Goal: Task Accomplishment & Management: Manage account settings

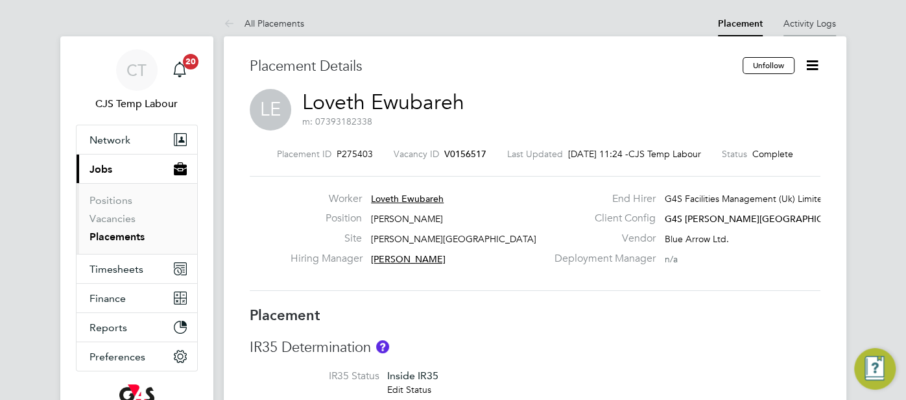
click at [798, 24] on link "Activity Logs" at bounding box center [810, 24] width 53 height 12
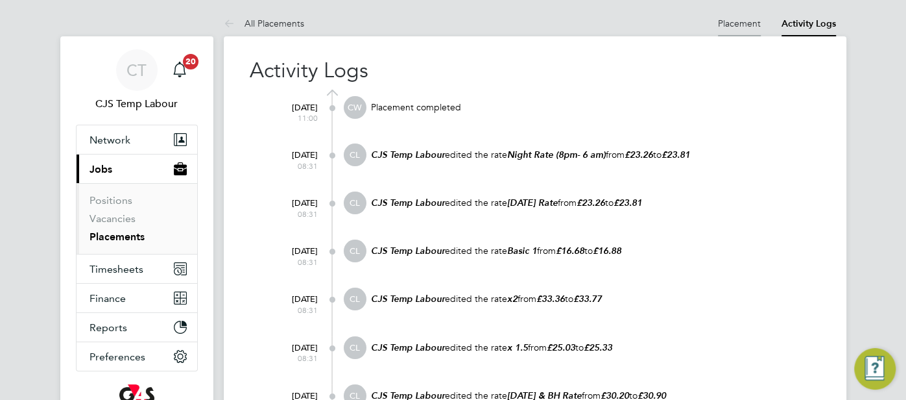
click at [740, 26] on link "Placement" at bounding box center [739, 24] width 43 height 12
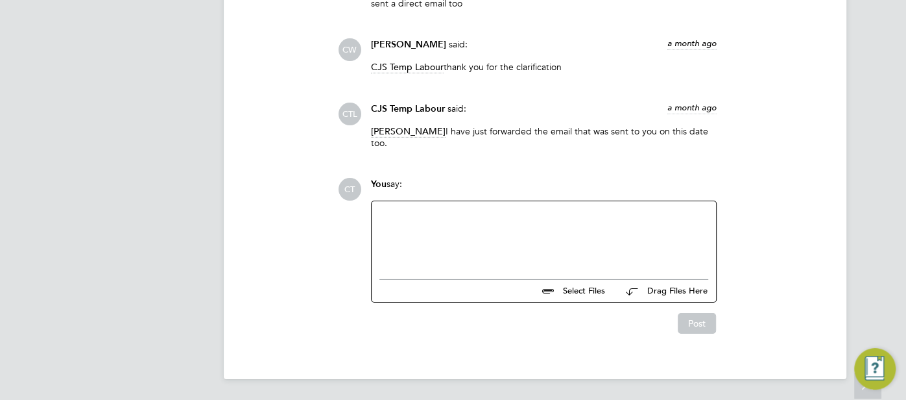
click at [487, 228] on div at bounding box center [543, 237] width 329 height 56
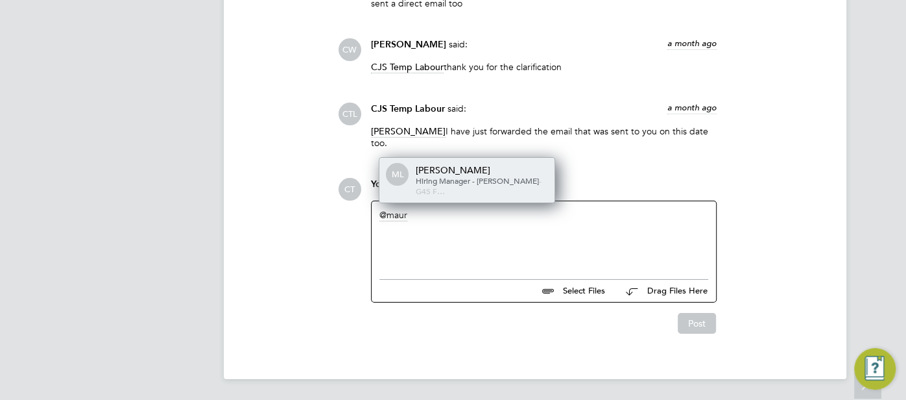
click at [496, 176] on div "Maureen Langridge" at bounding box center [481, 170] width 130 height 12
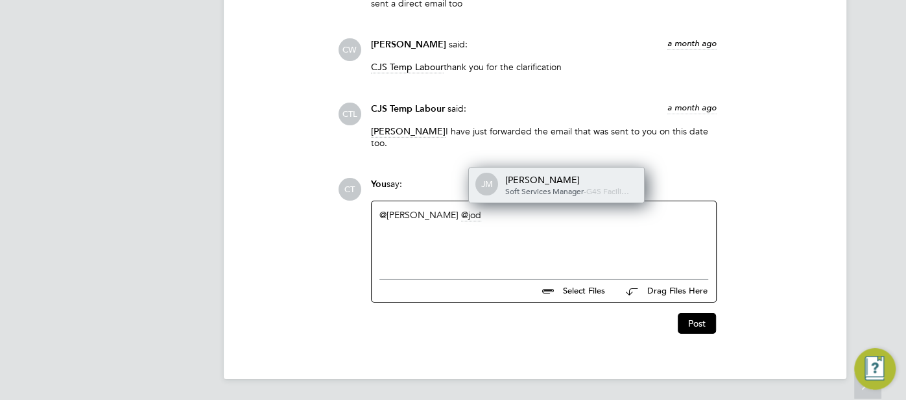
click at [599, 185] on div "Jodie Massingham" at bounding box center [570, 180] width 130 height 12
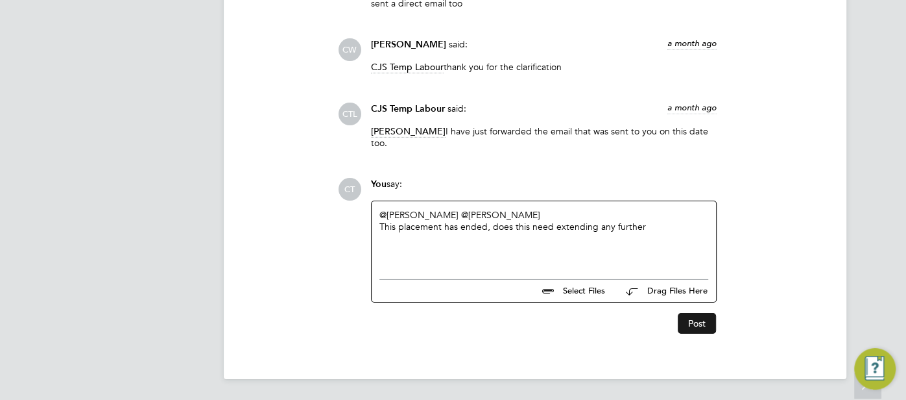
click at [679, 322] on button "Post" at bounding box center [697, 323] width 38 height 21
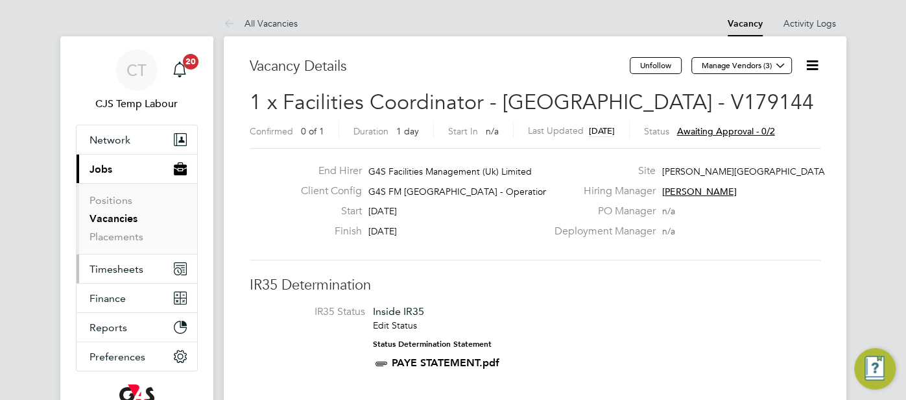
click at [124, 270] on span "Timesheets" at bounding box center [117, 269] width 54 height 12
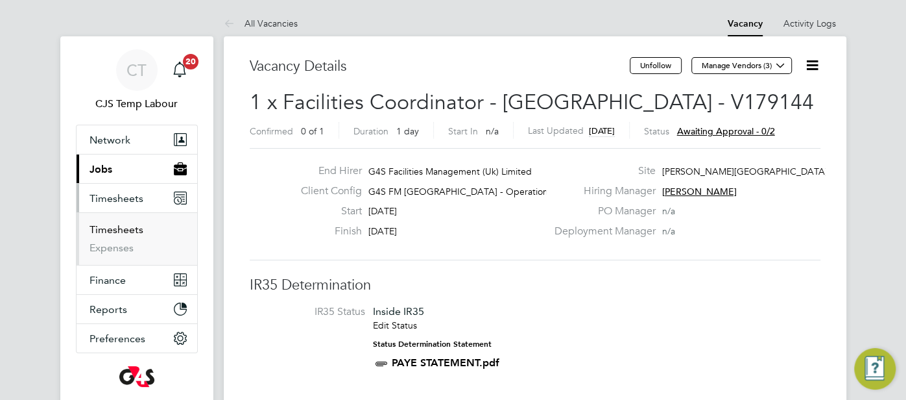
click at [127, 232] on link "Timesheets" at bounding box center [117, 229] width 54 height 12
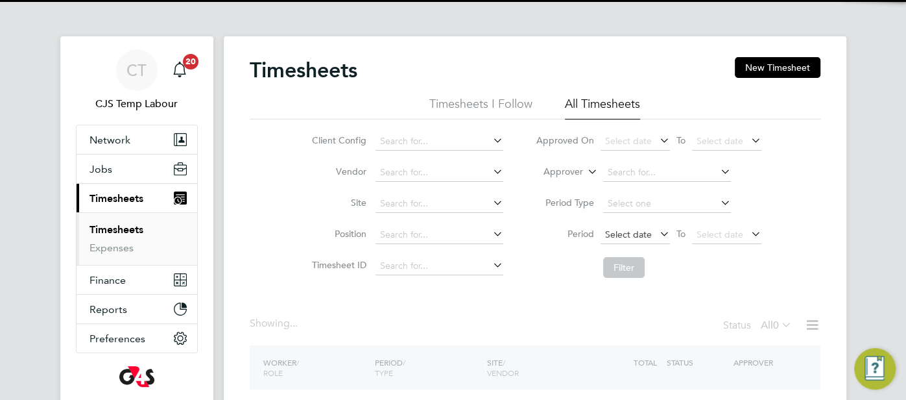
click at [640, 234] on span "Select date" at bounding box center [628, 234] width 47 height 12
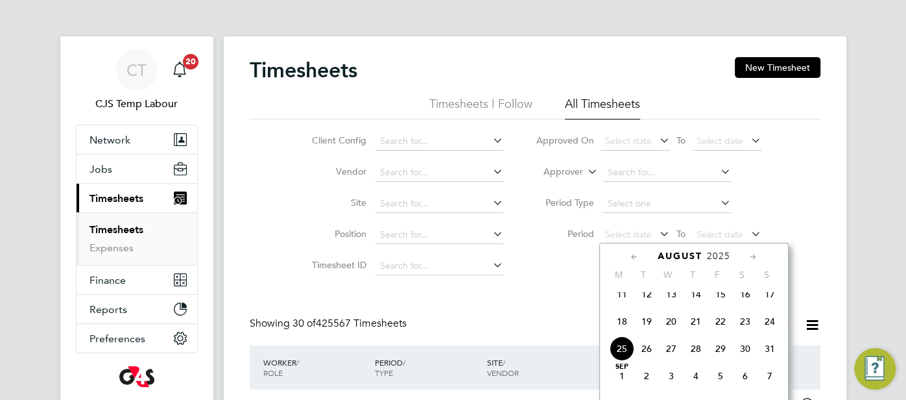
scroll to position [6, 6]
click at [624, 330] on span "18" at bounding box center [622, 321] width 25 height 25
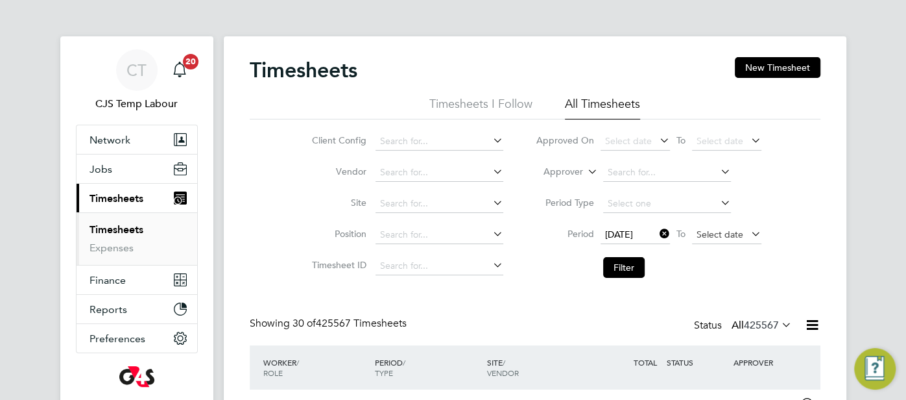
click at [708, 235] on span "Select date" at bounding box center [720, 234] width 47 height 12
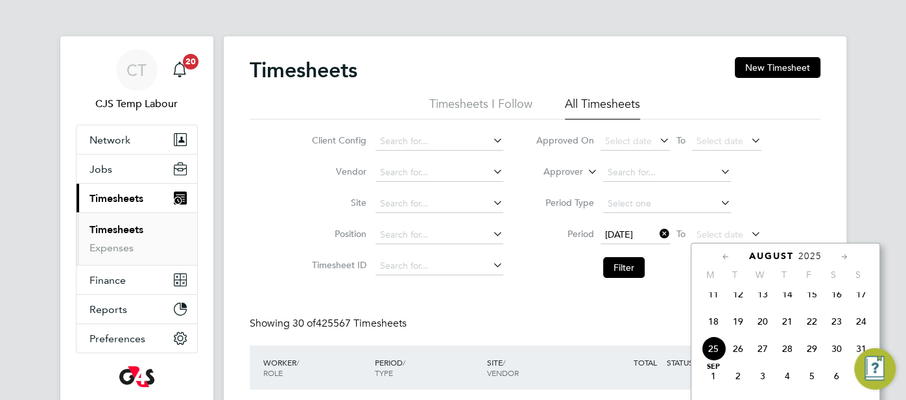
click at [863, 328] on span "24" at bounding box center [861, 321] width 25 height 25
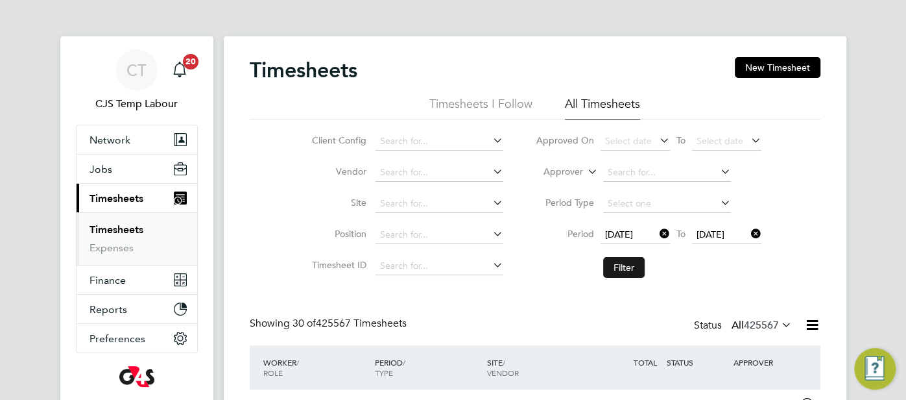
click at [638, 263] on button "Filter" at bounding box center [624, 267] width 42 height 21
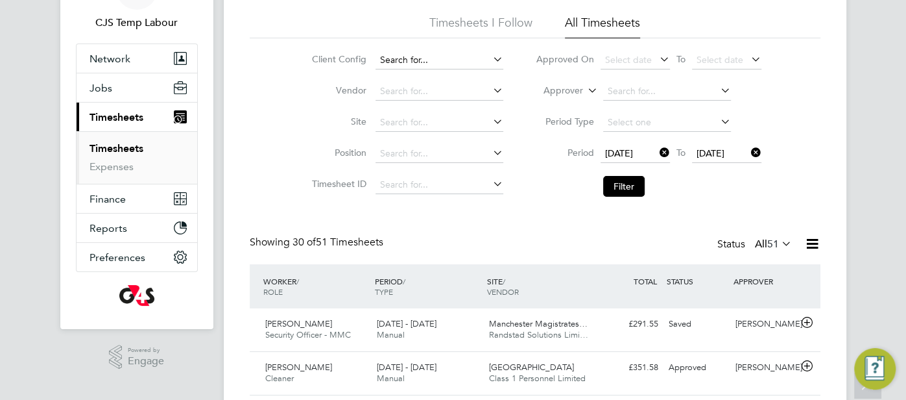
click at [436, 60] on input at bounding box center [440, 60] width 128 height 18
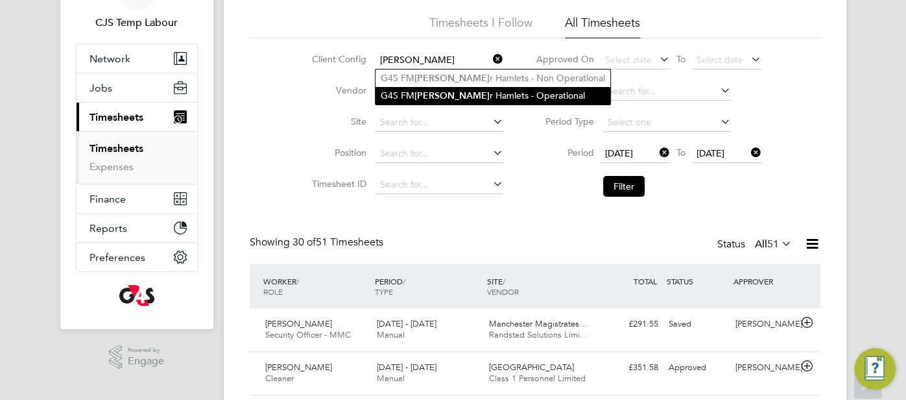
click at [448, 87] on li "G4S FM Towe r Hamlets - Operational" at bounding box center [493, 96] width 235 height 18
type input "G4S FM Tower Hamlets - Operational"
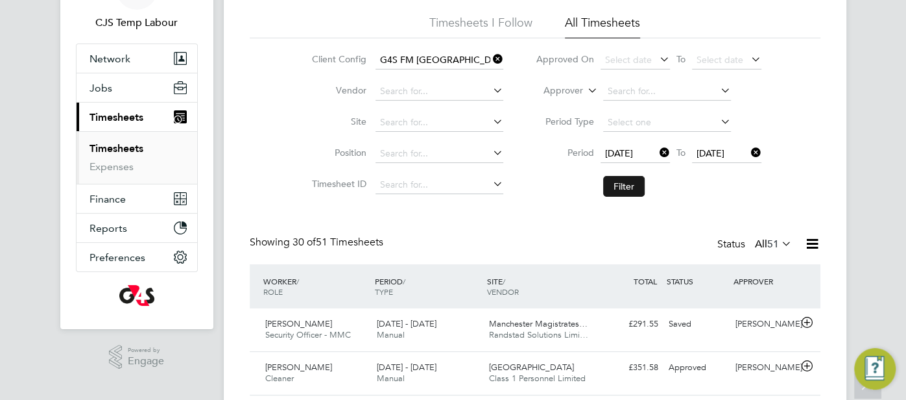
click at [631, 186] on button "Filter" at bounding box center [624, 186] width 42 height 21
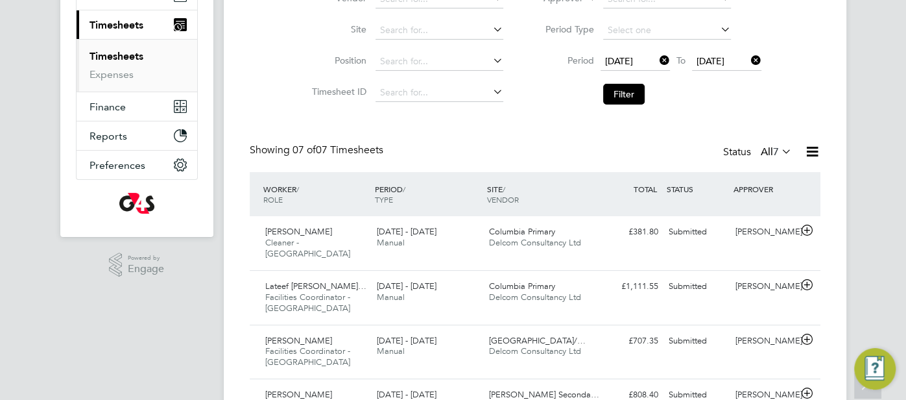
click at [816, 150] on icon at bounding box center [812, 151] width 16 height 16
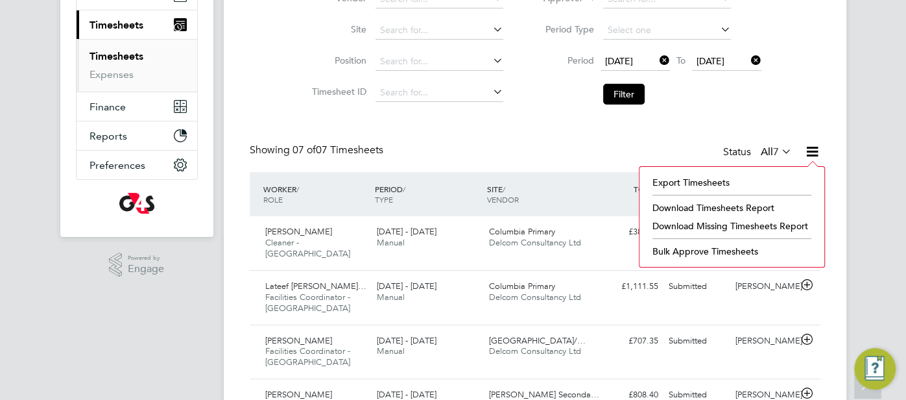
click at [749, 206] on li "Download Timesheets Report" at bounding box center [732, 207] width 172 height 18
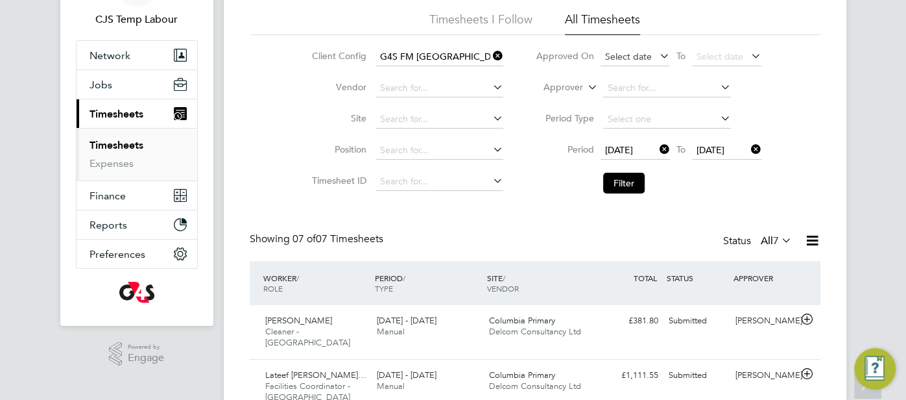
scroll to position [80, 0]
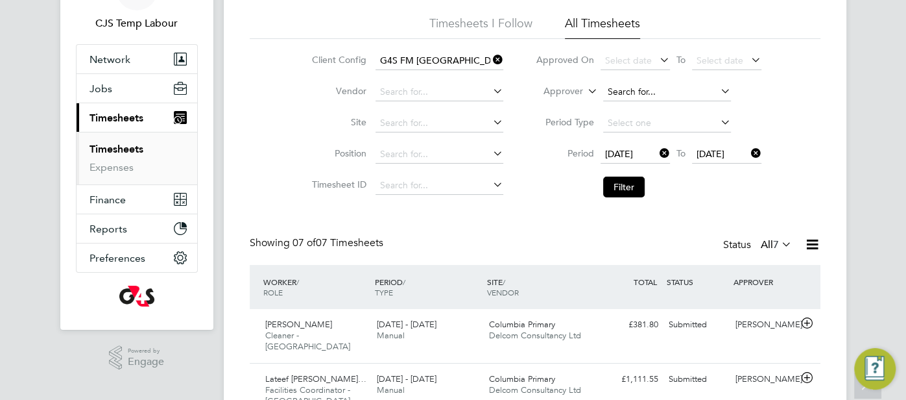
click at [632, 91] on input at bounding box center [667, 92] width 128 height 18
click at [585, 92] on icon at bounding box center [585, 88] width 0 height 12
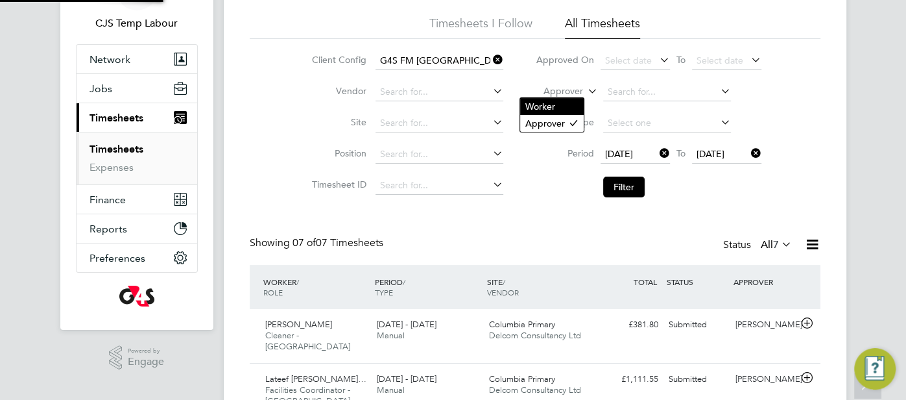
click at [579, 101] on li "Worker" at bounding box center [552, 106] width 64 height 17
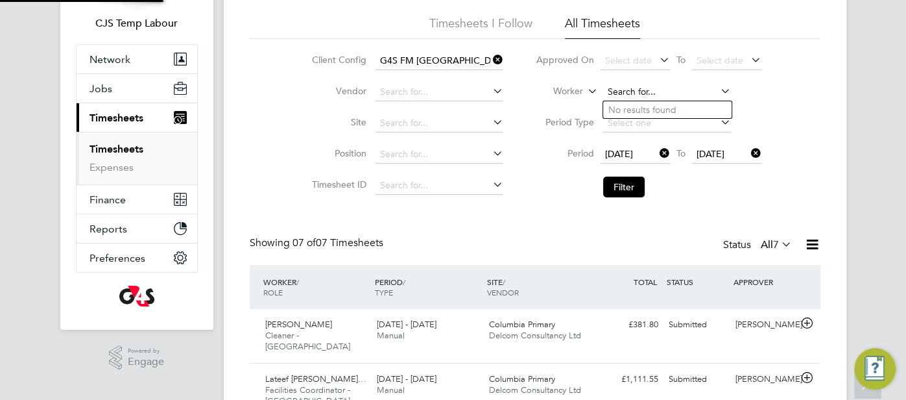
click at [619, 92] on input at bounding box center [667, 92] width 128 height 18
paste input "Mercy Olajide"
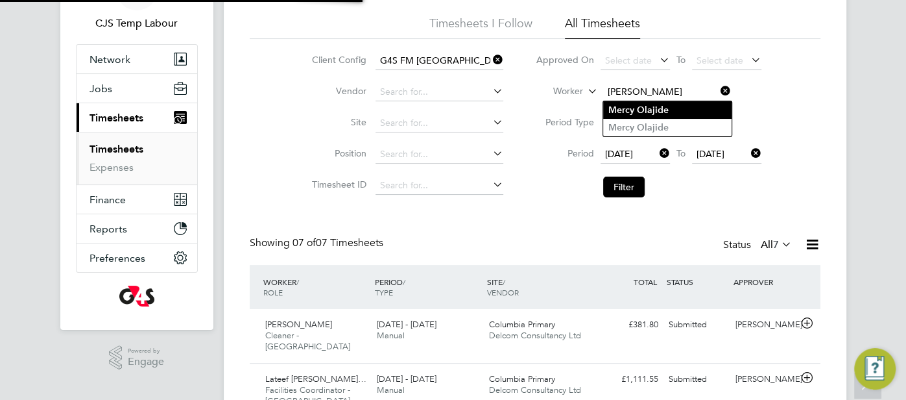
type input "Mercy Olajide"
click at [642, 112] on b "Olajide" at bounding box center [653, 109] width 32 height 11
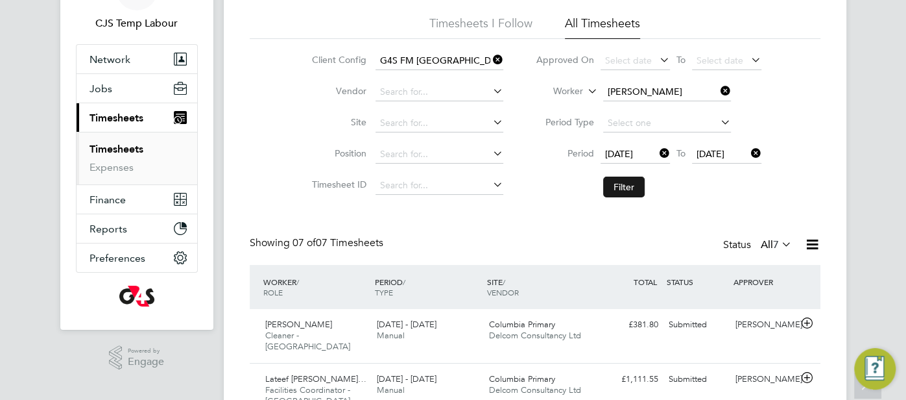
click at [636, 180] on button "Filter" at bounding box center [624, 186] width 42 height 21
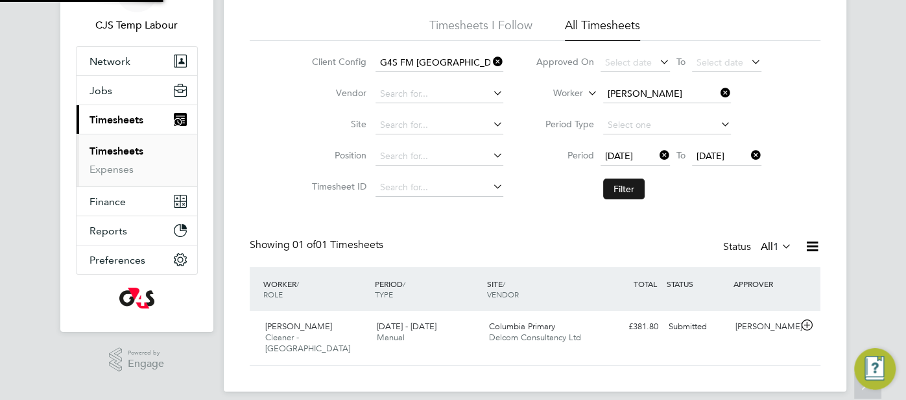
scroll to position [32, 112]
click at [678, 319] on div "Submitted" at bounding box center [697, 326] width 67 height 21
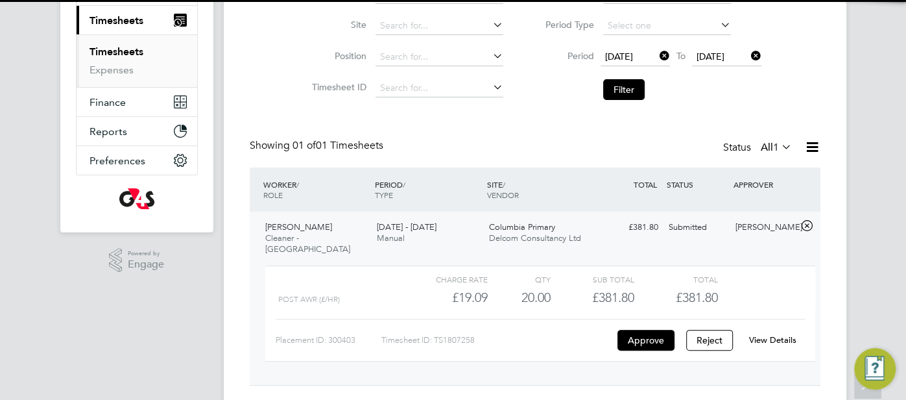
scroll to position [190, 0]
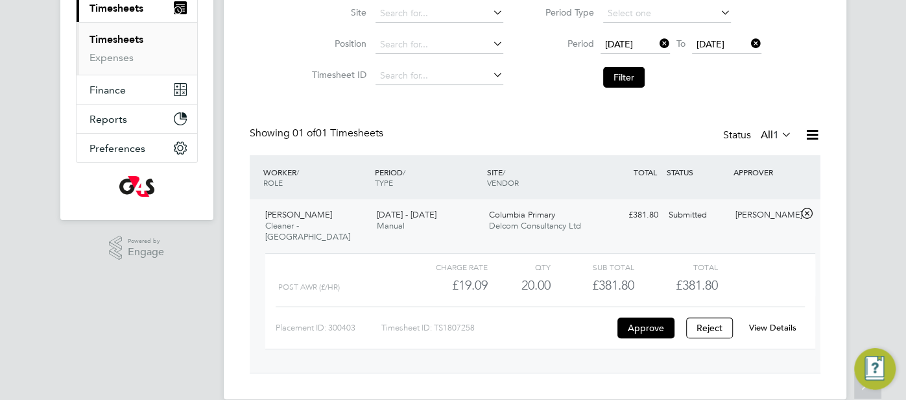
click at [752, 322] on link "View Details" at bounding box center [772, 327] width 47 height 11
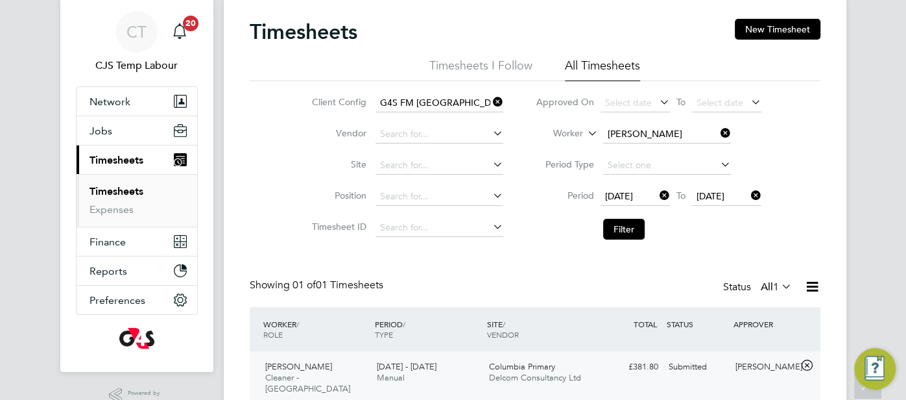
scroll to position [0, 0]
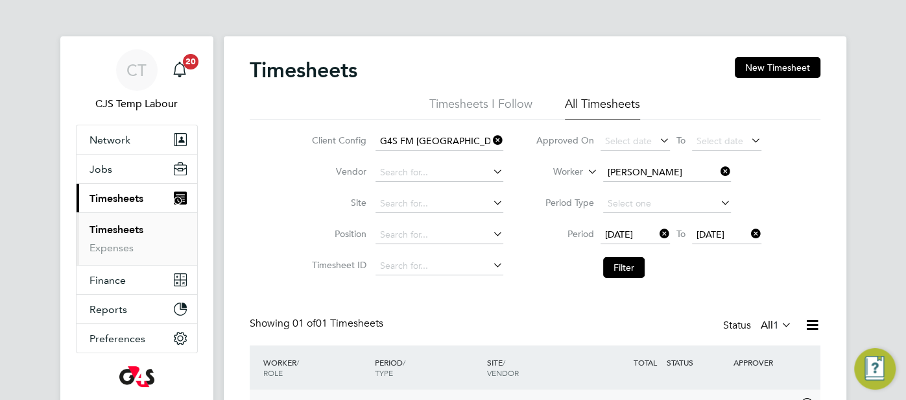
click at [718, 173] on icon at bounding box center [718, 171] width 0 height 18
click at [490, 137] on icon at bounding box center [490, 140] width 0 height 18
click at [630, 267] on button "Filter" at bounding box center [624, 267] width 42 height 21
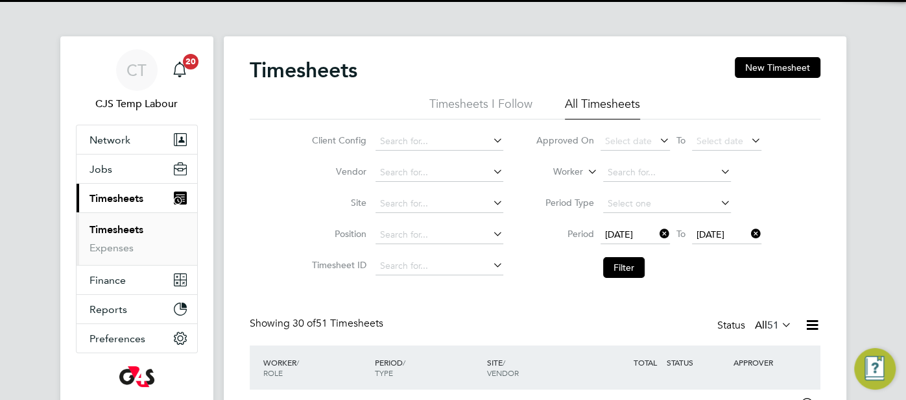
scroll to position [32, 112]
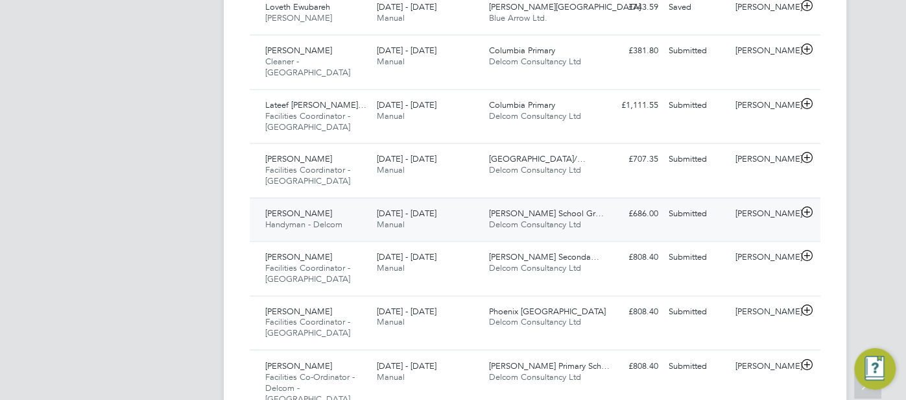
click at [547, 219] on span "Delcom Consultancy Ltd" at bounding box center [535, 224] width 92 height 11
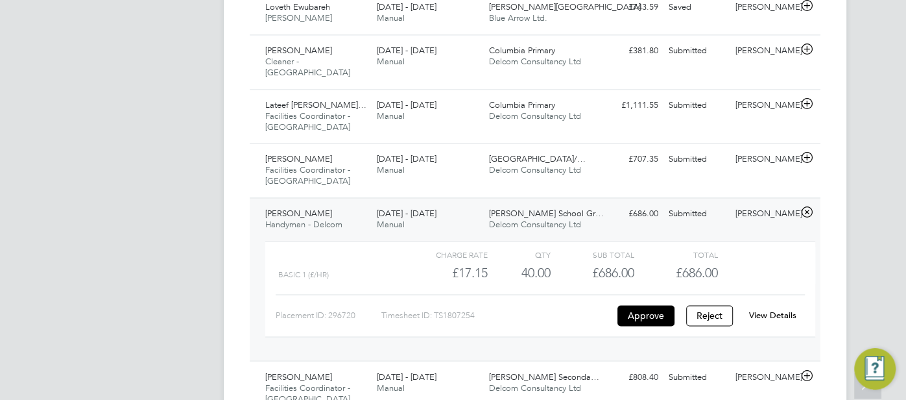
click at [772, 309] on link "View Details" at bounding box center [772, 314] width 47 height 11
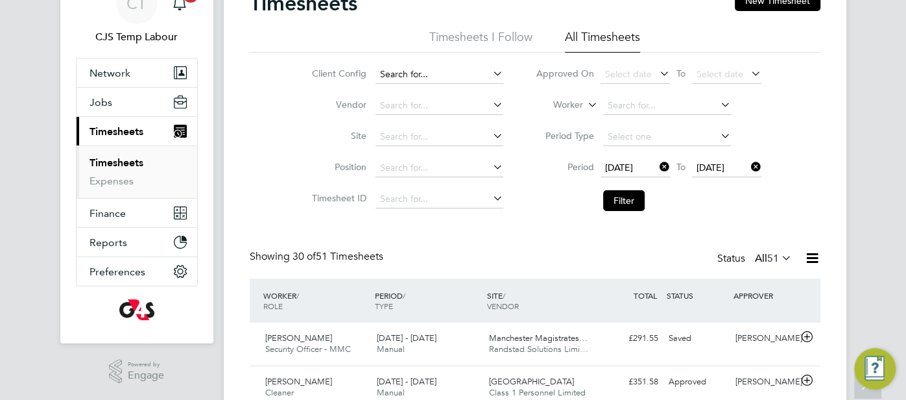
click at [384, 70] on input at bounding box center [440, 75] width 128 height 18
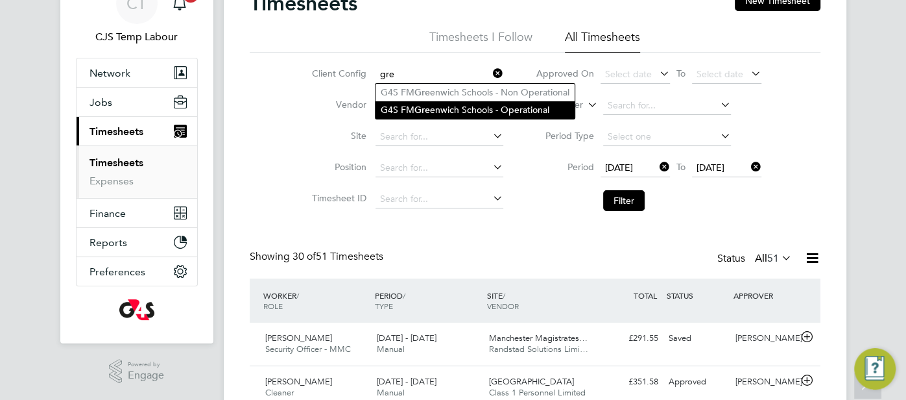
click at [414, 105] on li "G4S FM Gre enwich Schools - Operational" at bounding box center [475, 110] width 199 height 18
type input "G4S FM Greenwich Schools - Operational"
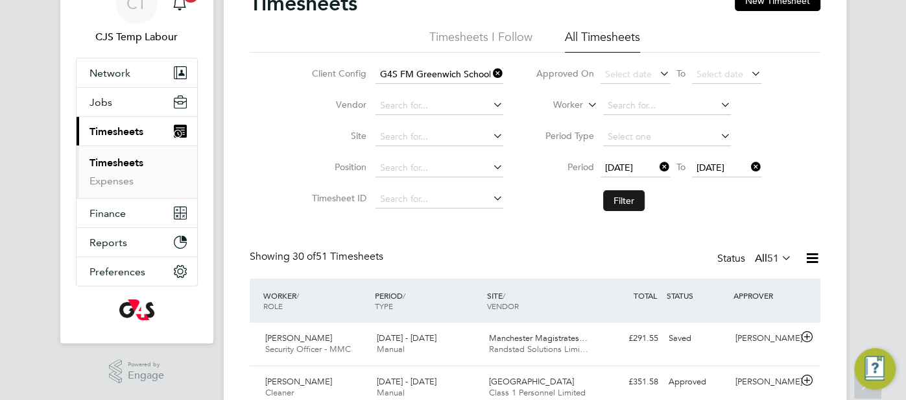
click at [623, 199] on button "Filter" at bounding box center [624, 200] width 42 height 21
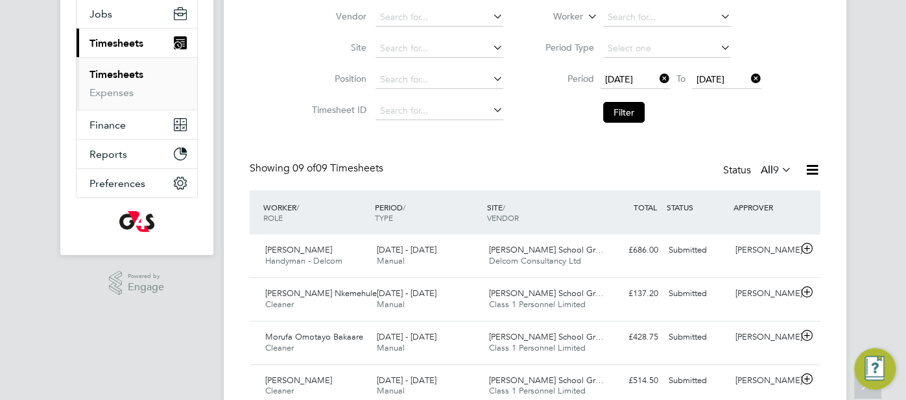
click at [818, 167] on icon at bounding box center [812, 170] width 16 height 16
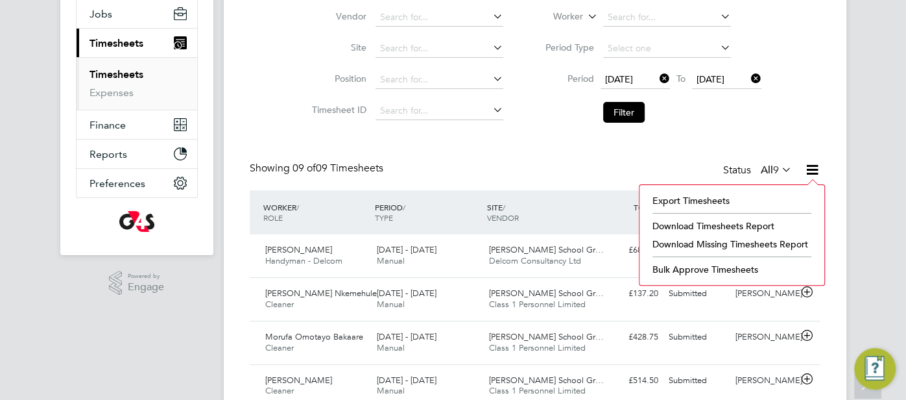
click at [757, 219] on li "Download Timesheets Report" at bounding box center [732, 226] width 172 height 18
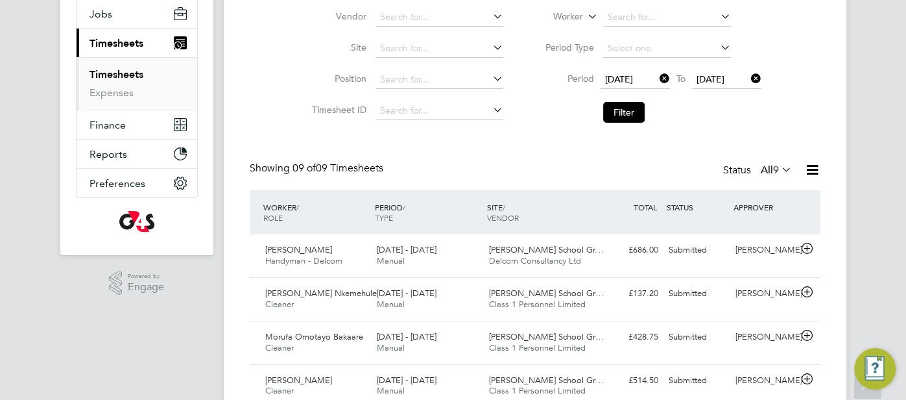
click at [813, 162] on icon at bounding box center [812, 170] width 16 height 16
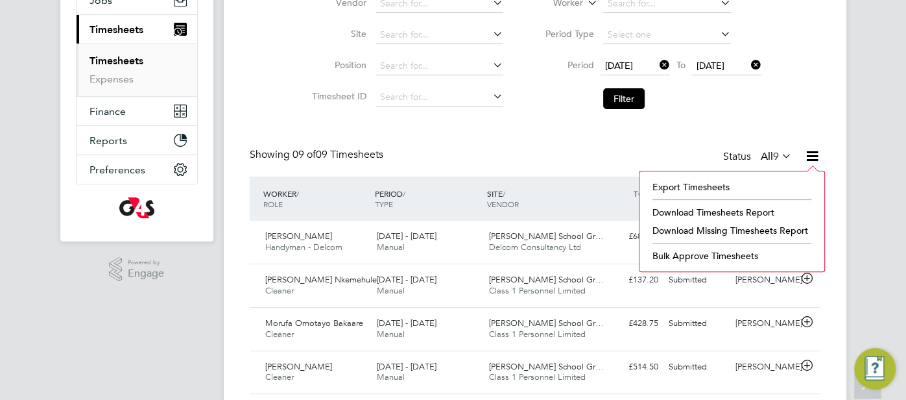
click at [750, 228] on li "Download Missing Timesheets Report" at bounding box center [732, 230] width 172 height 18
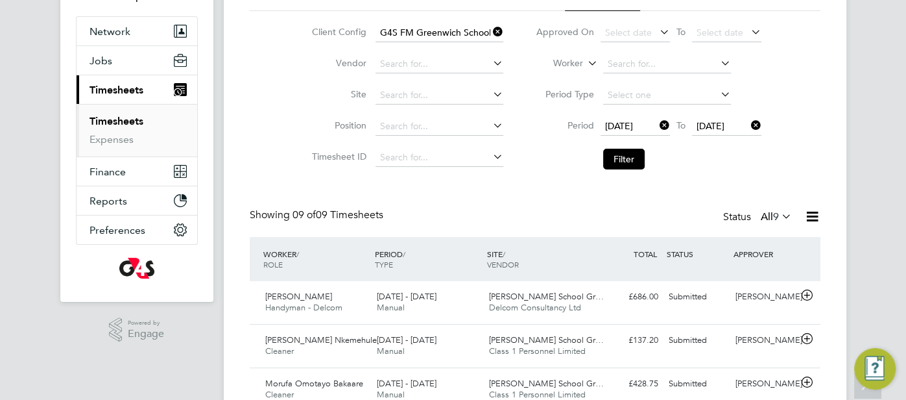
scroll to position [100, 0]
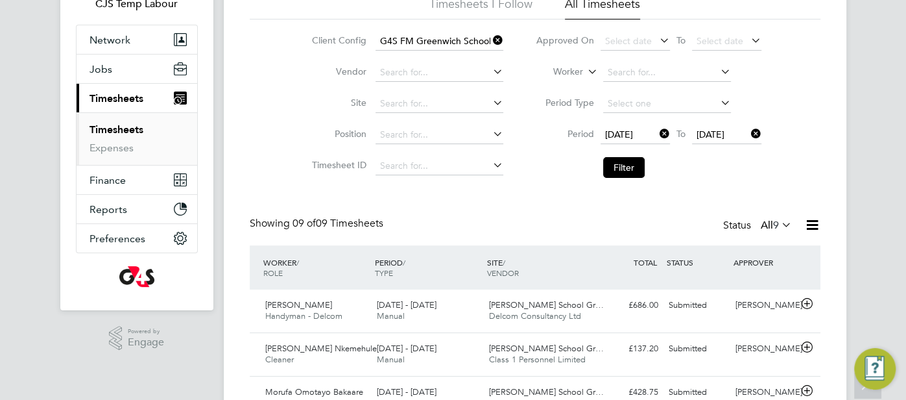
click at [490, 36] on icon at bounding box center [490, 40] width 0 height 18
click at [779, 218] on icon at bounding box center [779, 224] width 0 height 18
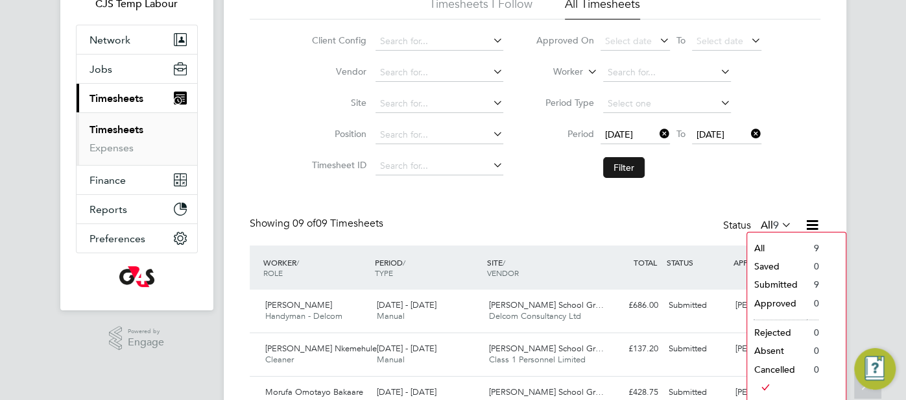
click at [634, 165] on button "Filter" at bounding box center [624, 167] width 42 height 21
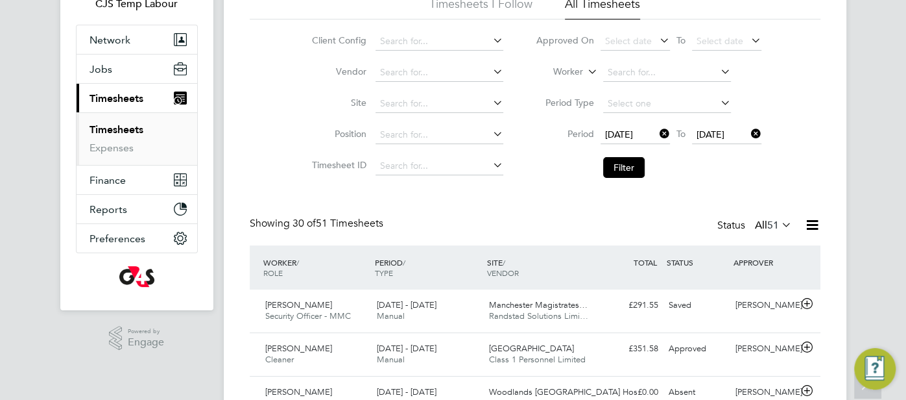
scroll to position [32, 112]
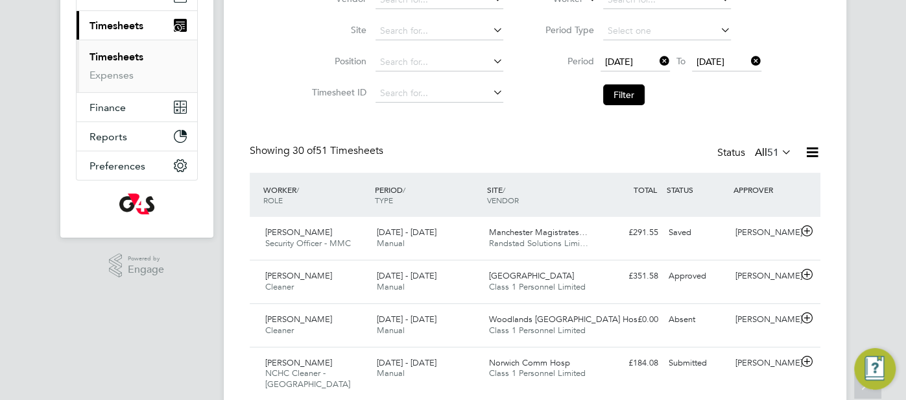
click at [779, 155] on icon at bounding box center [779, 152] width 0 height 18
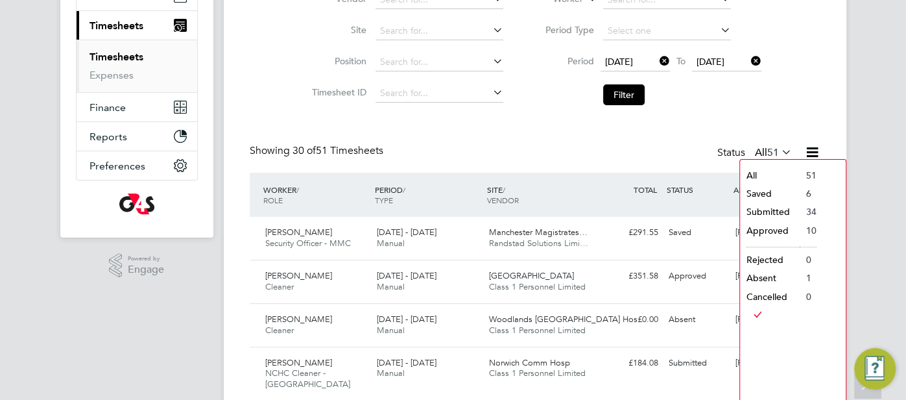
click at [769, 189] on li "Saved" at bounding box center [770, 193] width 60 height 18
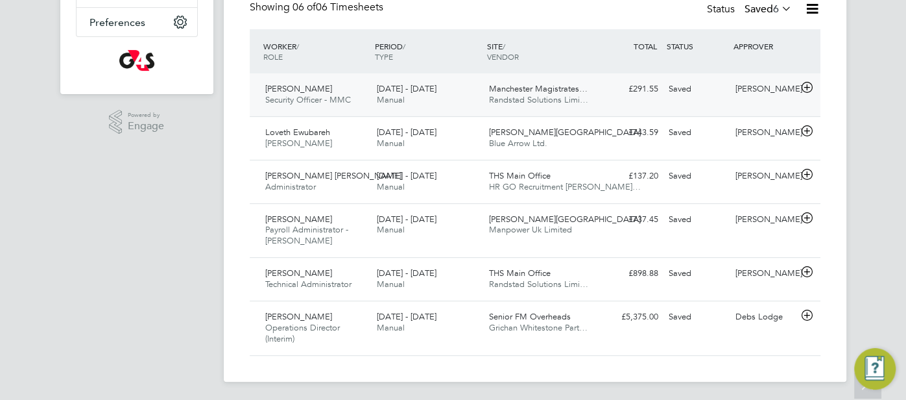
click at [738, 92] on div "[PERSON_NAME]" at bounding box center [763, 88] width 67 height 21
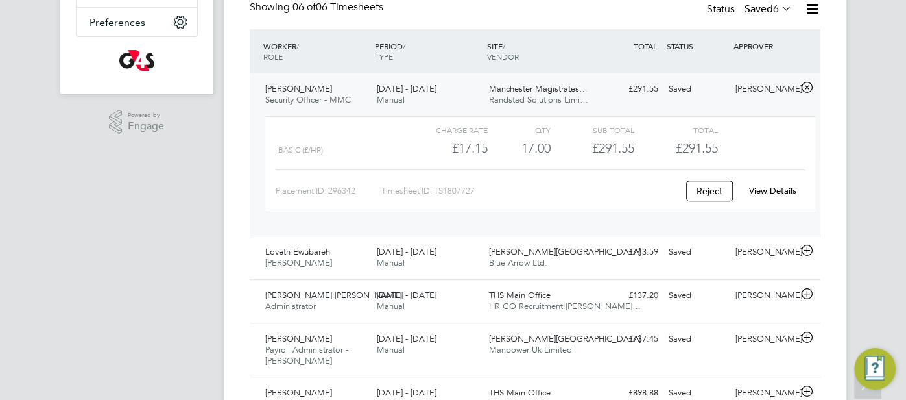
click at [776, 188] on link "View Details" at bounding box center [772, 190] width 47 height 11
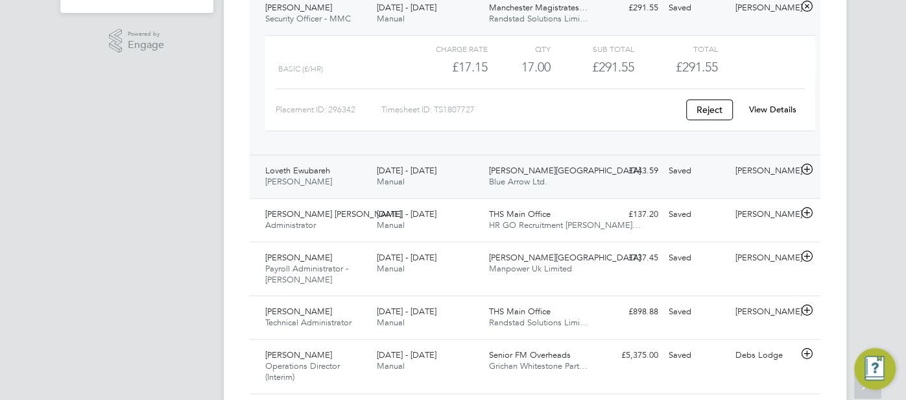
scroll to position [399, 0]
click at [748, 165] on div "[PERSON_NAME]" at bounding box center [763, 168] width 67 height 21
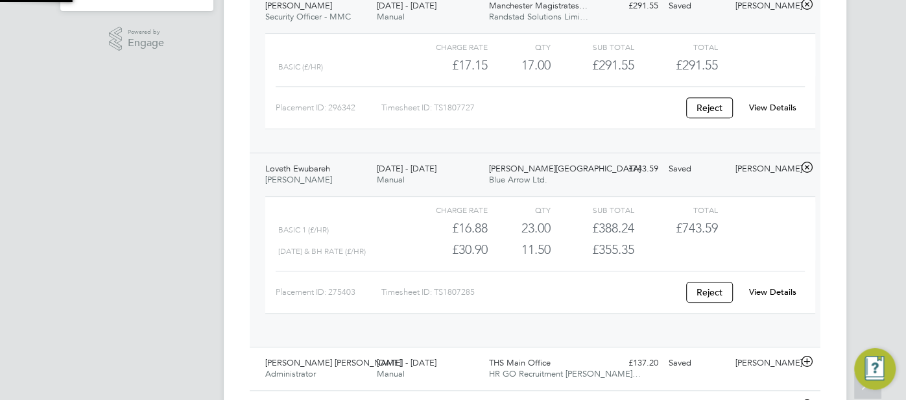
scroll to position [22, 126]
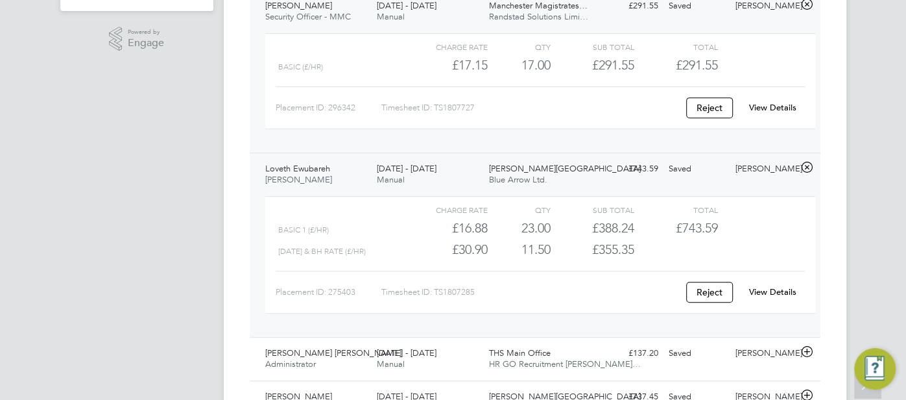
click at [759, 287] on link "View Details" at bounding box center [772, 291] width 47 height 11
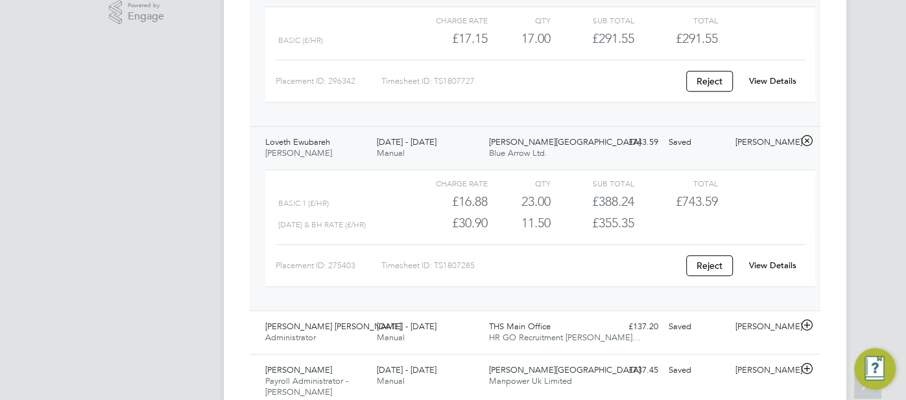
scroll to position [514, 0]
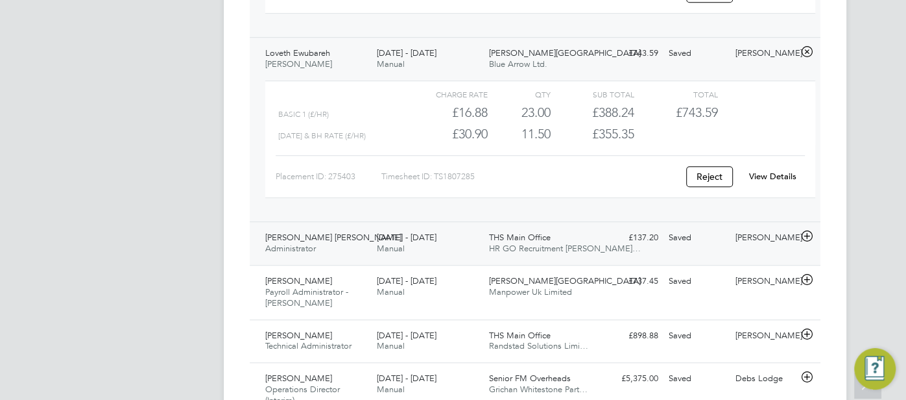
click at [698, 229] on div "Saved" at bounding box center [697, 237] width 67 height 21
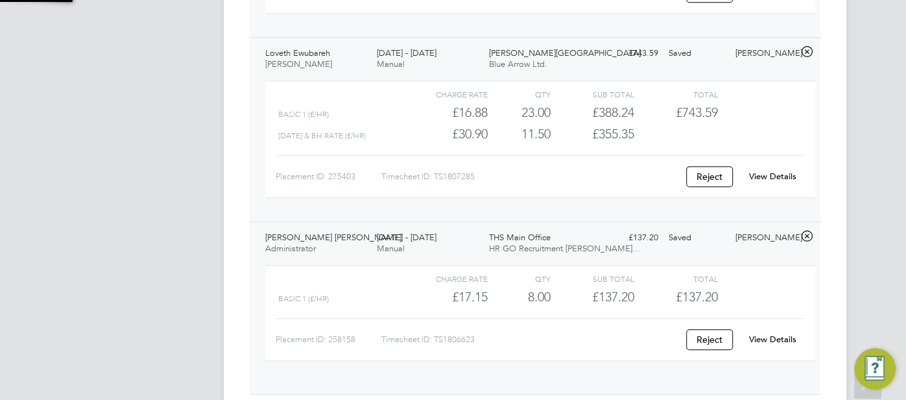
scroll to position [22, 126]
click at [765, 335] on link "View Details" at bounding box center [772, 338] width 47 height 11
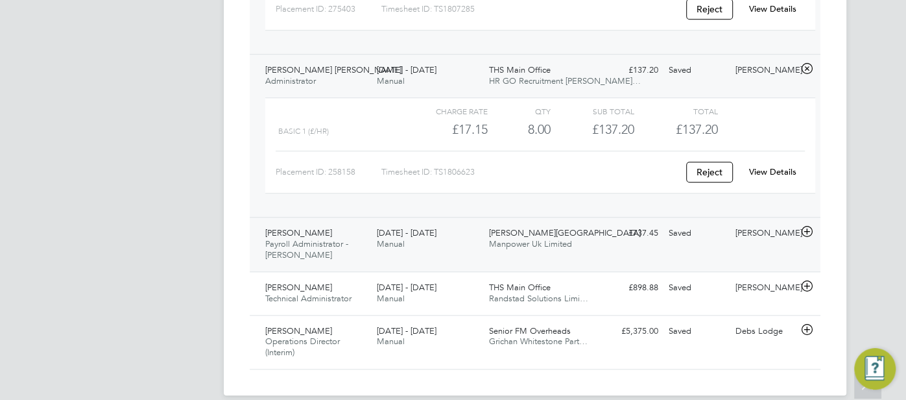
scroll to position [682, 0]
click at [738, 243] on div "[PERSON_NAME]" at bounding box center [763, 232] width 67 height 21
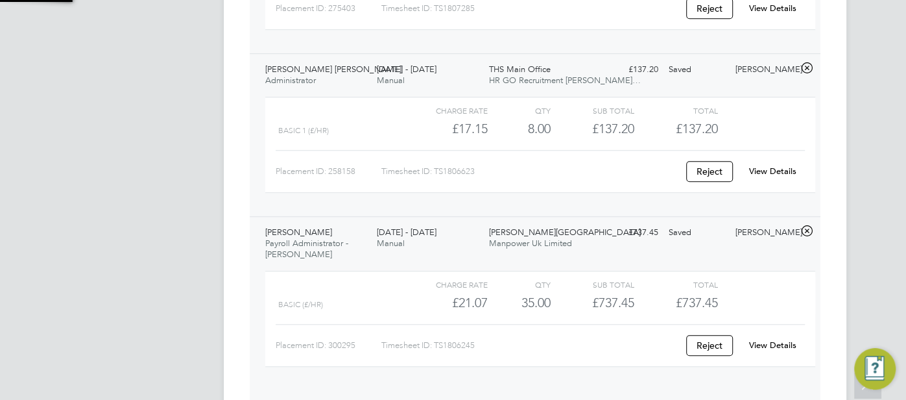
scroll to position [22, 126]
click at [769, 339] on link "View Details" at bounding box center [772, 344] width 47 height 11
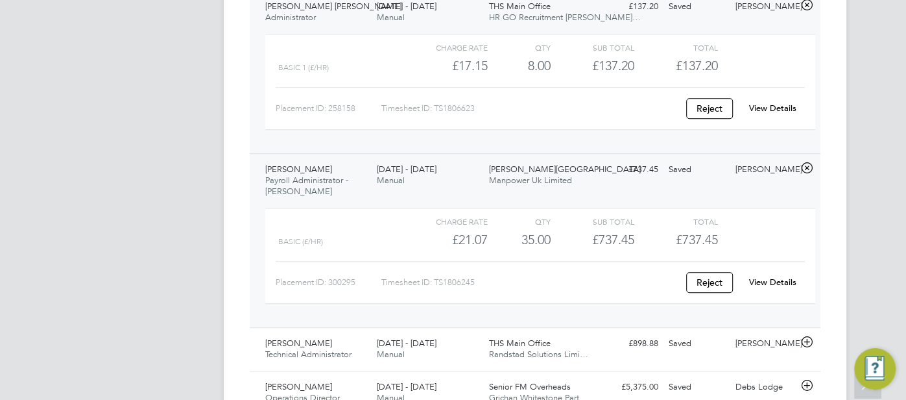
scroll to position [813, 0]
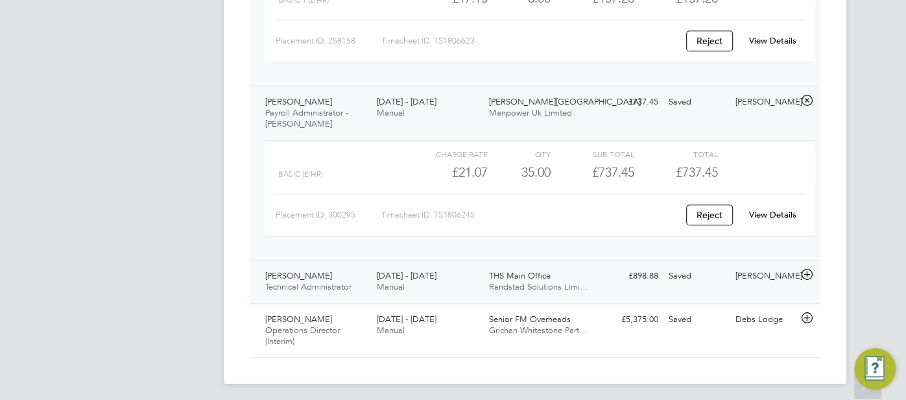
click at [690, 269] on div "Saved" at bounding box center [697, 275] width 67 height 21
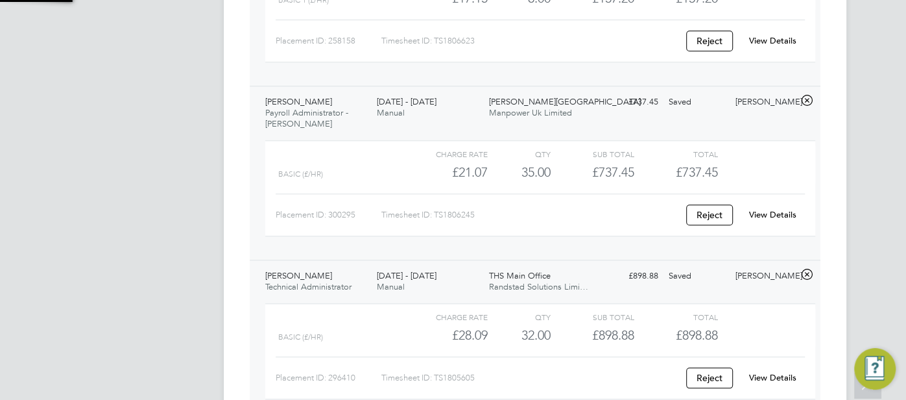
scroll to position [22, 126]
click at [766, 372] on link "View Details" at bounding box center [772, 377] width 47 height 11
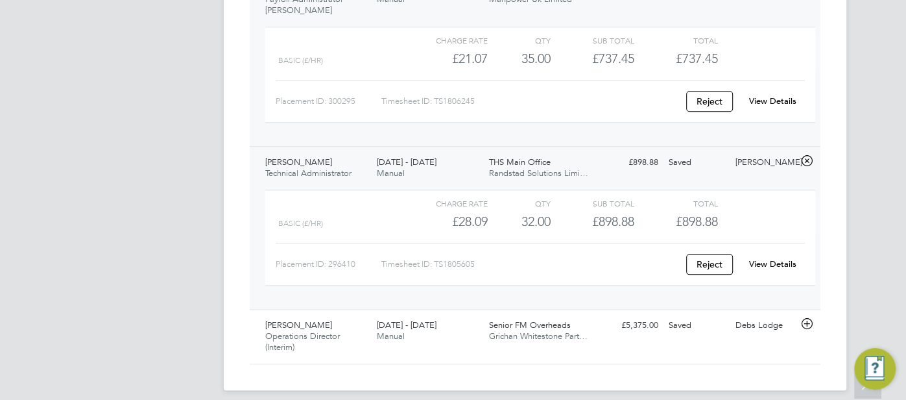
scroll to position [931, 0]
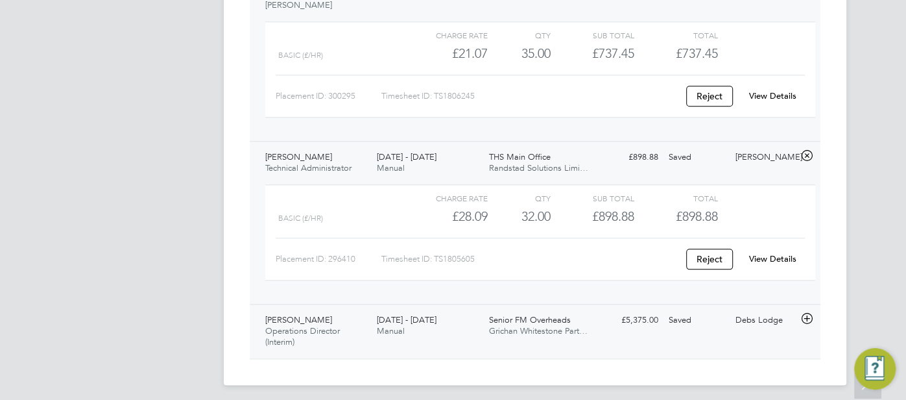
click at [738, 315] on div "Debs Lodge" at bounding box center [763, 319] width 67 height 21
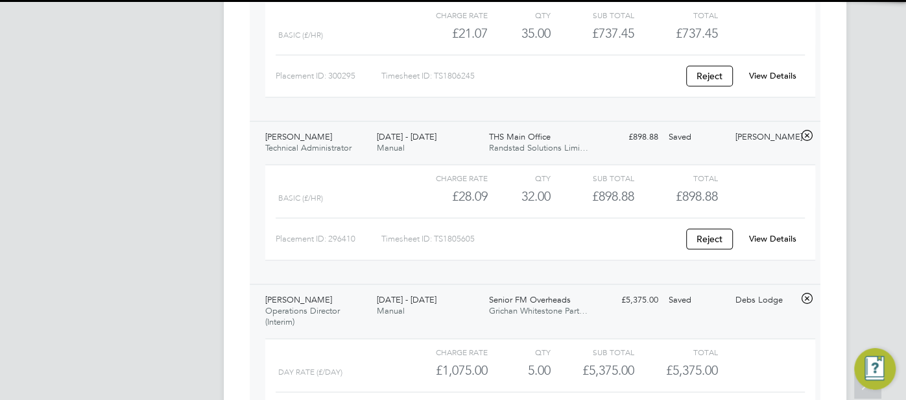
scroll to position [1011, 0]
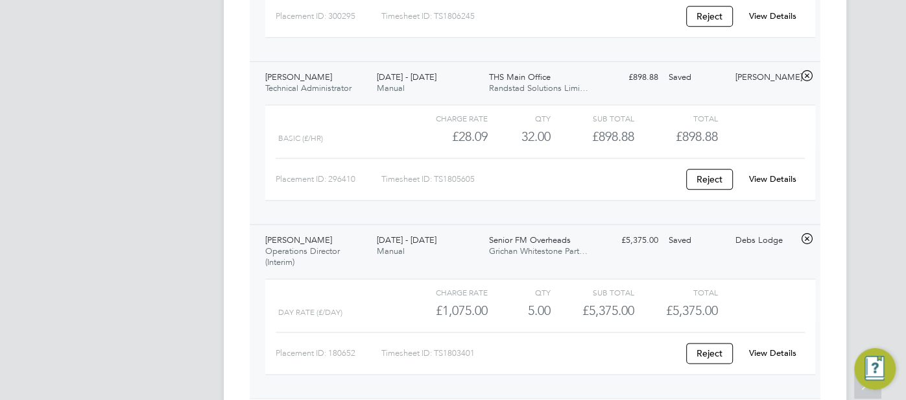
click at [769, 347] on link "View Details" at bounding box center [772, 352] width 47 height 11
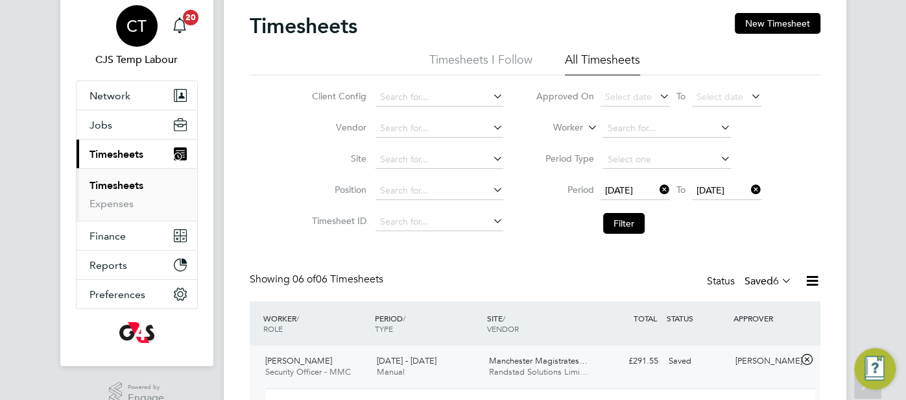
scroll to position [0, 0]
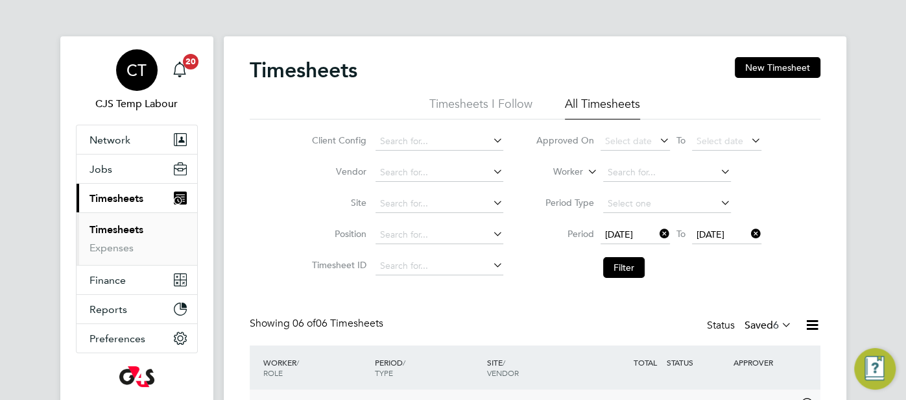
click at [134, 66] on span "CT" at bounding box center [136, 70] width 20 height 17
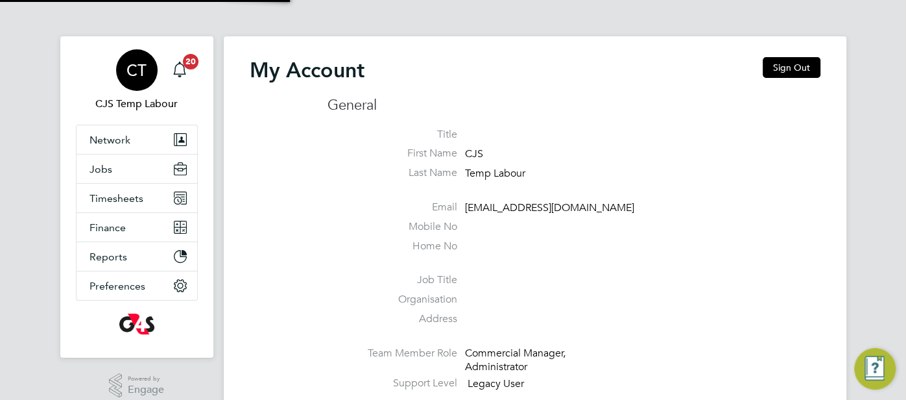
type input "cjs.templabour@uk.g4s.com"
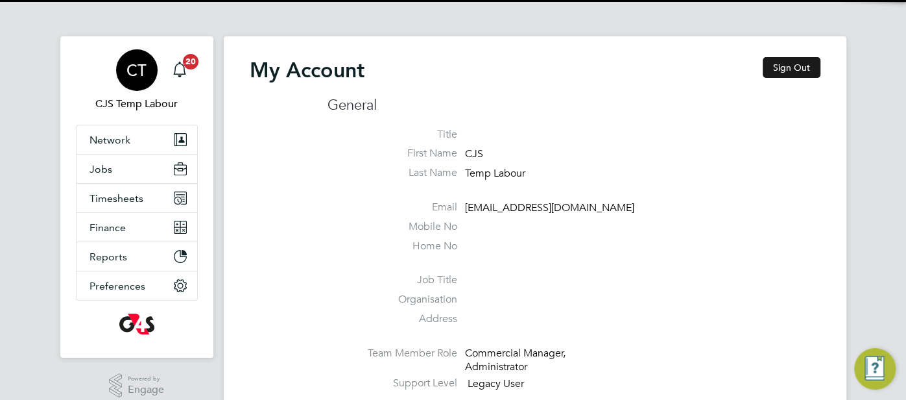
click at [782, 69] on button "Sign Out" at bounding box center [792, 67] width 58 height 21
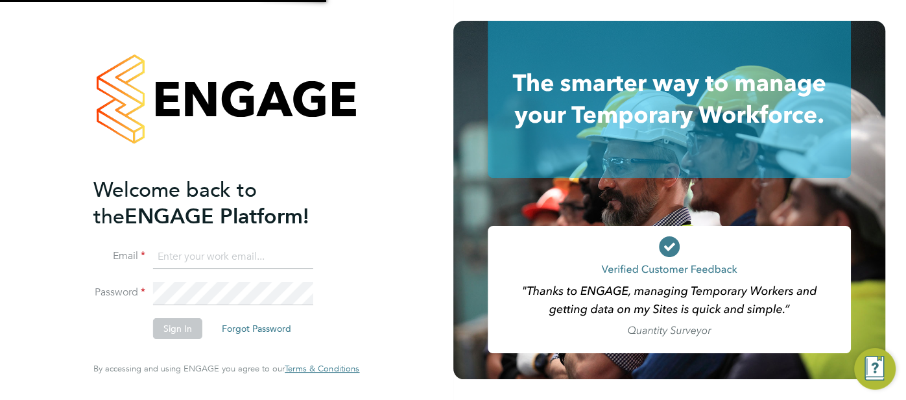
type input "cjs.templabour@uk.g4s.com"
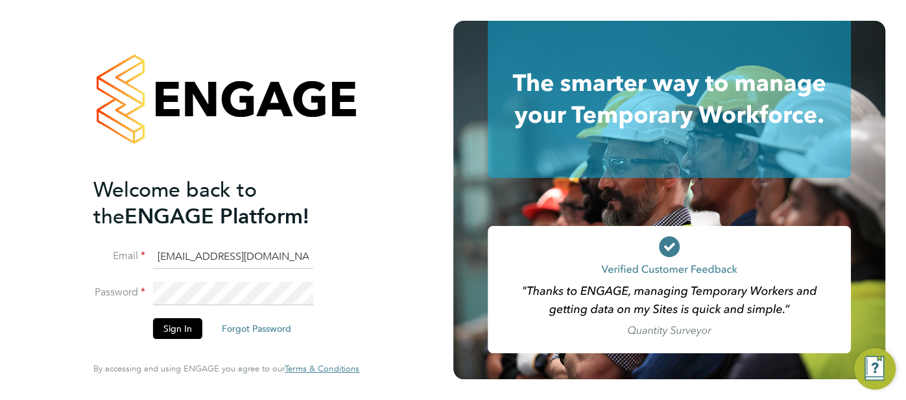
drag, startPoint x: 297, startPoint y: 261, endPoint x: 155, endPoint y: 269, distance: 142.3
click at [155, 269] on li "Email cjs.templabour@uk.g4s.com" at bounding box center [219, 263] width 253 height 36
type input "cjs.ess@uk.g4s.com"
click at [178, 329] on button "Sign In" at bounding box center [177, 328] width 49 height 21
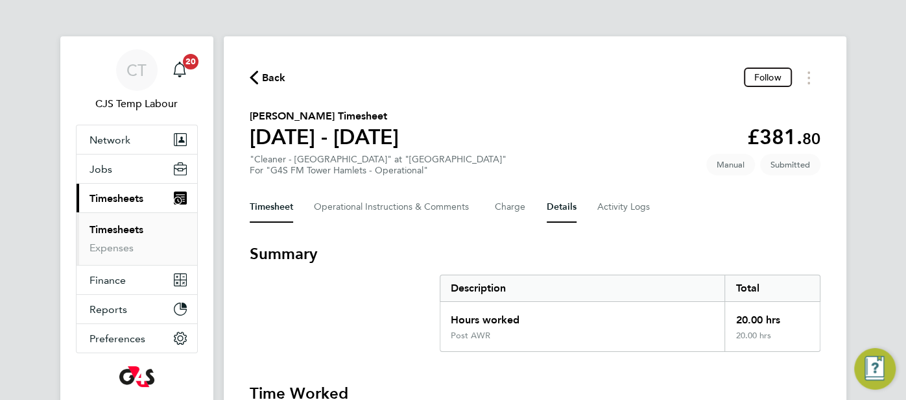
click at [560, 202] on button "Details" at bounding box center [562, 206] width 30 height 31
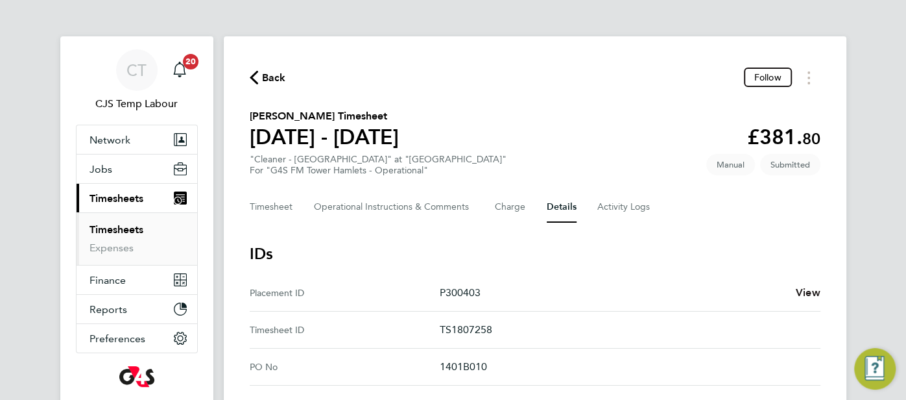
click at [818, 289] on span "View" at bounding box center [808, 292] width 25 height 12
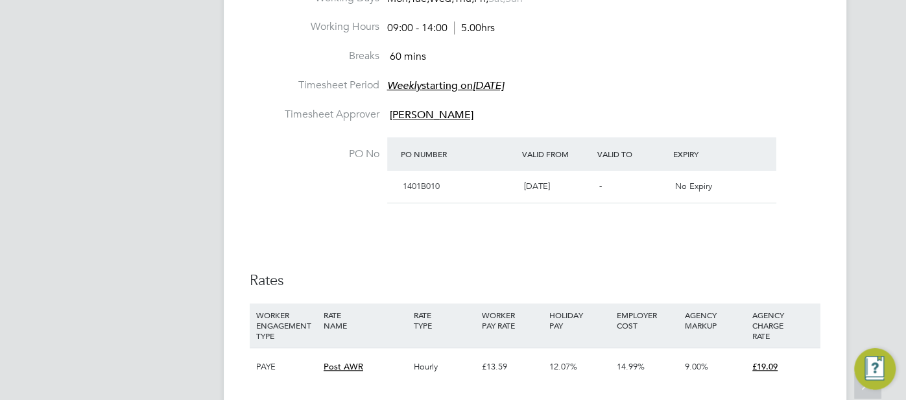
scroll to position [848, 0]
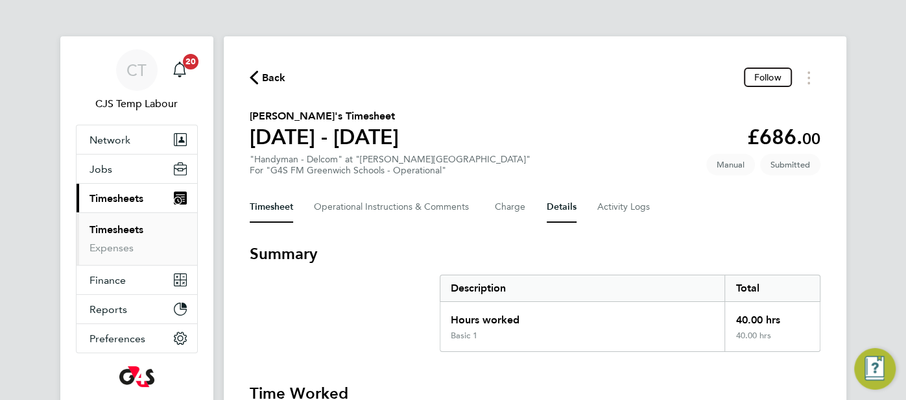
drag, startPoint x: 557, startPoint y: 208, endPoint x: 584, endPoint y: 238, distance: 41.3
click at [557, 208] on button "Details" at bounding box center [562, 206] width 30 height 31
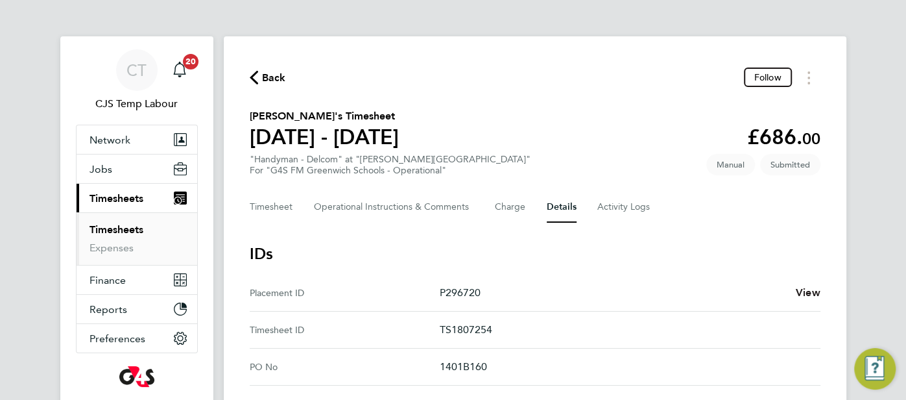
click at [798, 291] on span "View" at bounding box center [808, 292] width 25 height 12
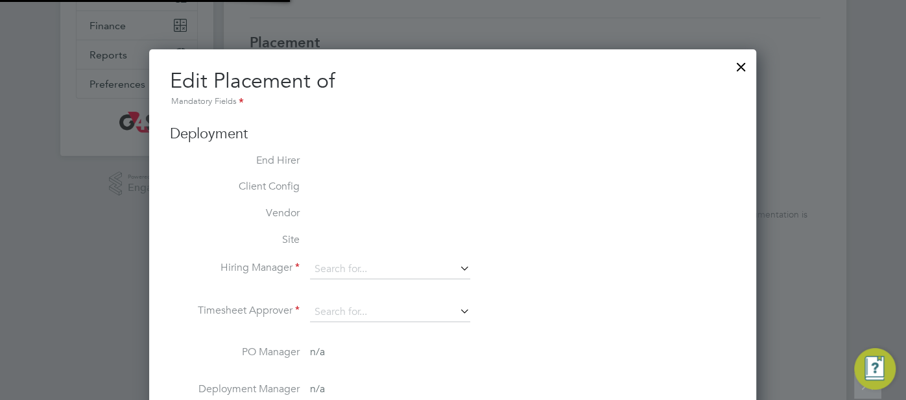
type input "[PERSON_NAME]"
type input "[DATE]"
type input "08:00"
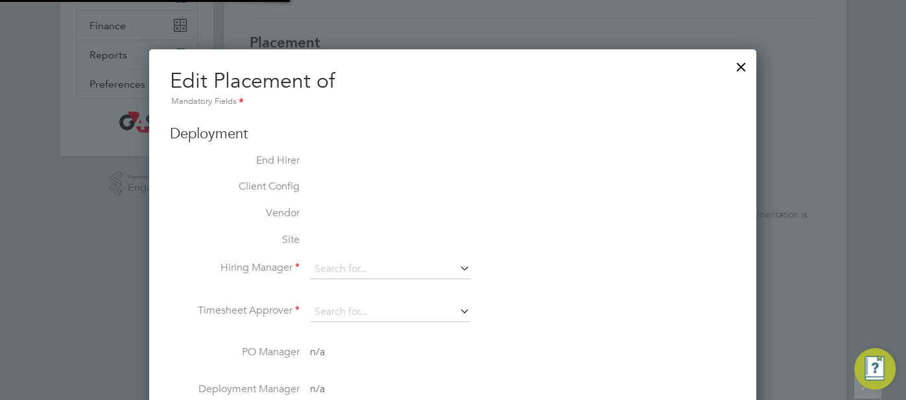
type input "18:00"
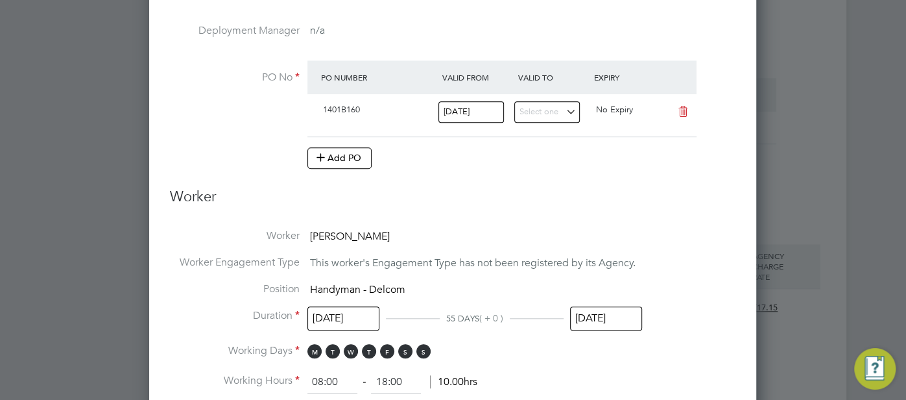
click at [610, 317] on input "24 Aug 2025" at bounding box center [606, 318] width 72 height 24
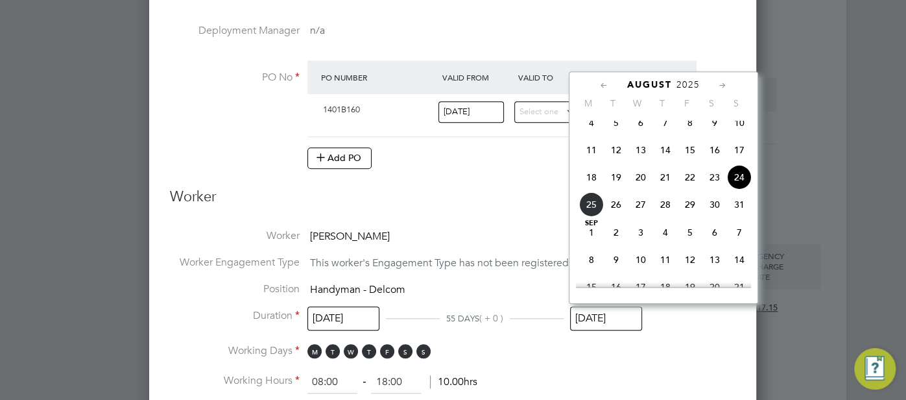
click at [744, 215] on span "31" at bounding box center [739, 204] width 25 height 25
type input "31 Aug 2025"
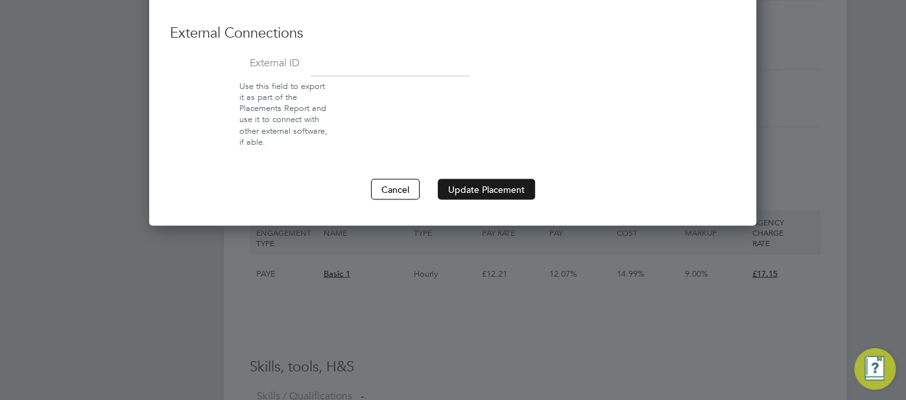
click at [473, 181] on button "Update Placement" at bounding box center [486, 188] width 97 height 21
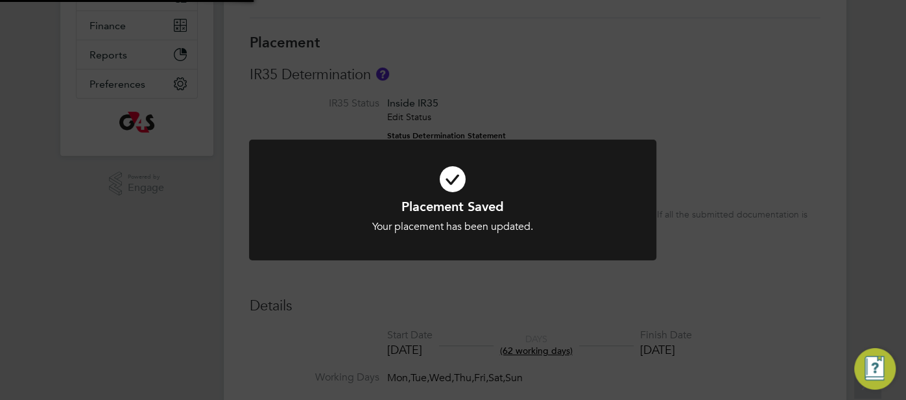
click at [448, 184] on icon at bounding box center [452, 179] width 337 height 51
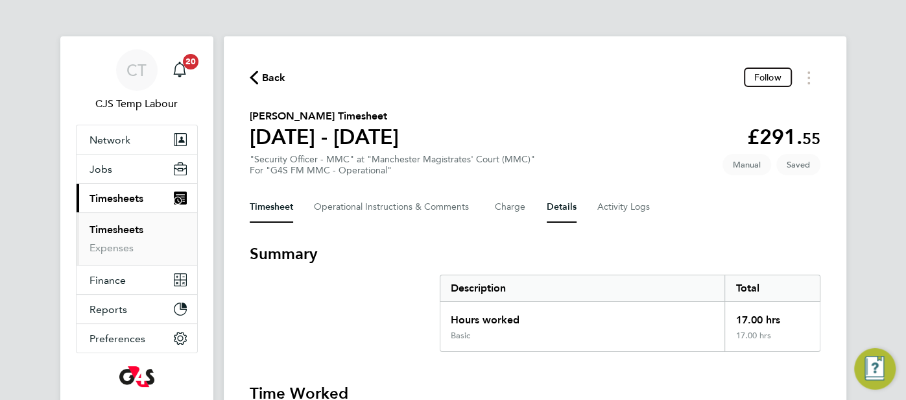
click at [567, 202] on button "Details" at bounding box center [562, 206] width 30 height 31
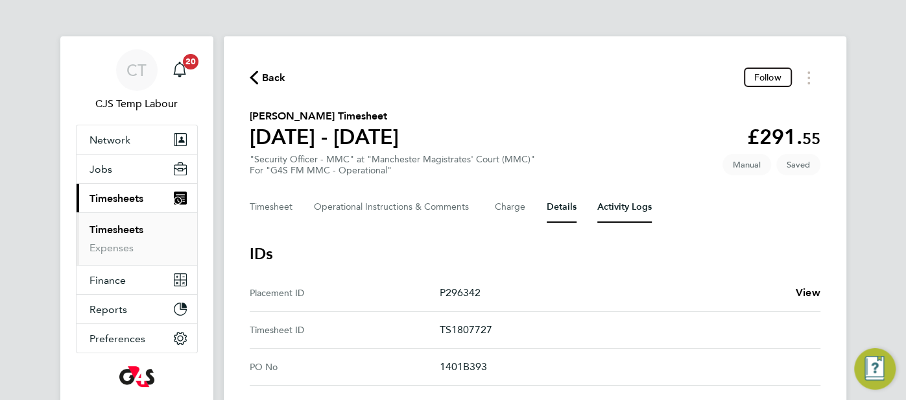
click at [606, 205] on Logs-tab "Activity Logs" at bounding box center [624, 206] width 54 height 31
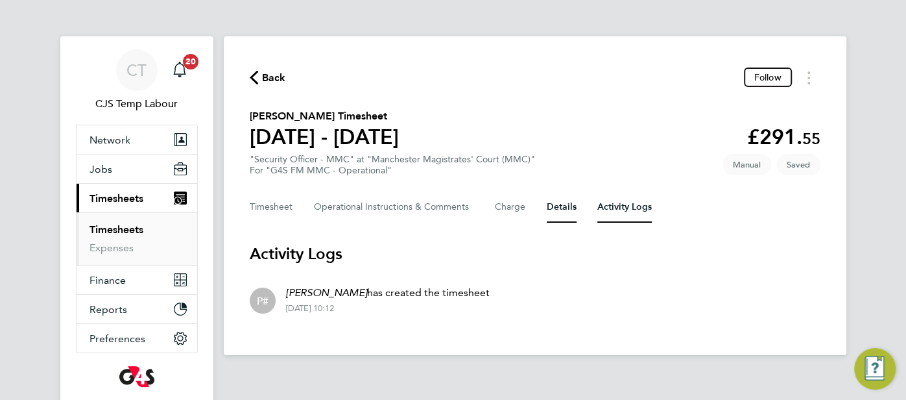
click at [568, 210] on button "Details" at bounding box center [562, 206] width 30 height 31
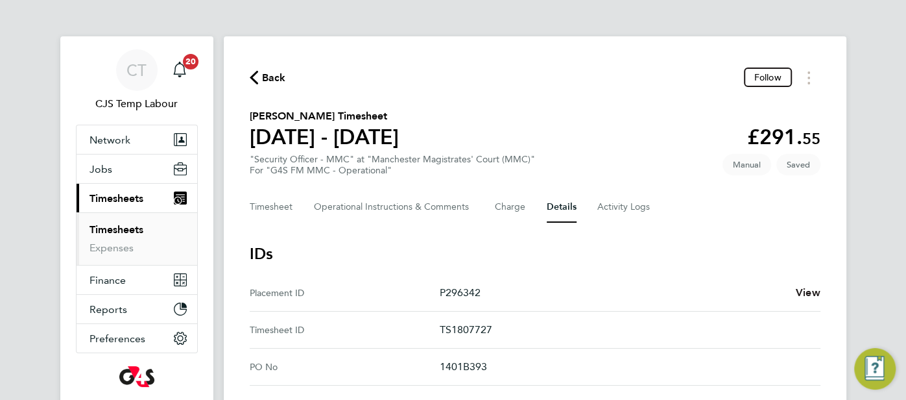
click at [807, 293] on span "View" at bounding box center [808, 292] width 25 height 12
click at [331, 207] on Comments-tab "Operational Instructions & Comments" at bounding box center [394, 206] width 160 height 31
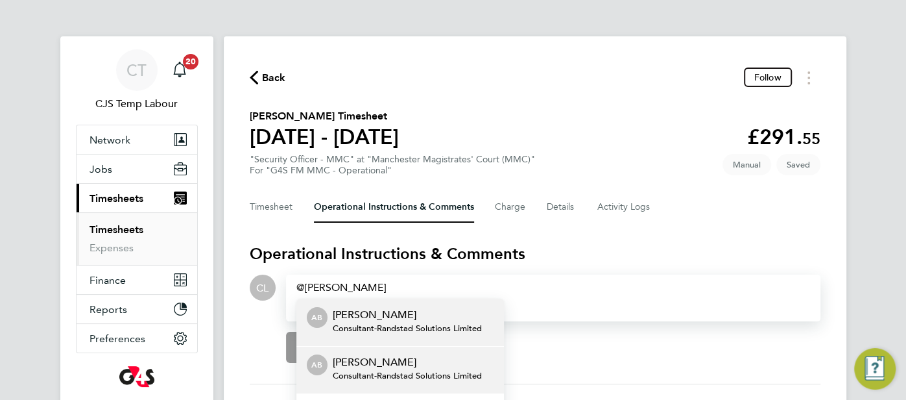
click at [366, 370] on span "Consultant - Randstad Solutions Limited" at bounding box center [407, 375] width 149 height 10
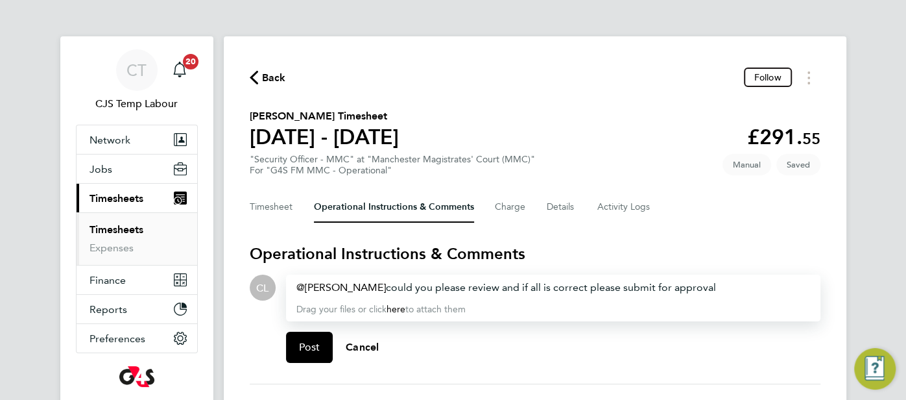
drag, startPoint x: 356, startPoint y: 288, endPoint x: 643, endPoint y: 282, distance: 287.4
click at [644, 284] on div "Alex Burke ​ could you please review and if all is correct please submit for ap…" at bounding box center [553, 288] width 514 height 16
drag, startPoint x: 359, startPoint y: 287, endPoint x: 702, endPoint y: 285, distance: 343.1
click at [702, 285] on div "Alex Burke ​ could you please review and if all is correct please submit for ap…" at bounding box center [553, 288] width 514 height 16
copy div "could you please review and if all is correct please submit for approval"
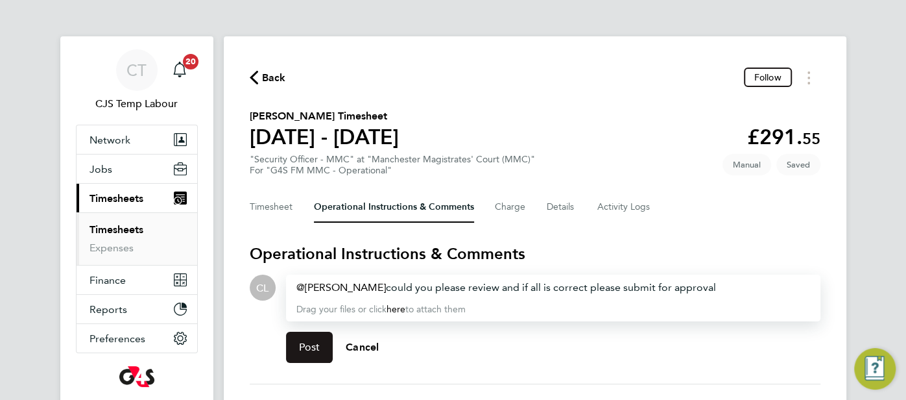
click at [326, 345] on button "Post" at bounding box center [309, 346] width 47 height 31
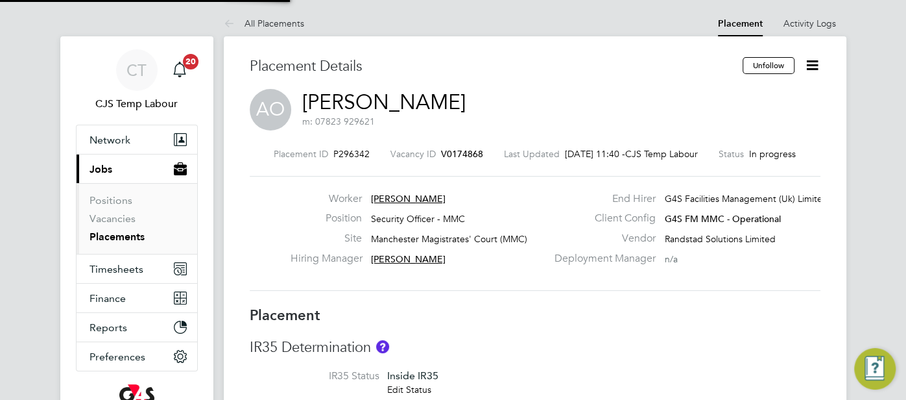
type input "Denise Mondryk"
type input "Julie Coleshill"
type input "23 Jun 2025"
type input "29 Aug 2025"
type input "08:00"
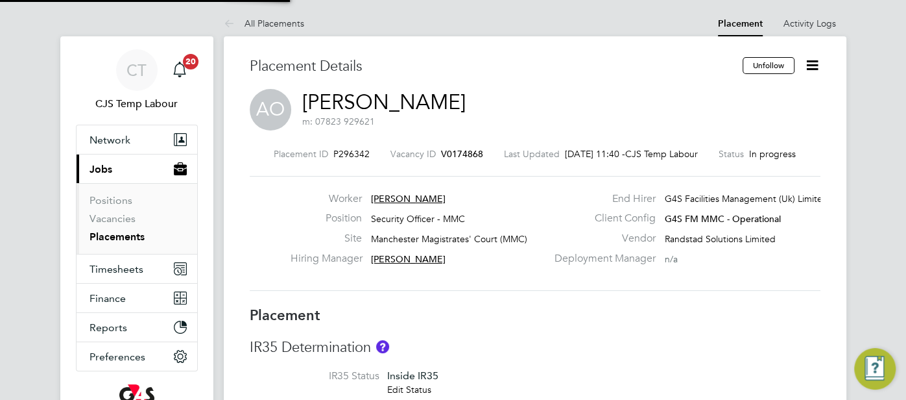
type input "18:00"
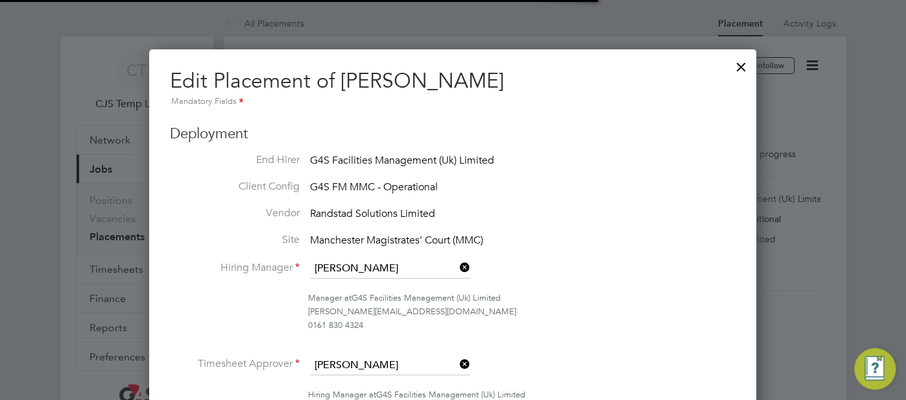
scroll to position [6, 6]
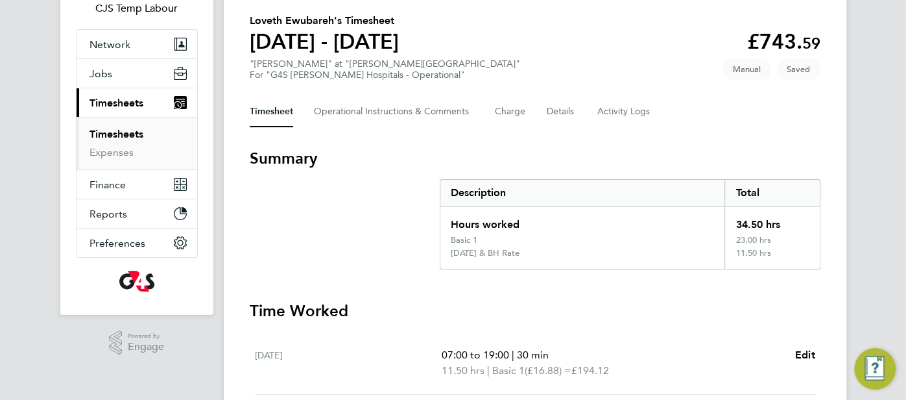
scroll to position [62, 0]
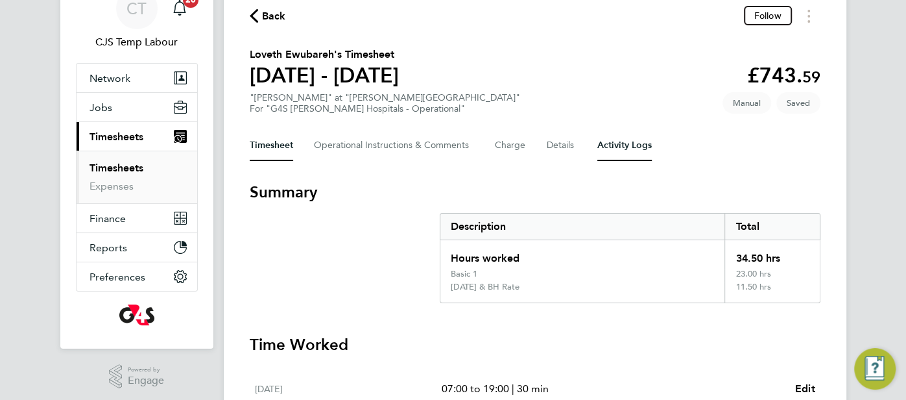
click at [618, 146] on Logs-tab "Activity Logs" at bounding box center [624, 145] width 54 height 31
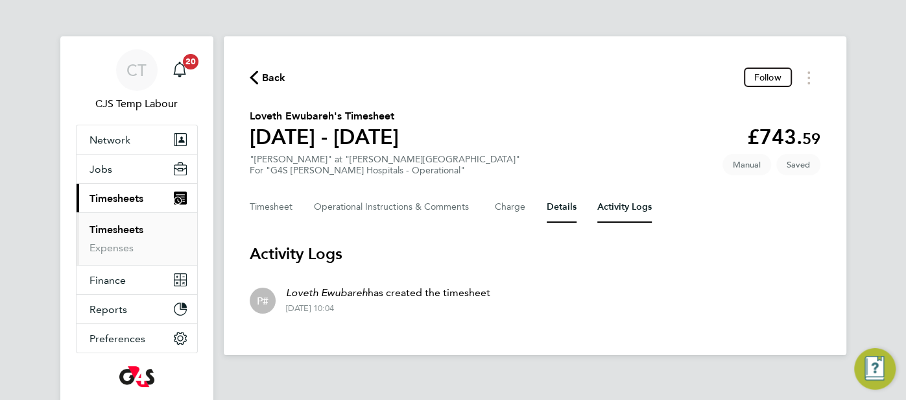
click at [560, 198] on button "Details" at bounding box center [562, 206] width 30 height 31
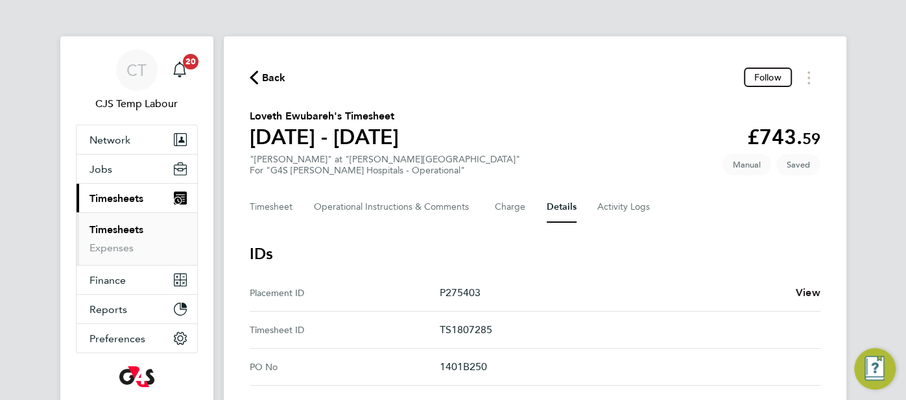
click at [800, 288] on span "View" at bounding box center [808, 292] width 25 height 12
click at [367, 209] on Comments-tab "Operational Instructions & Comments" at bounding box center [394, 206] width 160 height 31
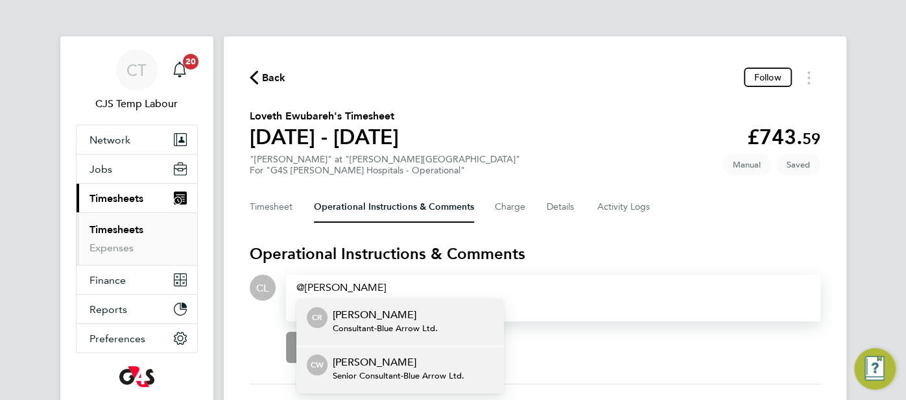
click at [403, 357] on p "Caroline Waithera" at bounding box center [399, 362] width 132 height 16
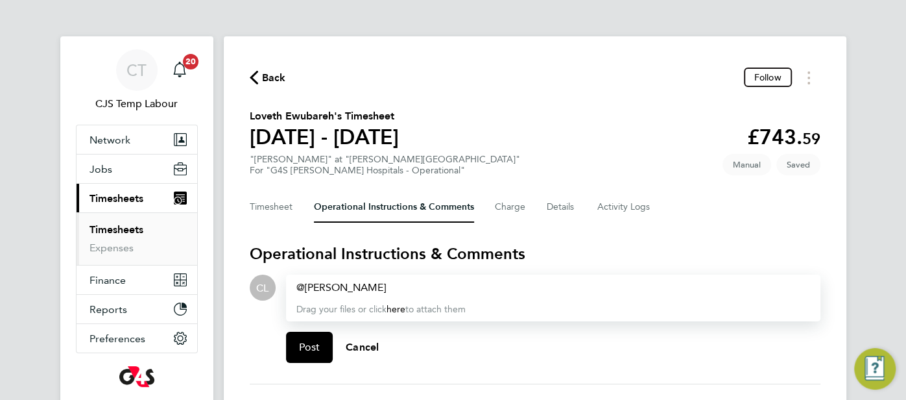
paste div
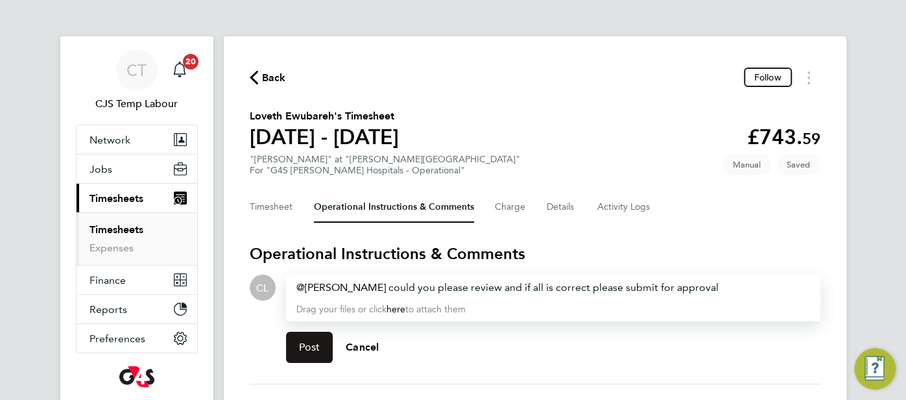
click at [311, 349] on span "Post" at bounding box center [309, 347] width 21 height 13
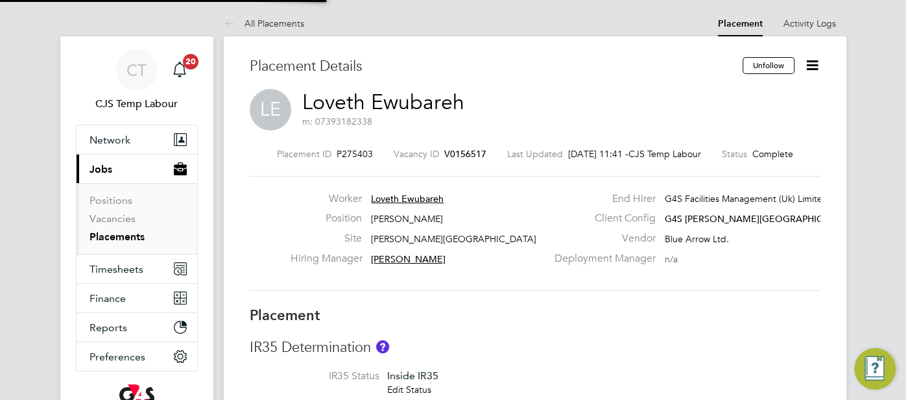
type input "[PERSON_NAME]"
type input "Maureen Langridge"
type input "03 Mar 2025"
type input "24 Aug 2025"
type input "08:00"
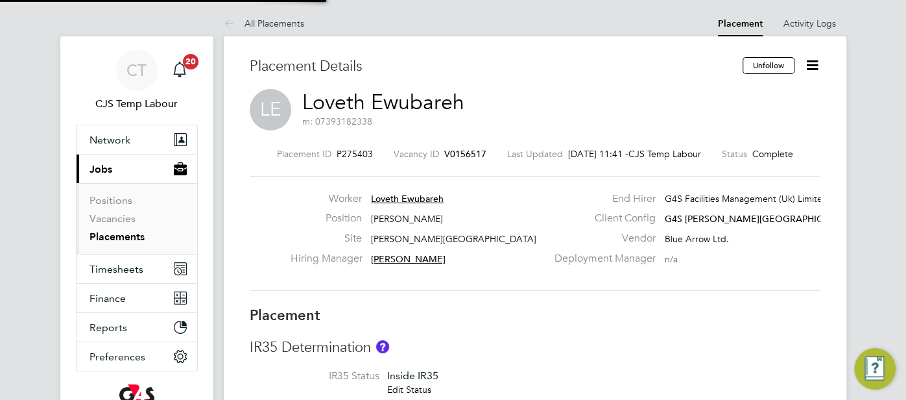
type input "16:00"
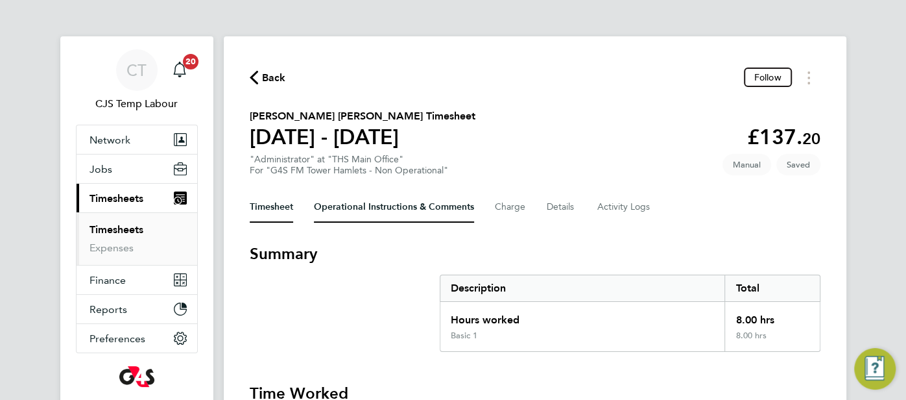
click at [355, 218] on Comments-tab "Operational Instructions & Comments" at bounding box center [394, 206] width 160 height 31
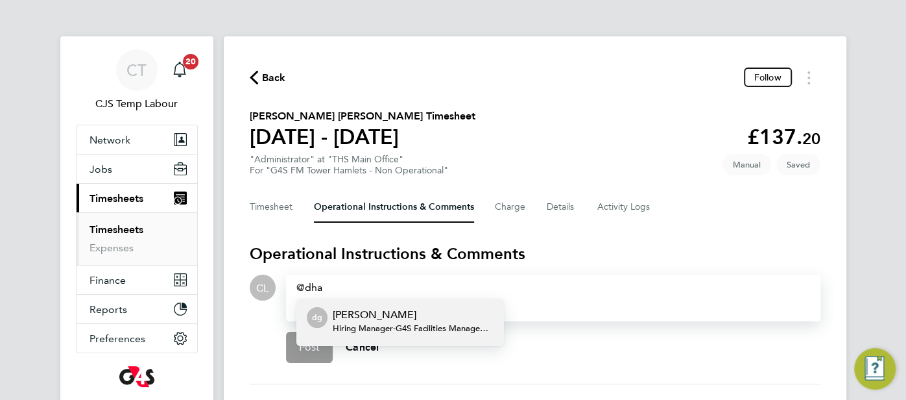
click at [417, 323] on span "Hiring Manager - G4S Facilities Management (Uk) Limited" at bounding box center [413, 328] width 161 height 10
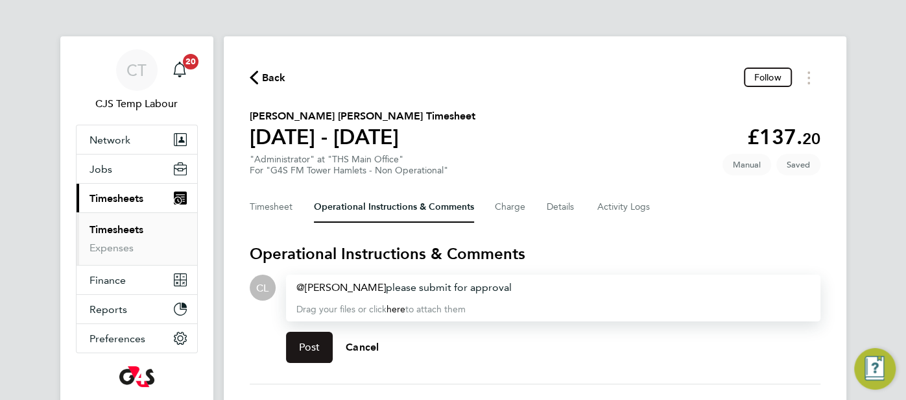
click at [306, 354] on button "Post" at bounding box center [309, 346] width 47 height 31
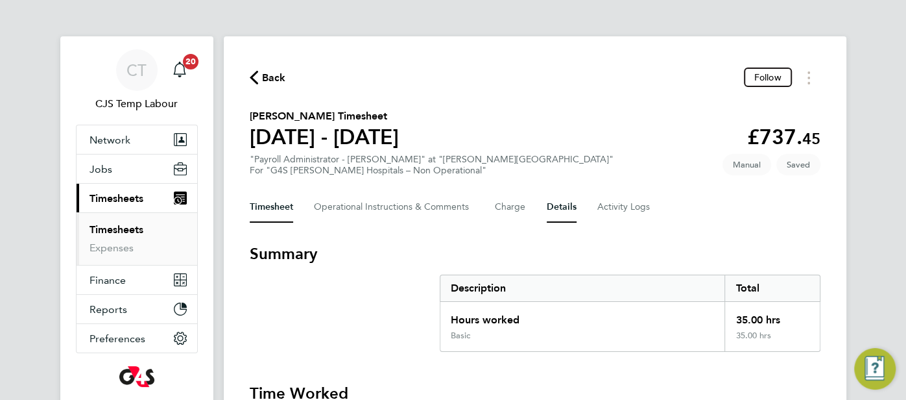
click at [559, 209] on button "Details" at bounding box center [562, 206] width 30 height 31
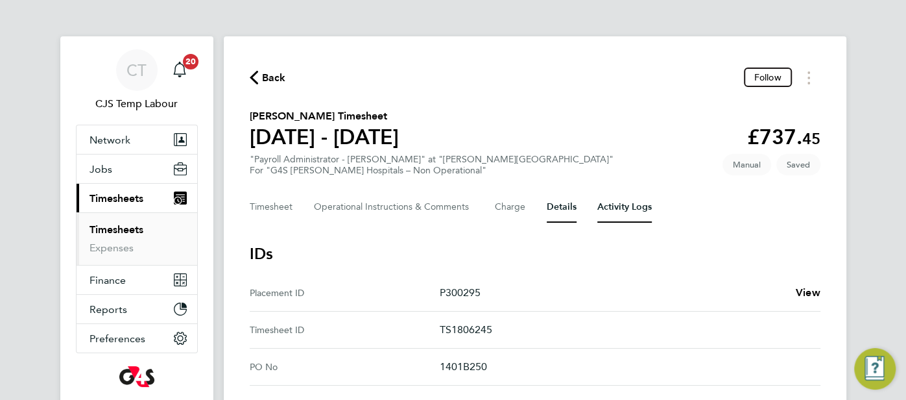
click at [638, 210] on Logs-tab "Activity Logs" at bounding box center [624, 206] width 54 height 31
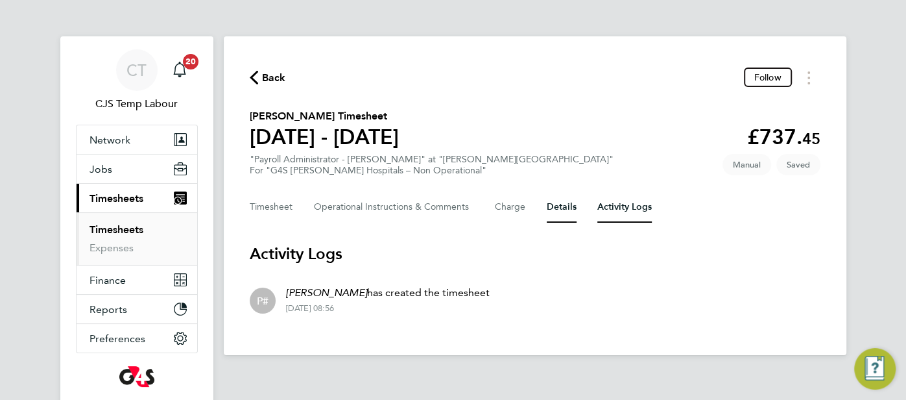
click at [564, 213] on button "Details" at bounding box center [562, 206] width 30 height 31
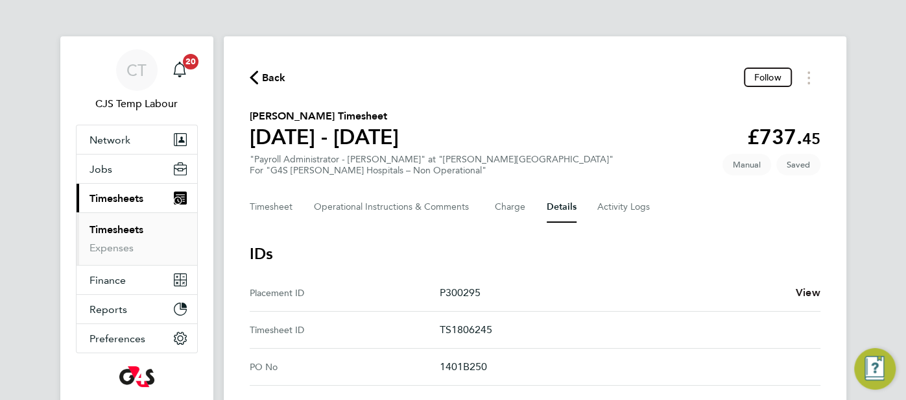
click at [796, 289] on span "View" at bounding box center [808, 292] width 25 height 12
click at [406, 207] on Comments-tab "Operational Instructions & Comments" at bounding box center [394, 206] width 160 height 31
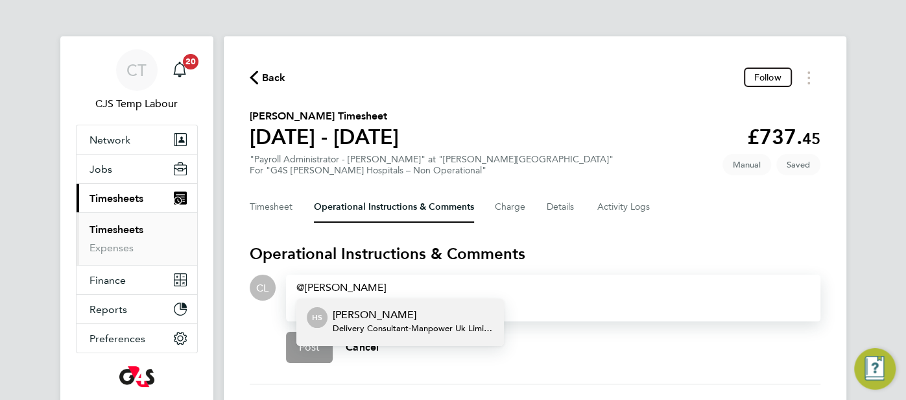
click at [429, 318] on p "[PERSON_NAME]" at bounding box center [413, 315] width 161 height 16
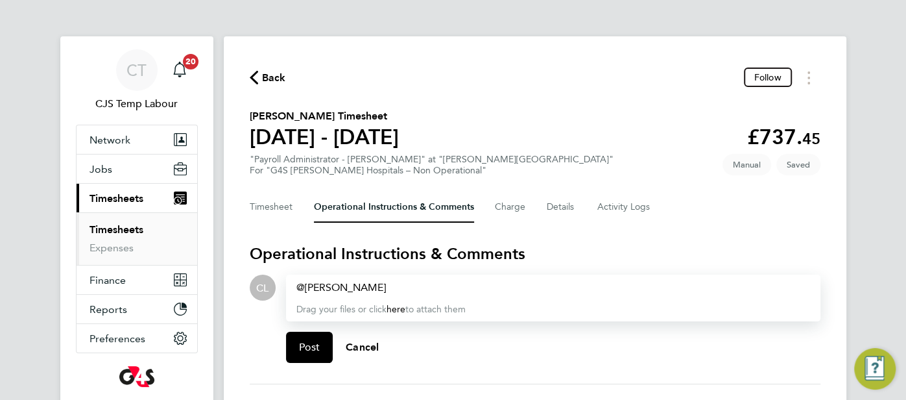
paste div
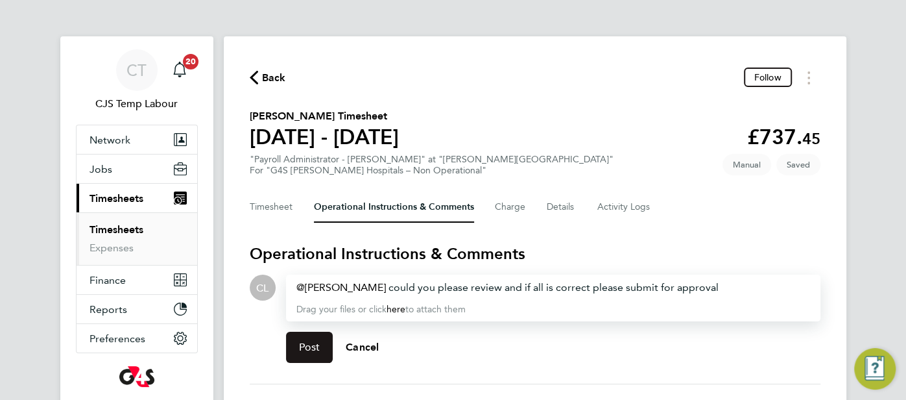
click at [315, 349] on span "Post" at bounding box center [309, 347] width 21 height 13
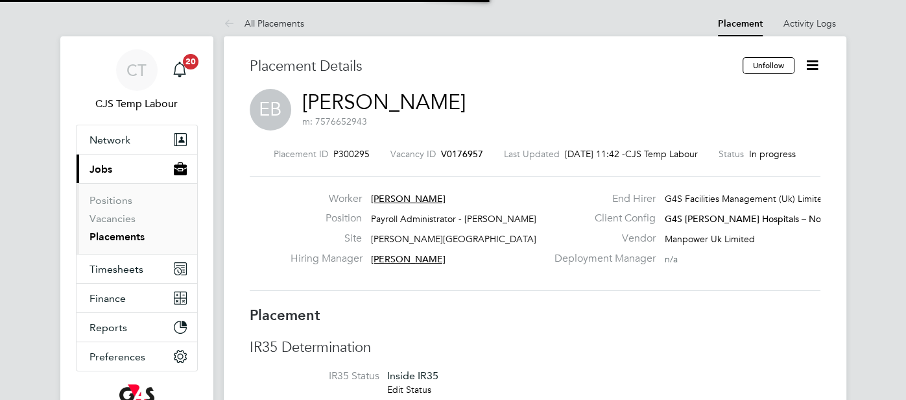
type input "[PERSON_NAME]"
type input "[DATE]"
type input "08:00"
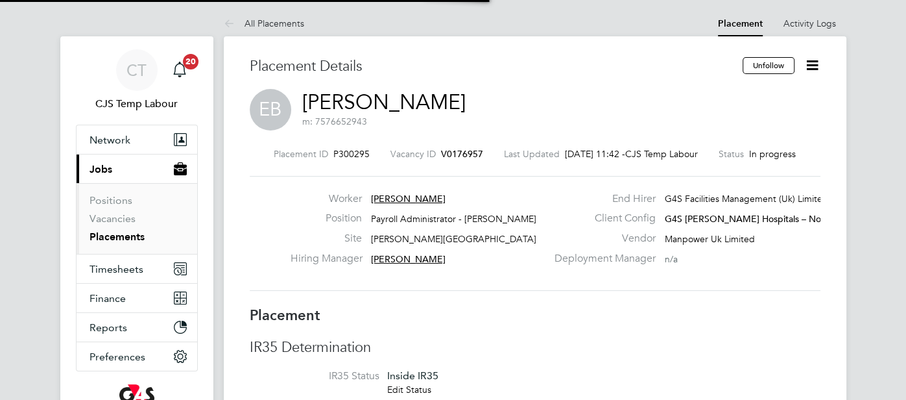
type input "17:00"
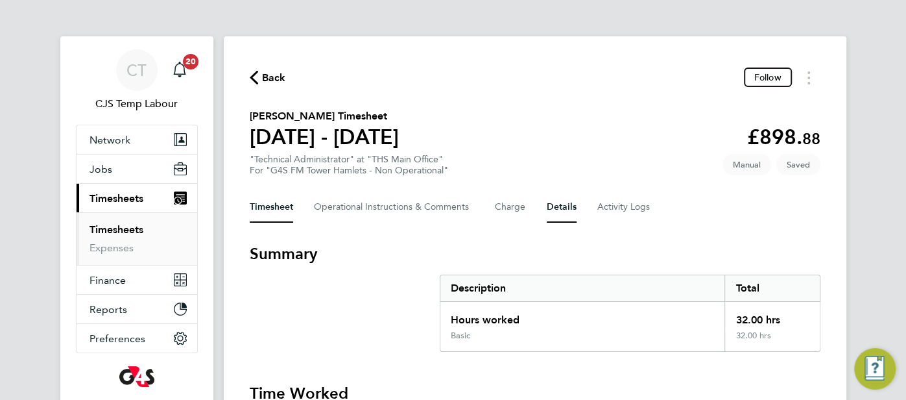
click at [560, 208] on button "Details" at bounding box center [562, 206] width 30 height 31
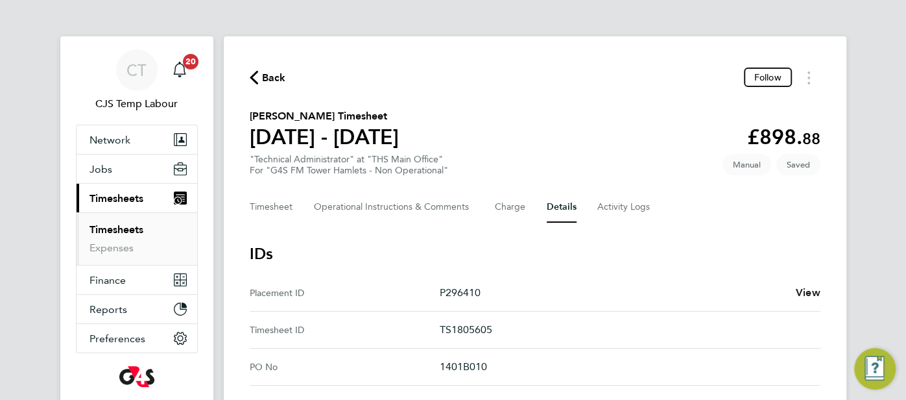
click at [813, 291] on span "View" at bounding box center [808, 292] width 25 height 12
click at [396, 206] on Comments-tab "Operational Instructions & Comments" at bounding box center [394, 206] width 160 height 31
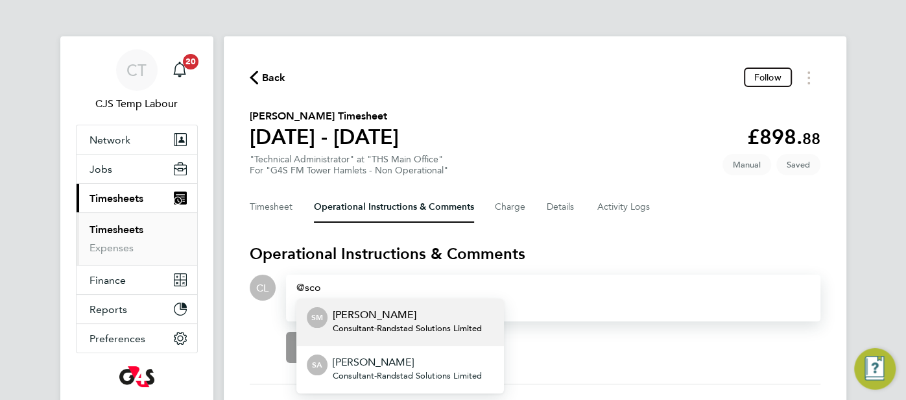
click at [428, 325] on span "Consultant - Randstad Solutions Limited" at bounding box center [407, 328] width 149 height 10
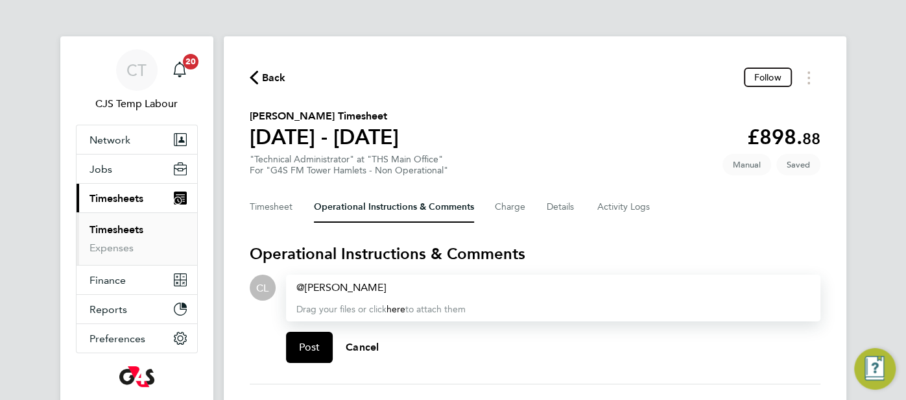
paste div
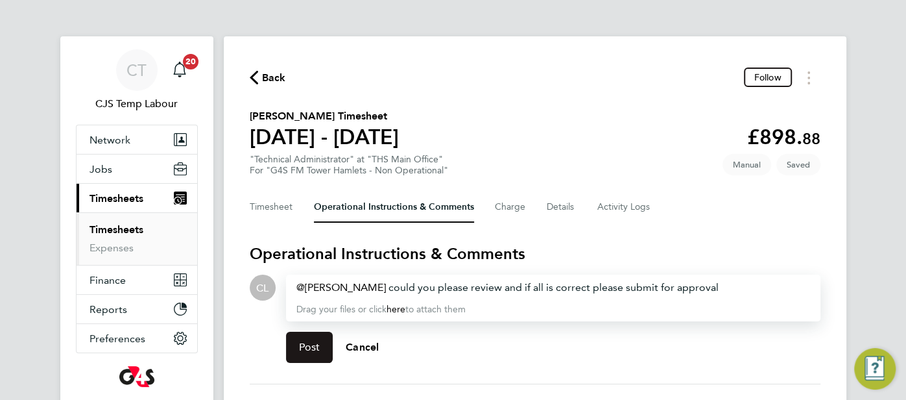
click at [319, 352] on span "Post" at bounding box center [309, 347] width 21 height 13
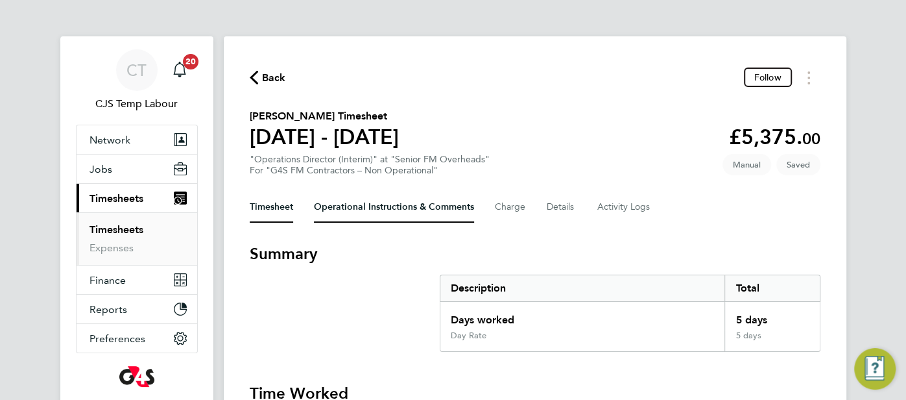
drag, startPoint x: 398, startPoint y: 221, endPoint x: 388, endPoint y: 215, distance: 11.0
click at [392, 218] on Comments-tab "Operational Instructions & Comments" at bounding box center [394, 206] width 160 height 31
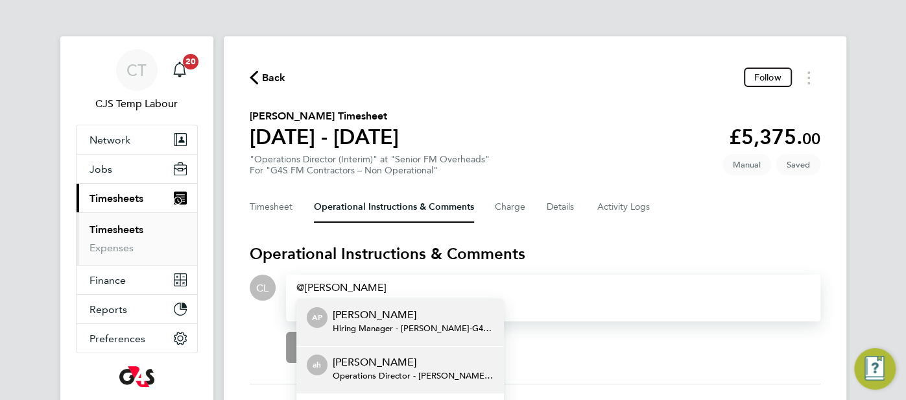
click at [448, 361] on p "andrew hydes" at bounding box center [413, 362] width 161 height 16
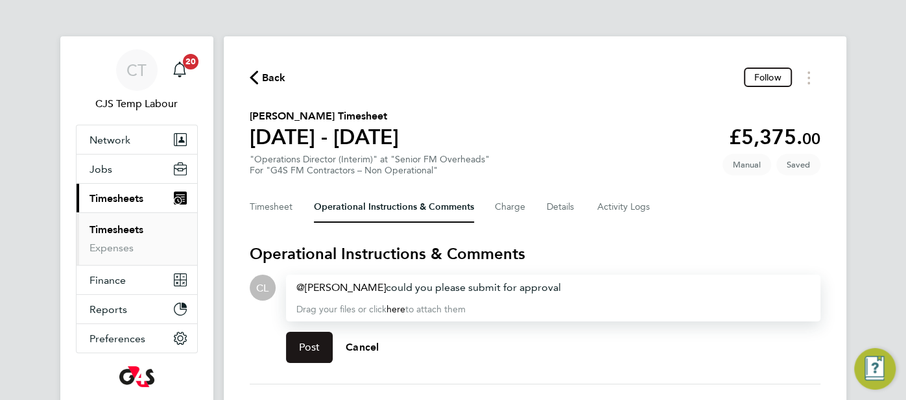
click at [314, 348] on span "Post" at bounding box center [309, 347] width 21 height 13
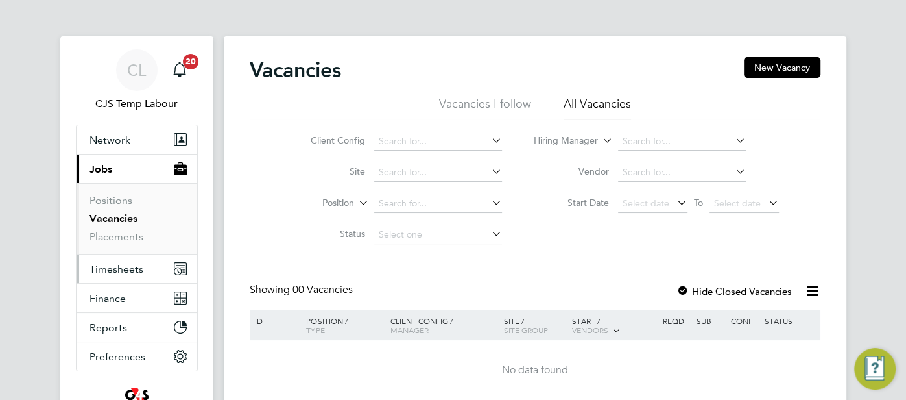
click at [138, 265] on span "Timesheets" at bounding box center [117, 269] width 54 height 12
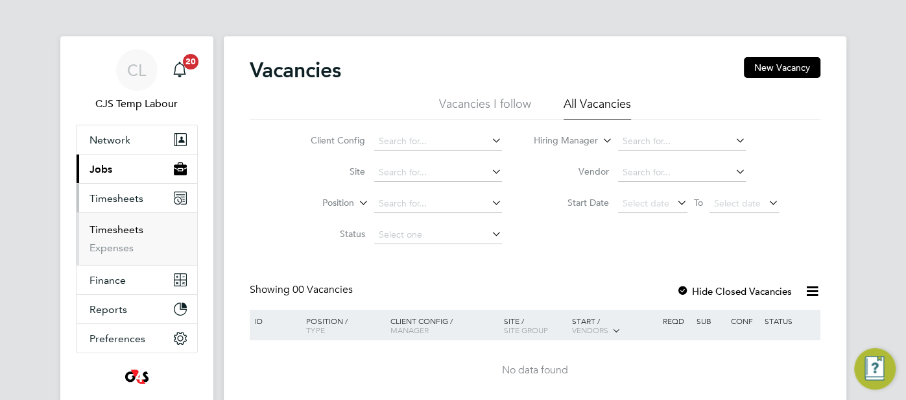
click at [134, 230] on link "Timesheets" at bounding box center [117, 229] width 54 height 12
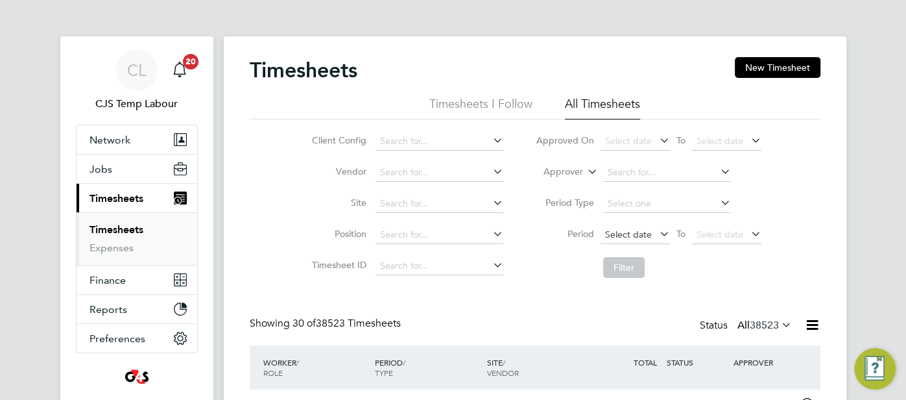
click at [650, 236] on span "Select date" at bounding box center [628, 234] width 47 height 12
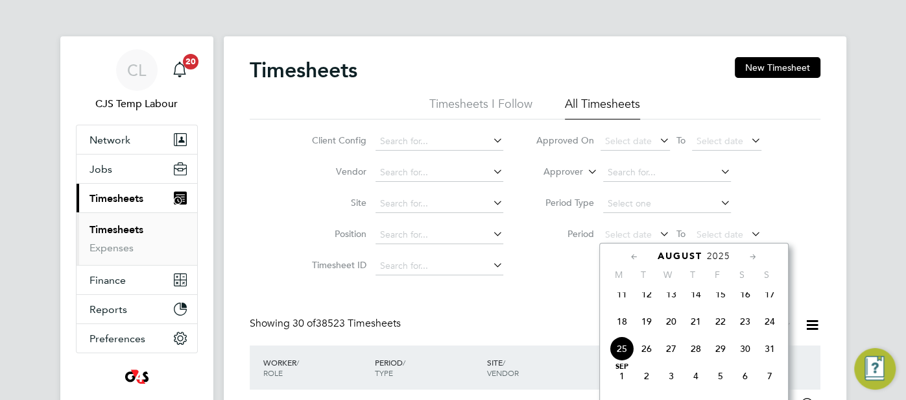
drag, startPoint x: 625, startPoint y: 331, endPoint x: 645, endPoint y: 322, distance: 21.8
click at [626, 331] on span "18" at bounding box center [622, 321] width 25 height 25
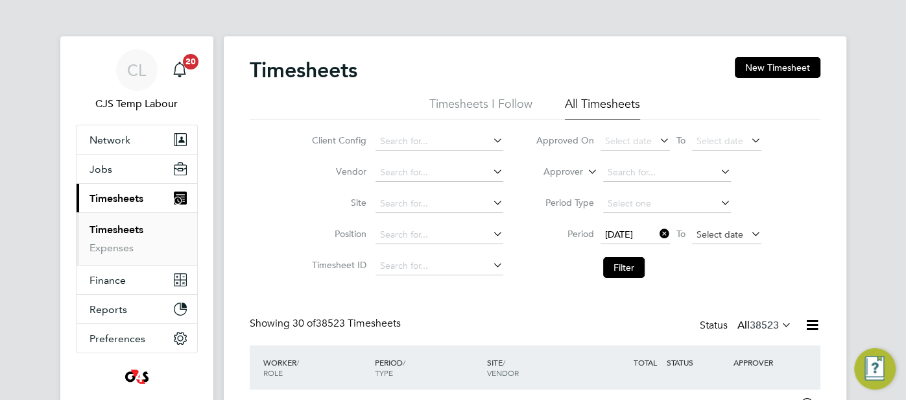
click at [714, 234] on span "Select date" at bounding box center [720, 234] width 47 height 12
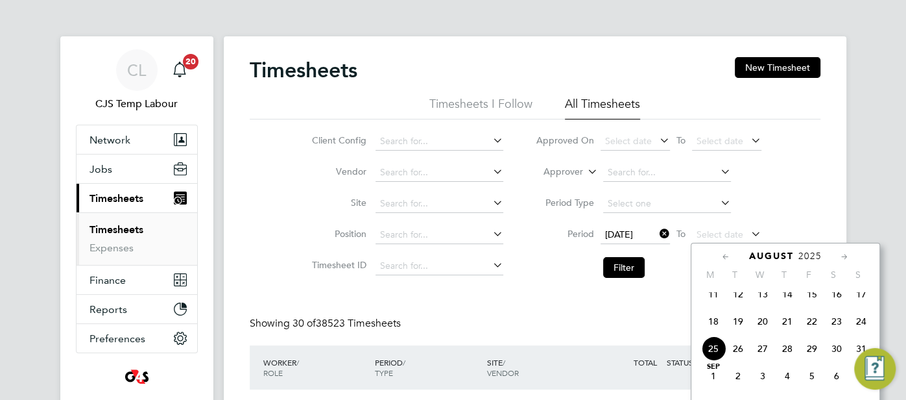
drag, startPoint x: 865, startPoint y: 326, endPoint x: 760, endPoint y: 309, distance: 105.8
click at [865, 326] on span "24" at bounding box center [861, 321] width 25 height 25
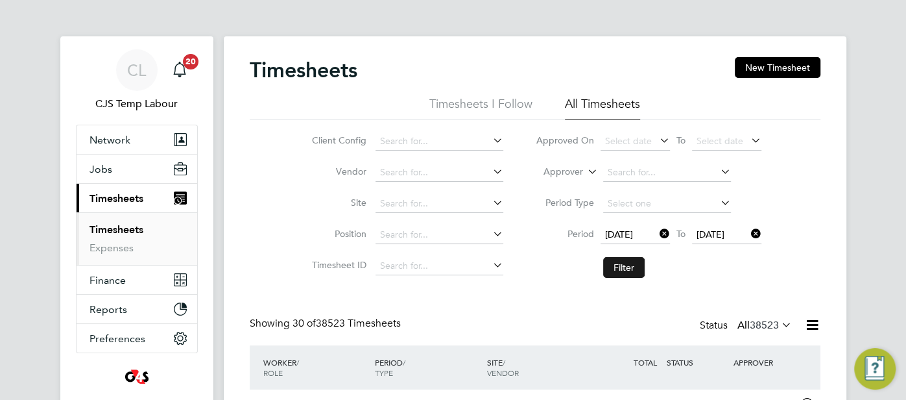
click at [623, 267] on button "Filter" at bounding box center [624, 267] width 42 height 21
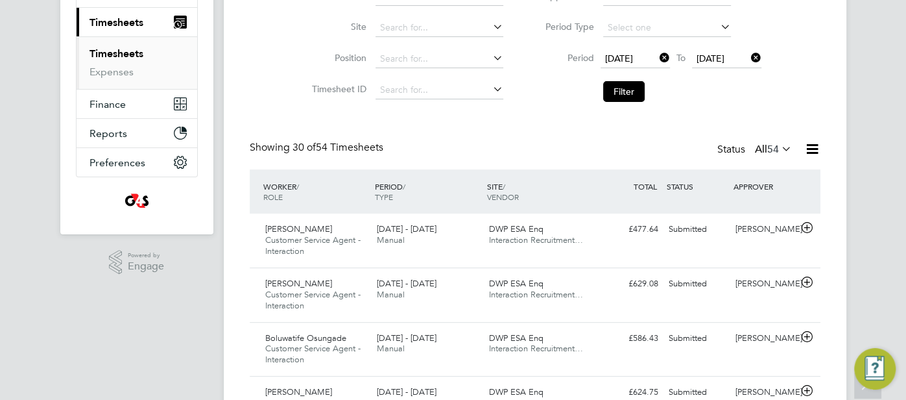
click at [815, 151] on icon at bounding box center [812, 149] width 16 height 16
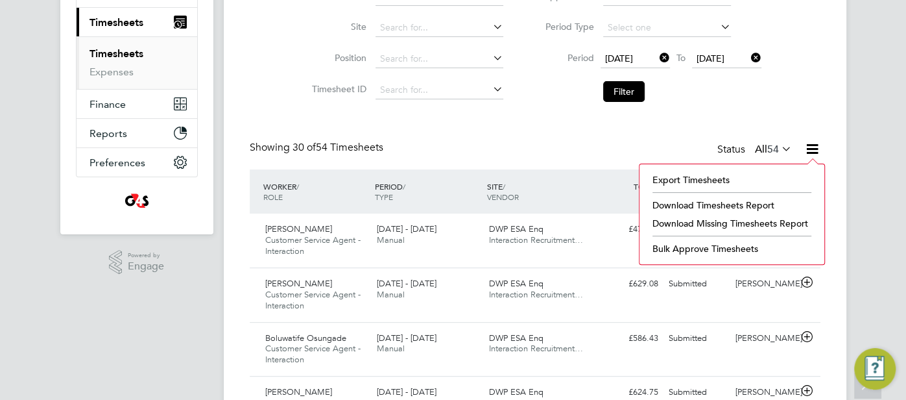
click at [758, 221] on li "Download Missing Timesheets Report" at bounding box center [732, 223] width 172 height 18
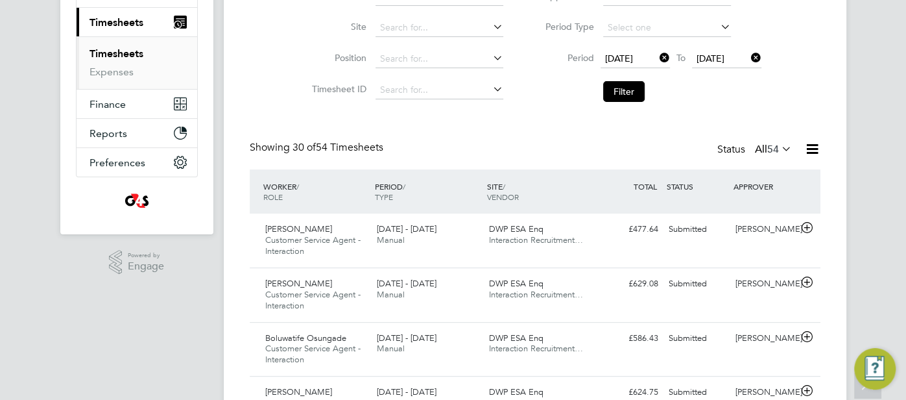
click at [779, 147] on icon at bounding box center [779, 148] width 0 height 18
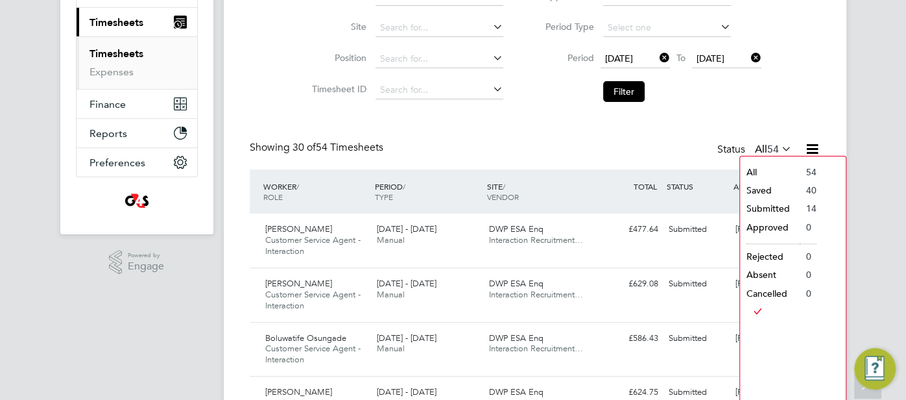
click at [717, 152] on div "Status All 54" at bounding box center [755, 150] width 77 height 18
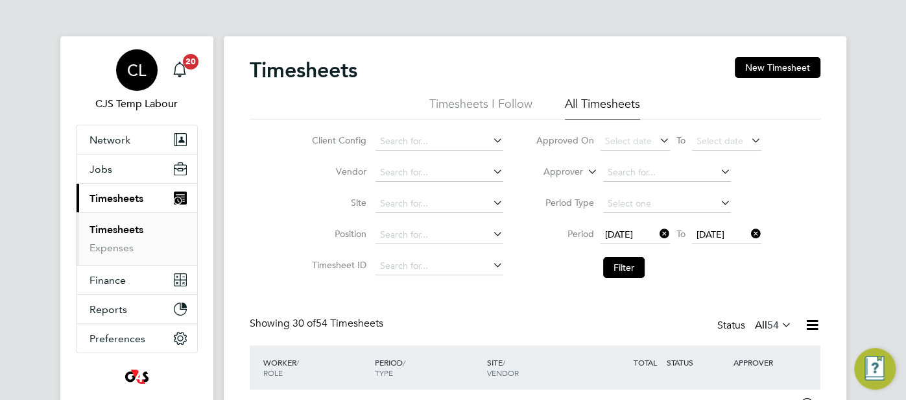
click at [132, 73] on span "CL" at bounding box center [136, 70] width 19 height 17
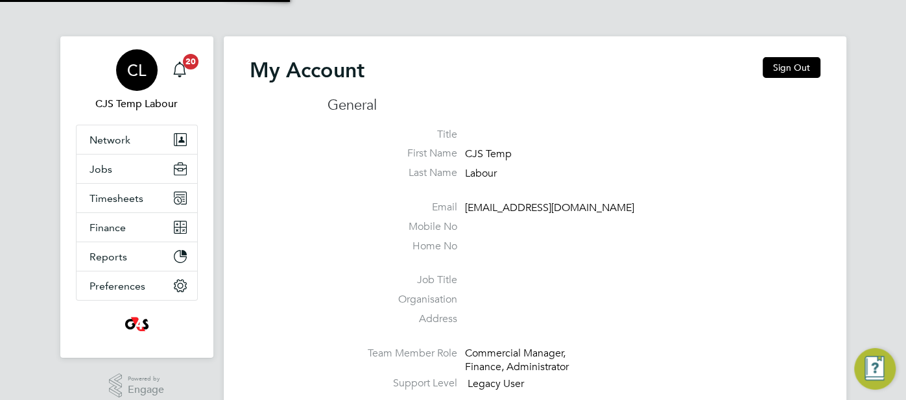
type input "cjs.ess@uk.g4s.com"
click at [791, 62] on button "Sign Out" at bounding box center [792, 67] width 58 height 21
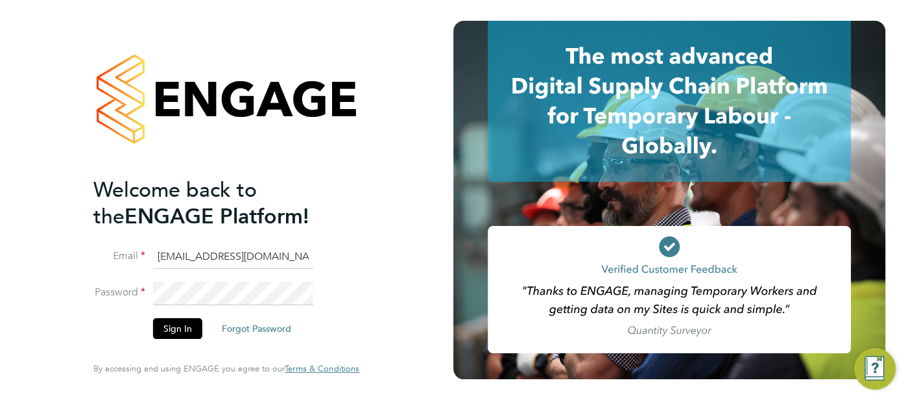
drag, startPoint x: 256, startPoint y: 257, endPoint x: 163, endPoint y: 259, distance: 93.4
click at [163, 259] on input "cjs.ess@uk.g4s.com" at bounding box center [233, 256] width 160 height 23
type input "c"
type input "[EMAIL_ADDRESS][DOMAIN_NAME]"
click at [171, 330] on button "Sign In" at bounding box center [177, 328] width 49 height 21
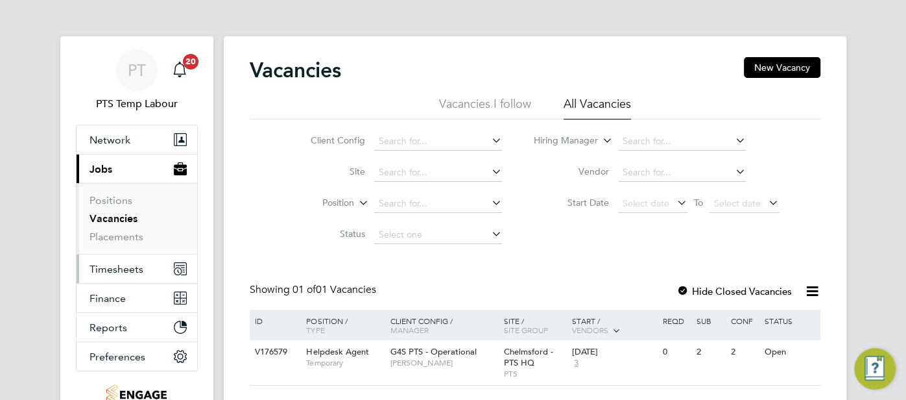
click at [145, 266] on button "Timesheets" at bounding box center [137, 268] width 121 height 29
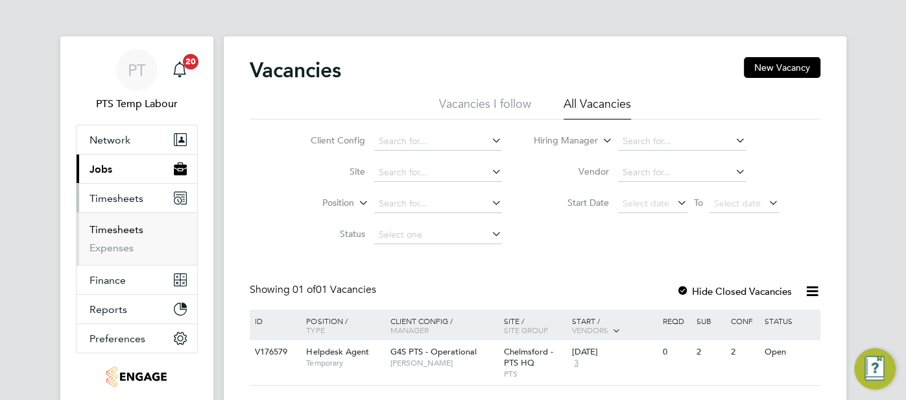
click at [129, 230] on link "Timesheets" at bounding box center [117, 229] width 54 height 12
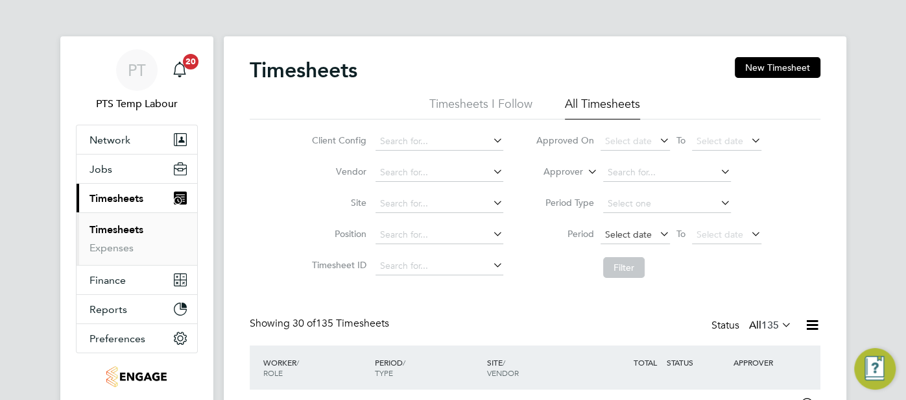
click at [642, 231] on span "Select date" at bounding box center [628, 234] width 47 height 12
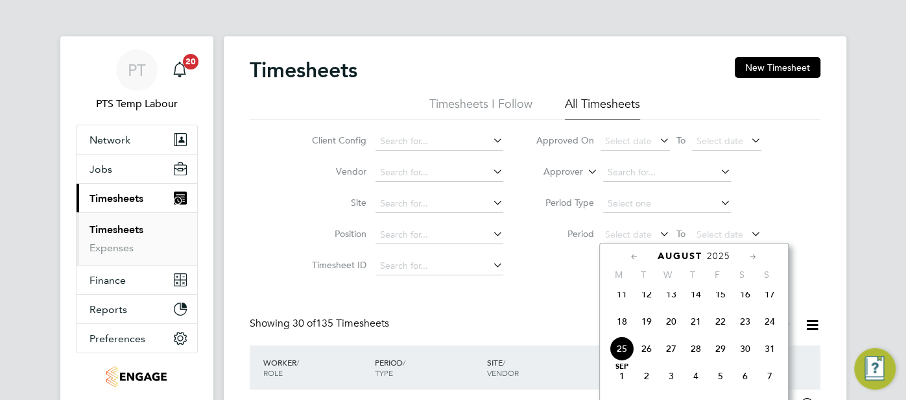
drag, startPoint x: 621, startPoint y: 330, endPoint x: 643, endPoint y: 316, distance: 26.3
click at [623, 331] on span "18" at bounding box center [622, 321] width 25 height 25
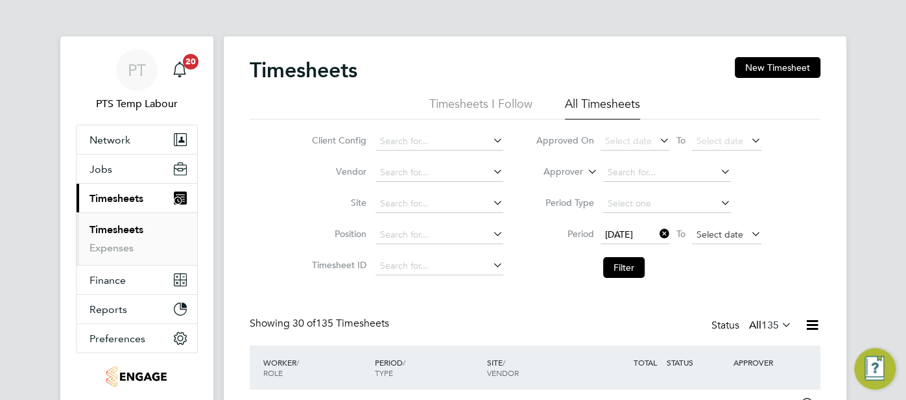
click at [704, 235] on span "Select date" at bounding box center [720, 234] width 47 height 12
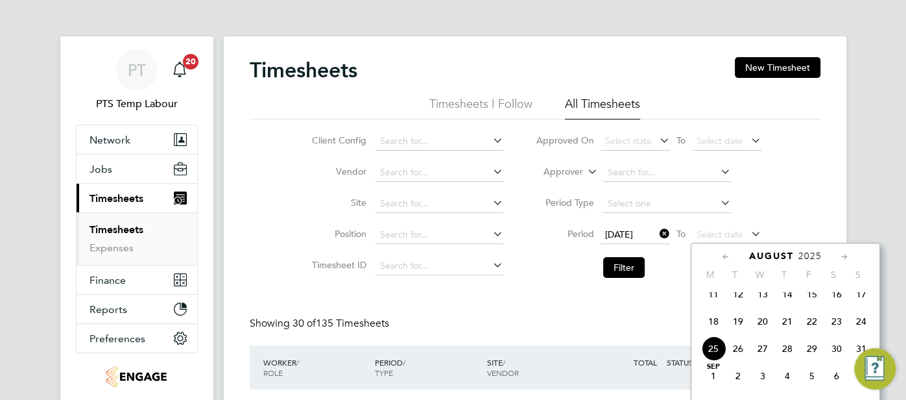
drag, startPoint x: 867, startPoint y: 331, endPoint x: 760, endPoint y: 315, distance: 107.7
click at [859, 330] on span "24" at bounding box center [861, 321] width 25 height 25
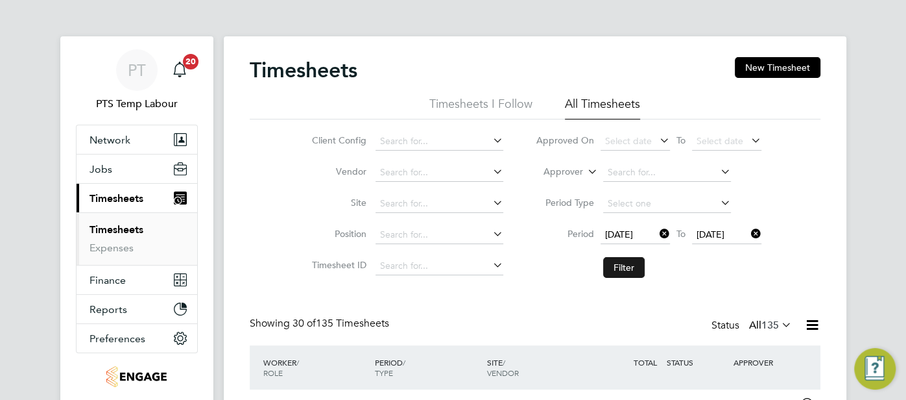
click at [628, 270] on button "Filter" at bounding box center [624, 267] width 42 height 21
click at [130, 80] on div "PT" at bounding box center [137, 70] width 42 height 42
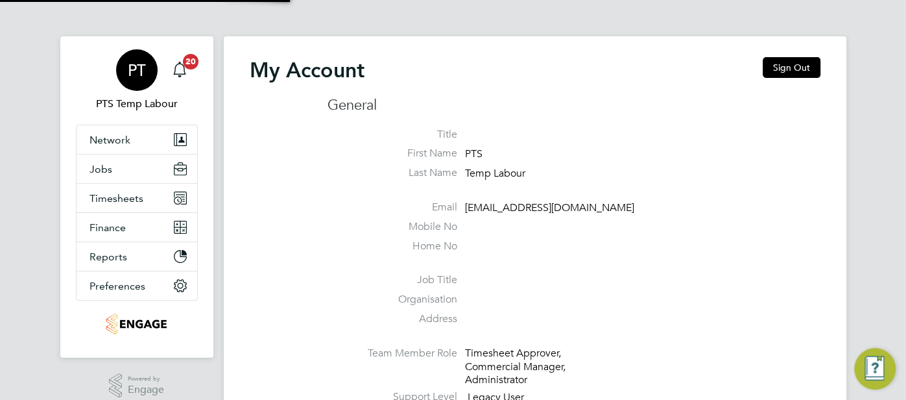
type input "pts.templabour@uk.g4s.com"
click at [782, 71] on button "Sign Out" at bounding box center [792, 67] width 58 height 21
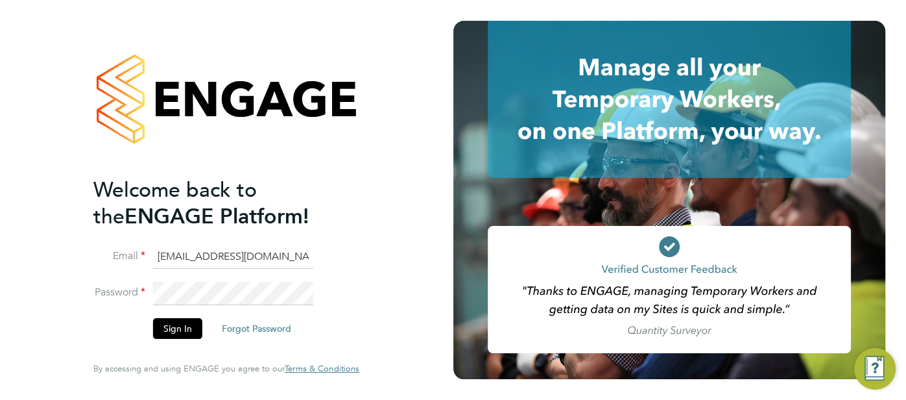
drag, startPoint x: 290, startPoint y: 258, endPoint x: 191, endPoint y: 257, distance: 99.3
click at [189, 254] on input "pts.templabour@uk.g4s.com" at bounding box center [233, 256] width 160 height 23
type input "p"
type input "[EMAIL_ADDRESS][DOMAIN_NAME]"
click at [174, 327] on button "Sign In" at bounding box center [177, 328] width 49 height 21
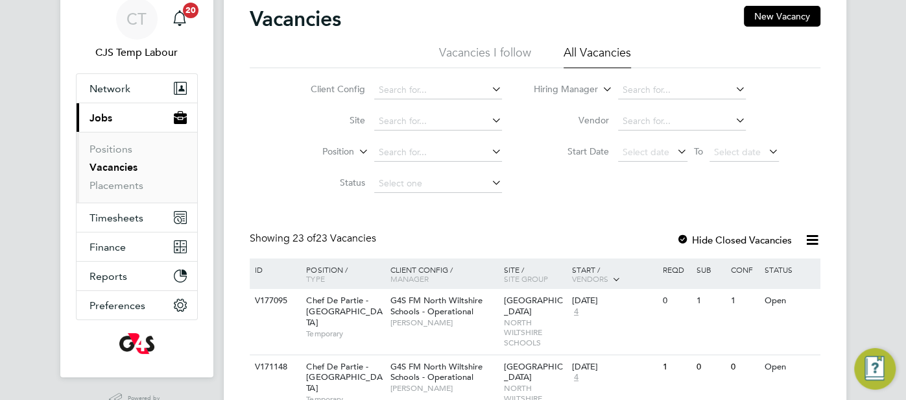
scroll to position [58, 0]
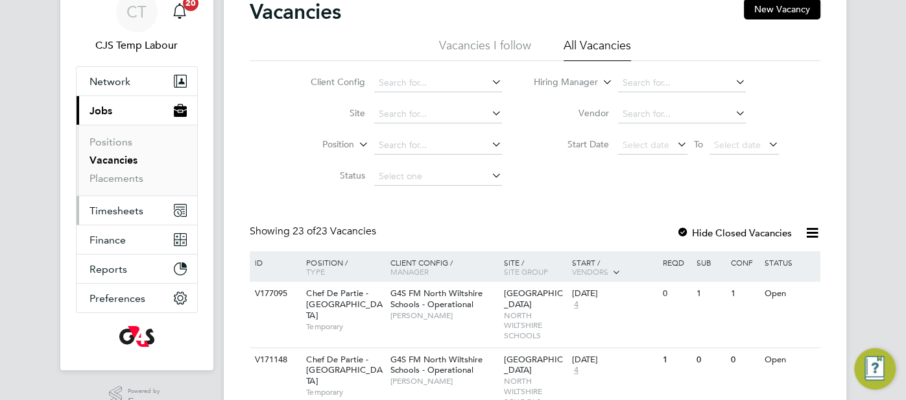
click at [128, 209] on span "Timesheets" at bounding box center [117, 210] width 54 height 12
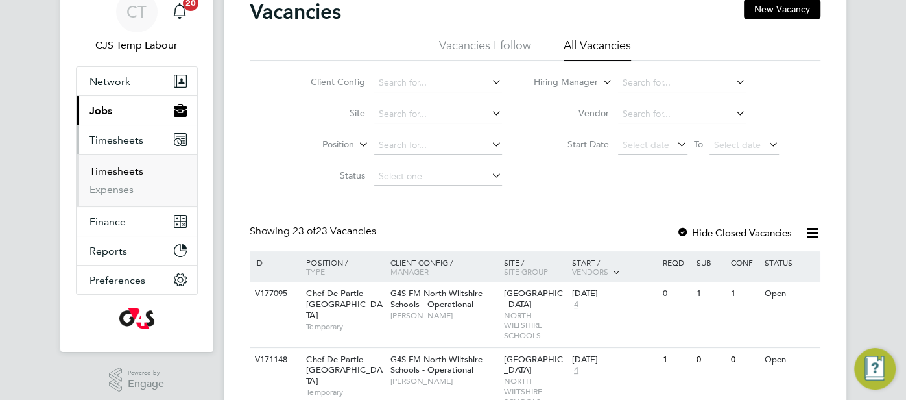
click at [123, 173] on link "Timesheets" at bounding box center [117, 171] width 54 height 12
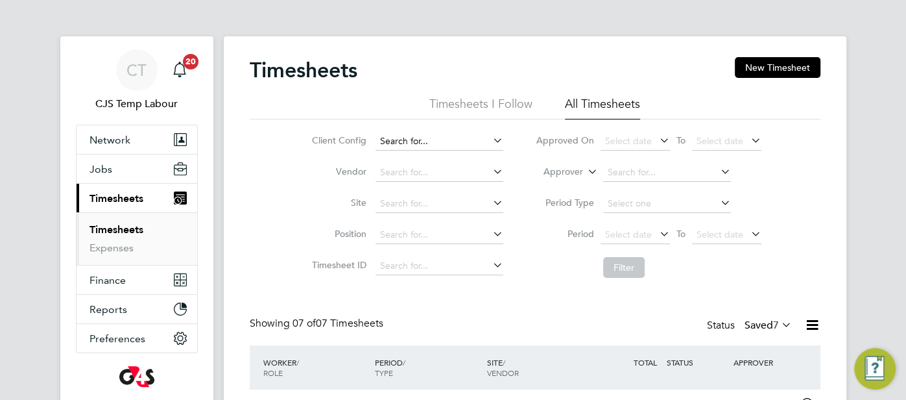
click at [449, 139] on input at bounding box center [440, 141] width 128 height 18
click at [465, 171] on li "G4S FM Gree nwich Schools - Operational" at bounding box center [475, 177] width 199 height 18
type input "G4S FM Greenwich Schools - Operational"
drag, startPoint x: 641, startPoint y: 239, endPoint x: 642, endPoint y: 246, distance: 6.5
click at [641, 240] on span "Select date" at bounding box center [635, 235] width 69 height 18
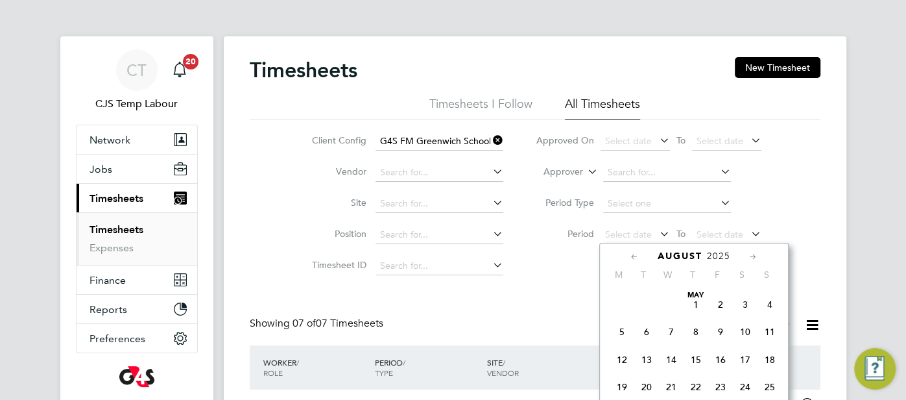
scroll to position [503, 0]
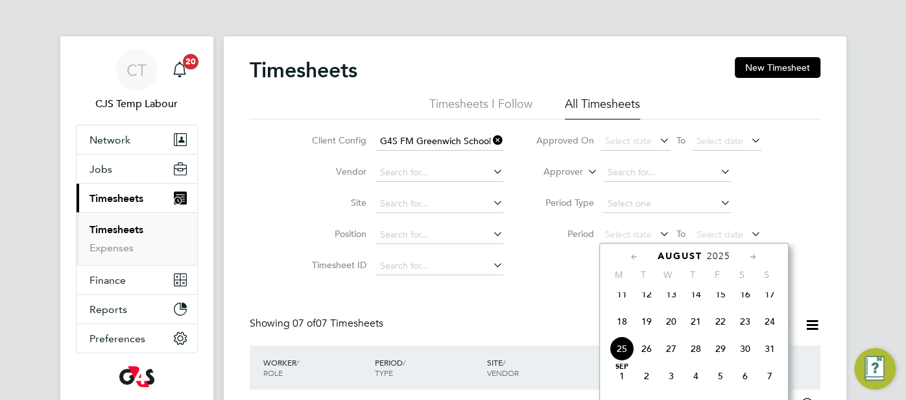
click at [628, 329] on span "18" at bounding box center [622, 321] width 25 height 25
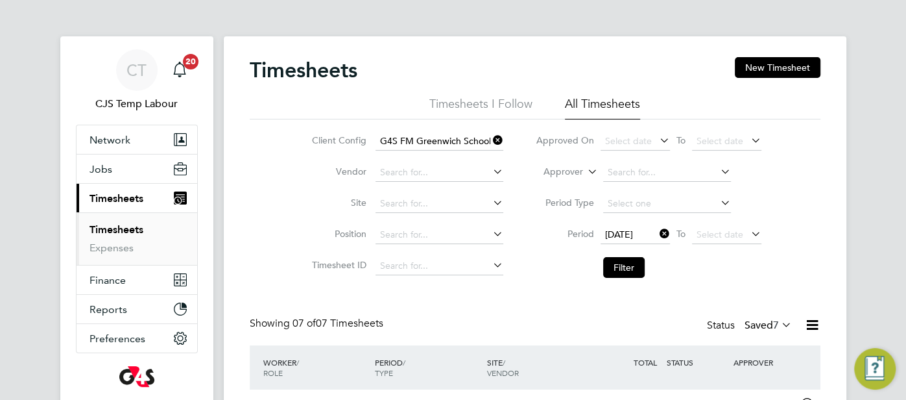
drag, startPoint x: 726, startPoint y: 237, endPoint x: 748, endPoint y: 254, distance: 26.9
click at [726, 238] on span "Select date" at bounding box center [720, 234] width 47 height 12
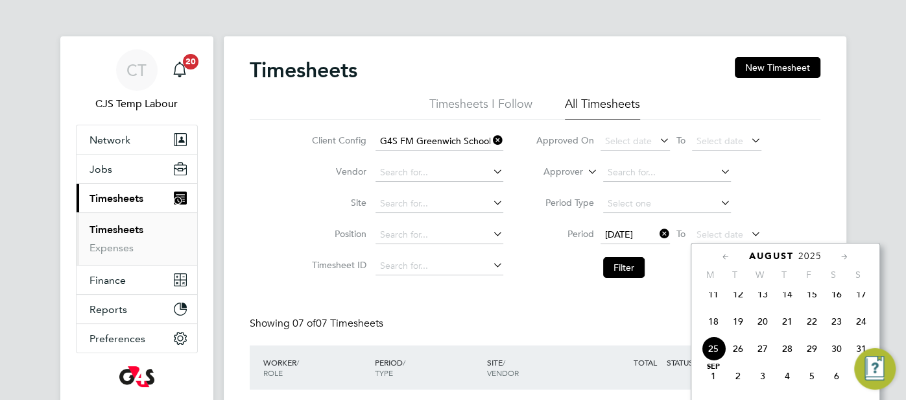
click at [863, 330] on span "24" at bounding box center [861, 321] width 25 height 25
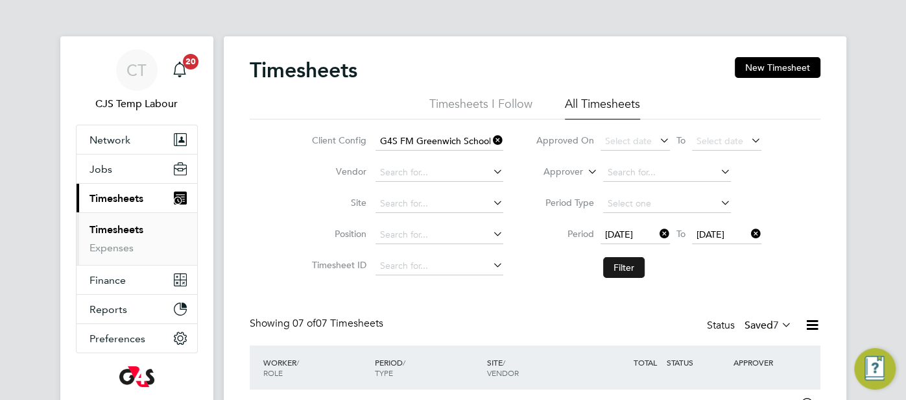
click at [634, 270] on button "Filter" at bounding box center [624, 267] width 42 height 21
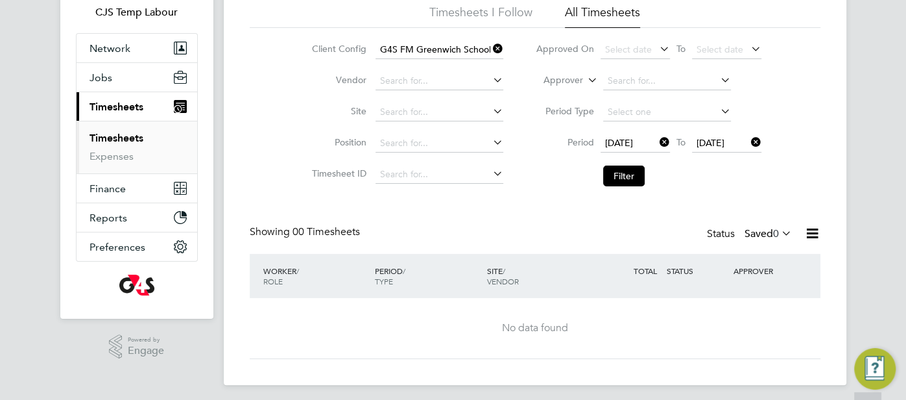
scroll to position [96, 0]
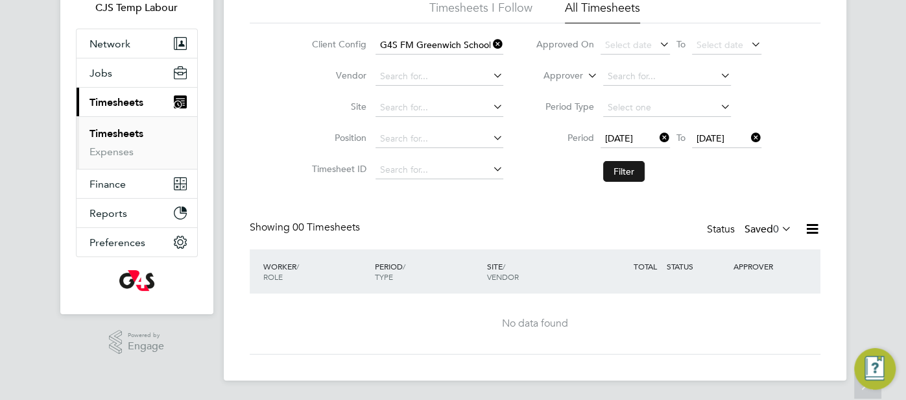
click at [634, 171] on button "Filter" at bounding box center [624, 171] width 42 height 21
click at [779, 222] on icon at bounding box center [779, 228] width 0 height 18
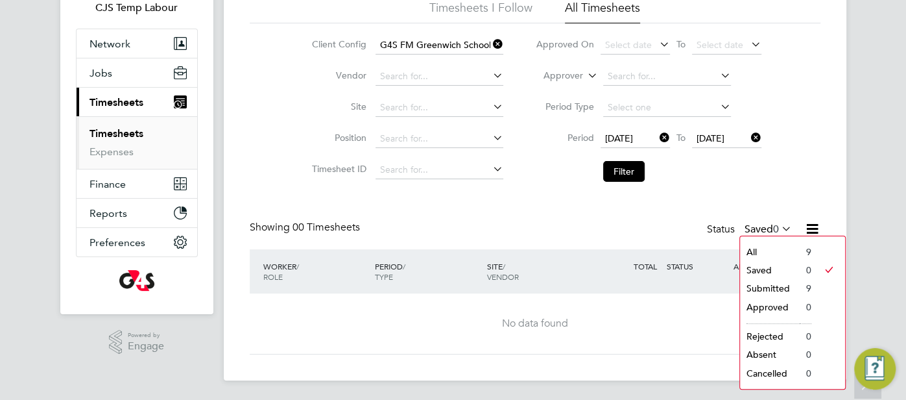
click at [769, 252] on li "All" at bounding box center [770, 252] width 60 height 18
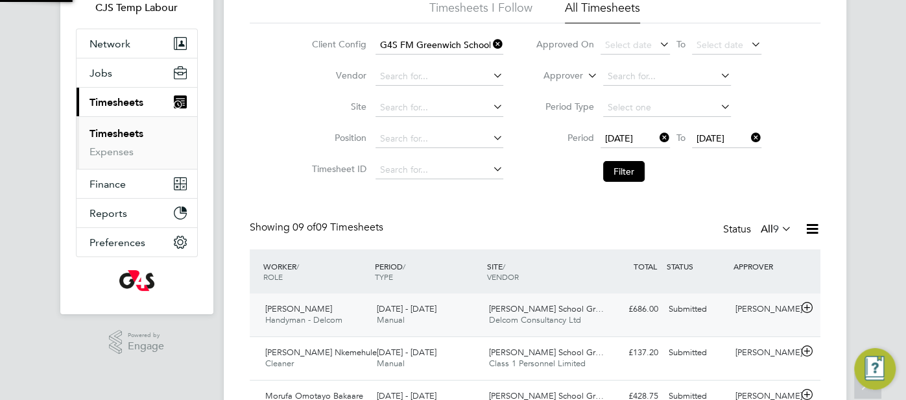
scroll to position [32, 112]
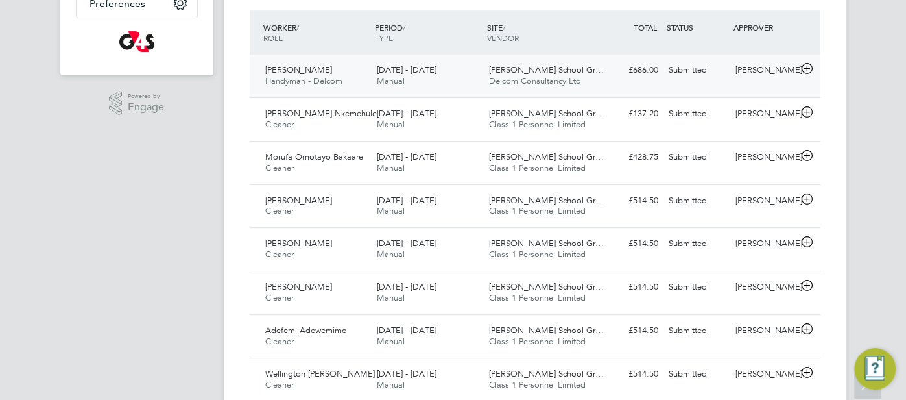
click at [585, 81] on div "[PERSON_NAME] School Gr… Delcom Consultancy Ltd" at bounding box center [540, 76] width 112 height 32
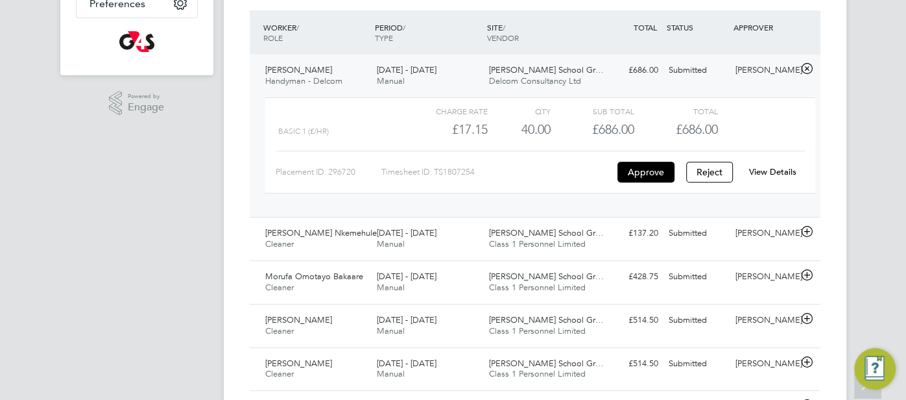
click at [774, 166] on link "View Details" at bounding box center [772, 171] width 47 height 11
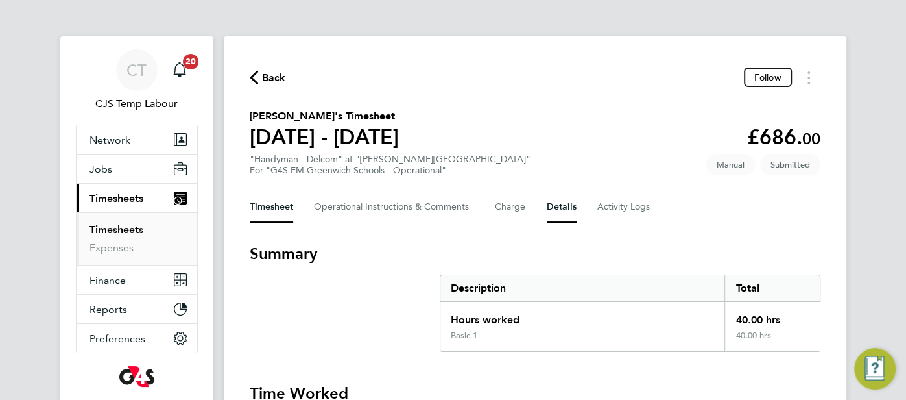
click at [564, 210] on button "Details" at bounding box center [562, 206] width 30 height 31
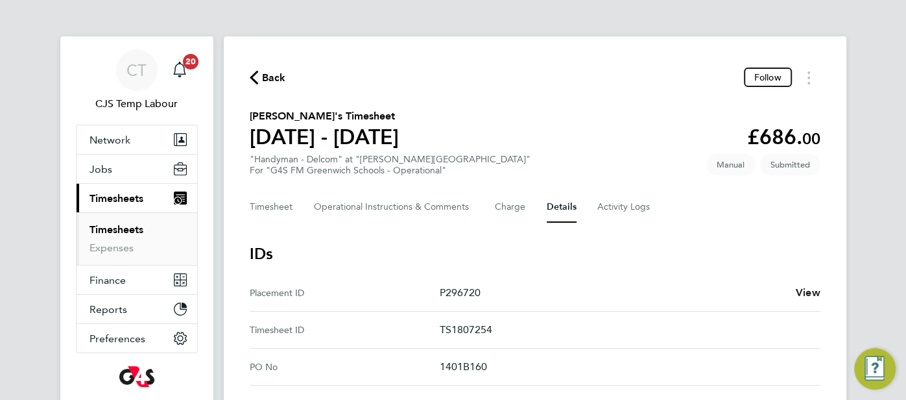
click at [806, 293] on span "View" at bounding box center [808, 292] width 25 height 12
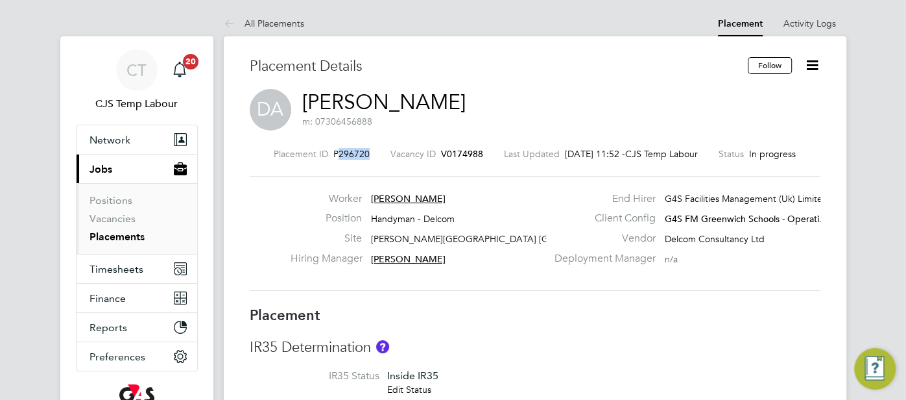
drag, startPoint x: 362, startPoint y: 154, endPoint x: 330, endPoint y: 157, distance: 31.9
click at [329, 155] on div "Placement ID P296720 Vacancy ID V0174988 Last Updated [DATE] 11:52 - CJS Temp L…" at bounding box center [535, 154] width 571 height 12
copy span "296720"
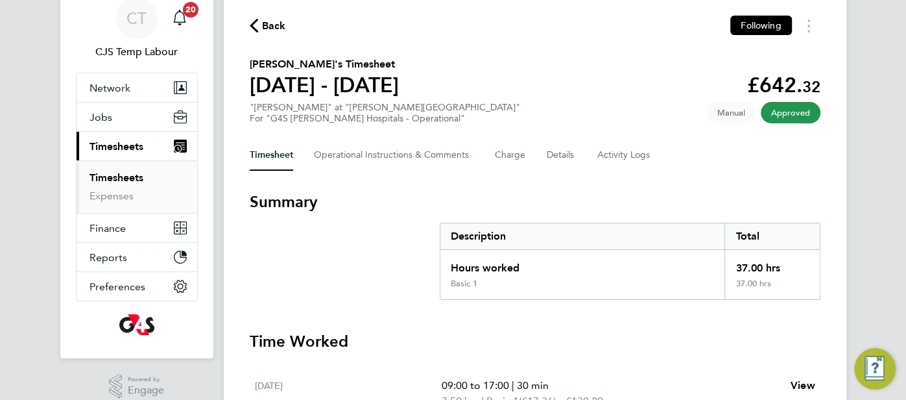
scroll to position [66, 0]
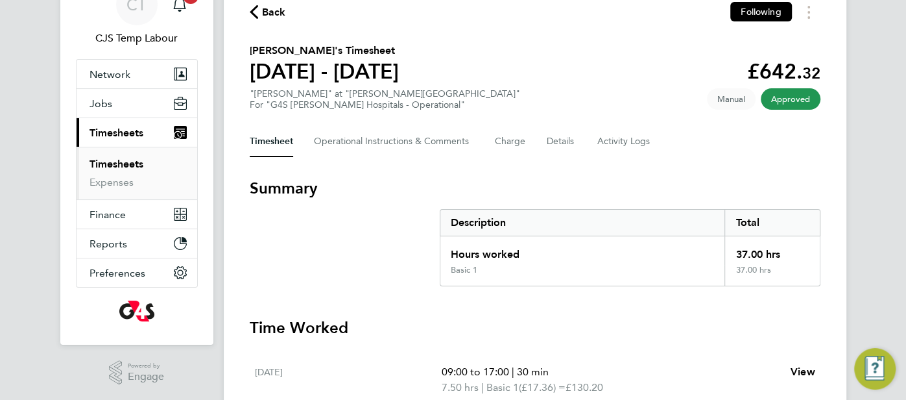
click at [126, 159] on link "Timesheets" at bounding box center [117, 164] width 54 height 12
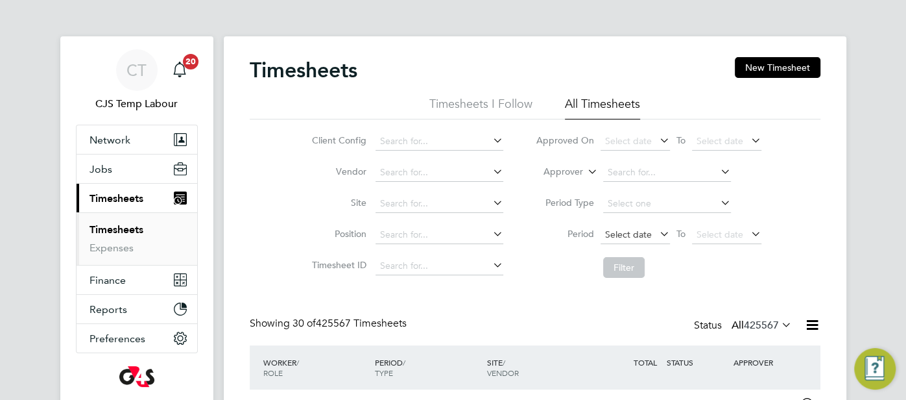
click at [636, 232] on span "Select date" at bounding box center [628, 234] width 47 height 12
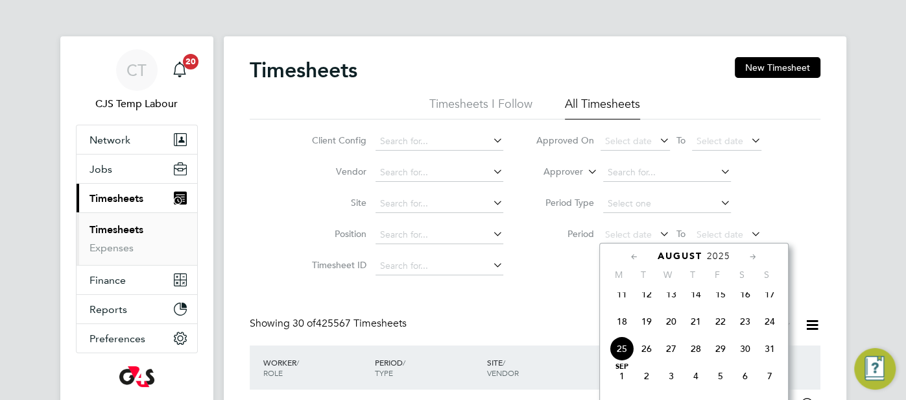
click at [618, 330] on span "18" at bounding box center [622, 321] width 25 height 25
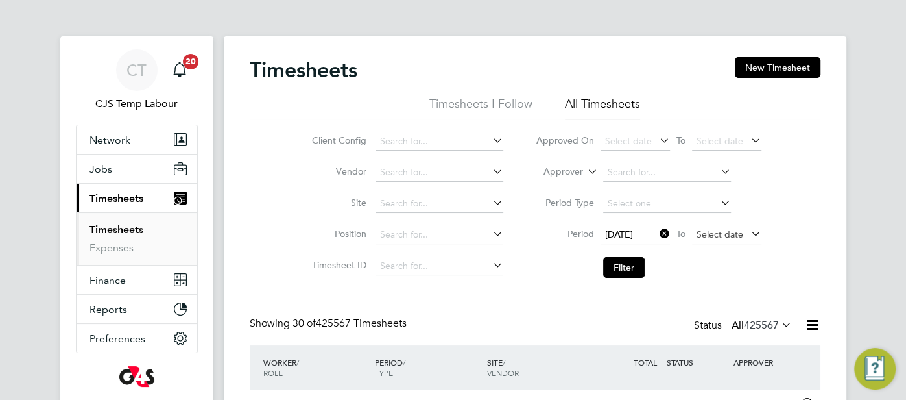
click at [716, 230] on span "Select date" at bounding box center [720, 234] width 47 height 12
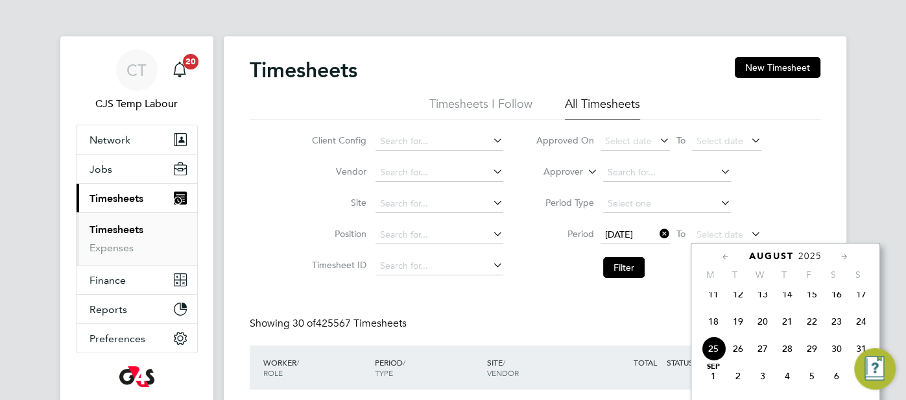
click at [865, 330] on span "24" at bounding box center [861, 321] width 25 height 25
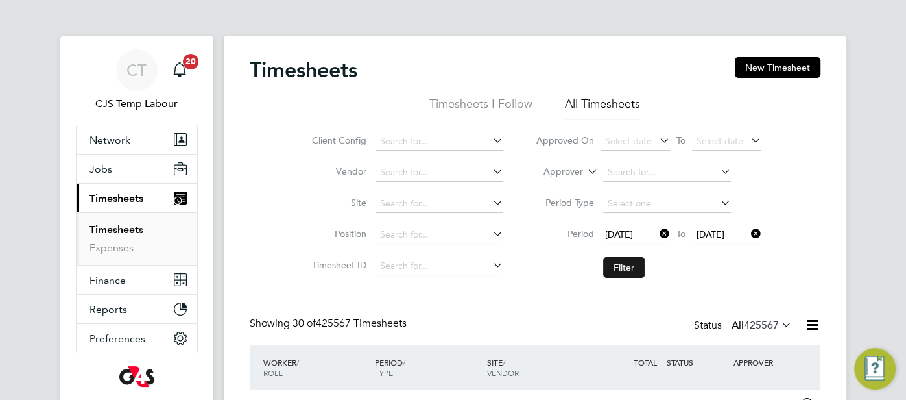
click at [618, 269] on button "Filter" at bounding box center [624, 267] width 42 height 21
click at [125, 137] on span "Network" at bounding box center [110, 140] width 41 height 12
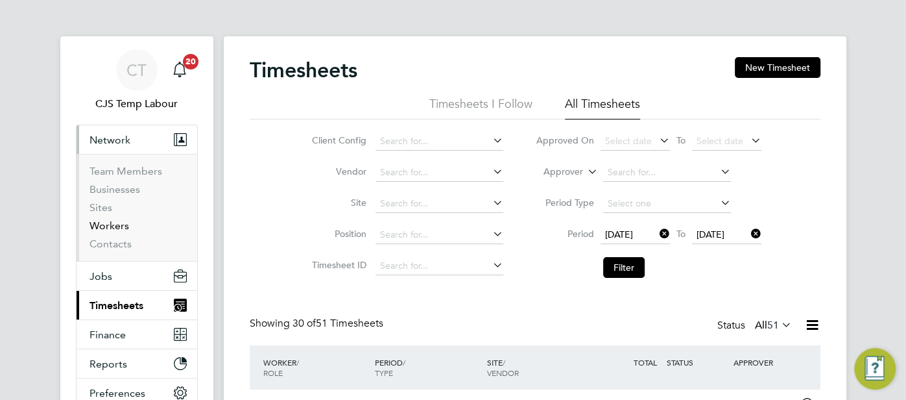
click at [119, 222] on link "Workers" at bounding box center [110, 225] width 40 height 12
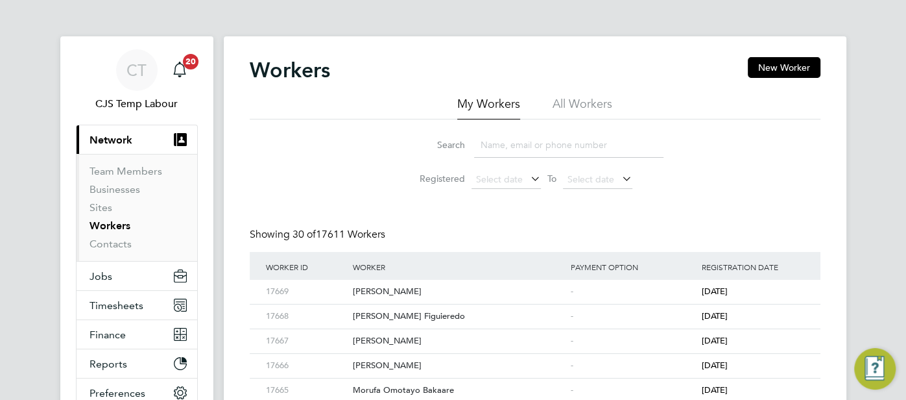
click at [565, 97] on li "All Workers" at bounding box center [583, 107] width 60 height 23
click at [518, 136] on input at bounding box center [568, 144] width 189 height 25
paste input "Ongelo Djunga"
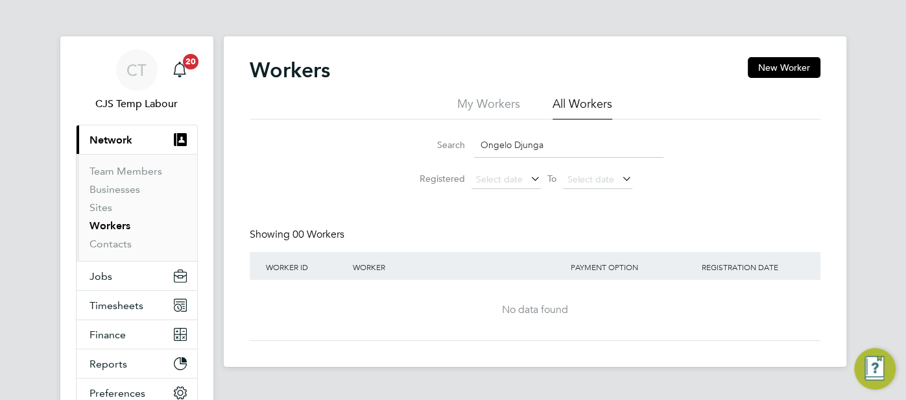
drag, startPoint x: 564, startPoint y: 150, endPoint x: 484, endPoint y: 145, distance: 80.0
click at [482, 143] on input "Ongelo Djunga" at bounding box center [568, 144] width 189 height 25
paste input "[PERSON_NAME]"
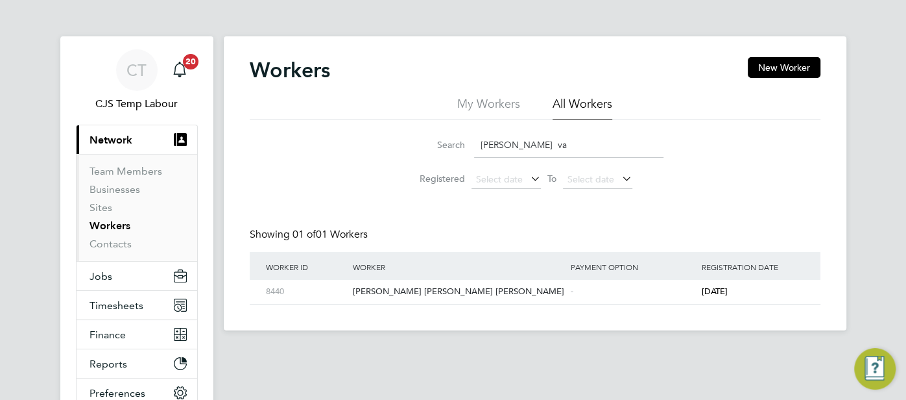
drag, startPoint x: 531, startPoint y: 142, endPoint x: 477, endPoint y: 140, distance: 53.2
click at [477, 140] on input "[PERSON_NAME] va" at bounding box center [568, 144] width 189 height 25
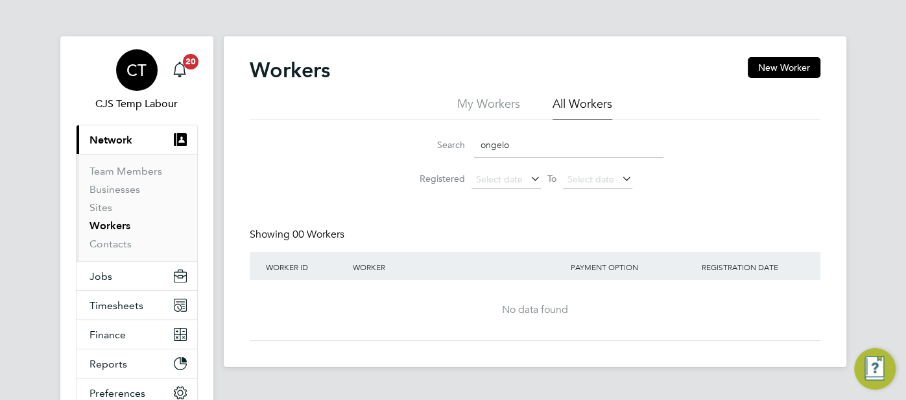
type input "ongelo"
click at [136, 62] on span "CT" at bounding box center [136, 70] width 20 height 17
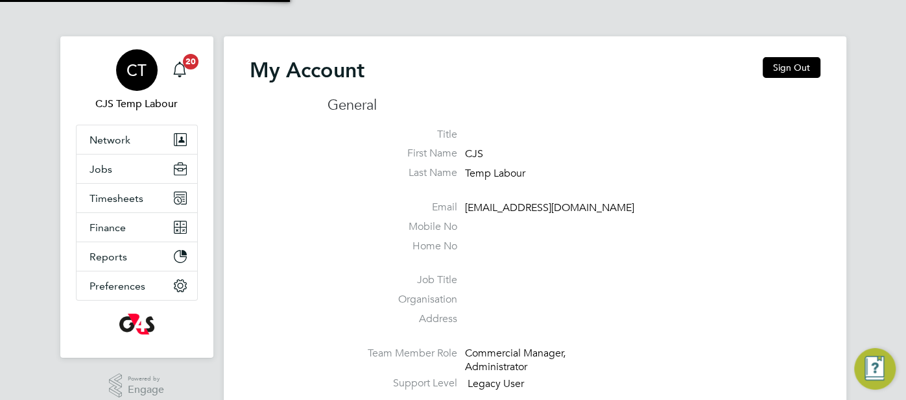
type input "[EMAIL_ADDRESS][DOMAIN_NAME]"
